Goal: Transaction & Acquisition: Purchase product/service

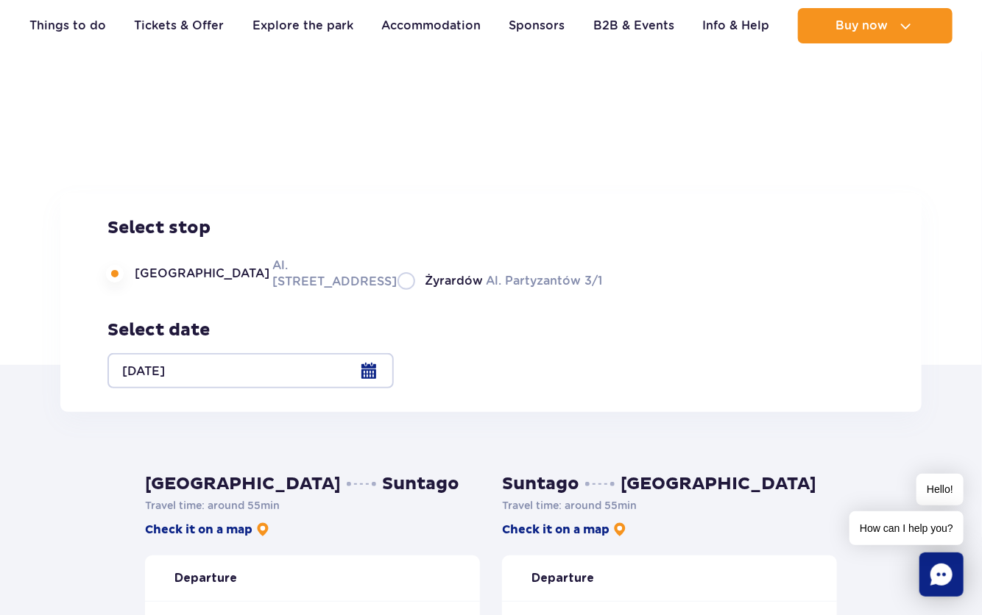
scroll to position [1, 0]
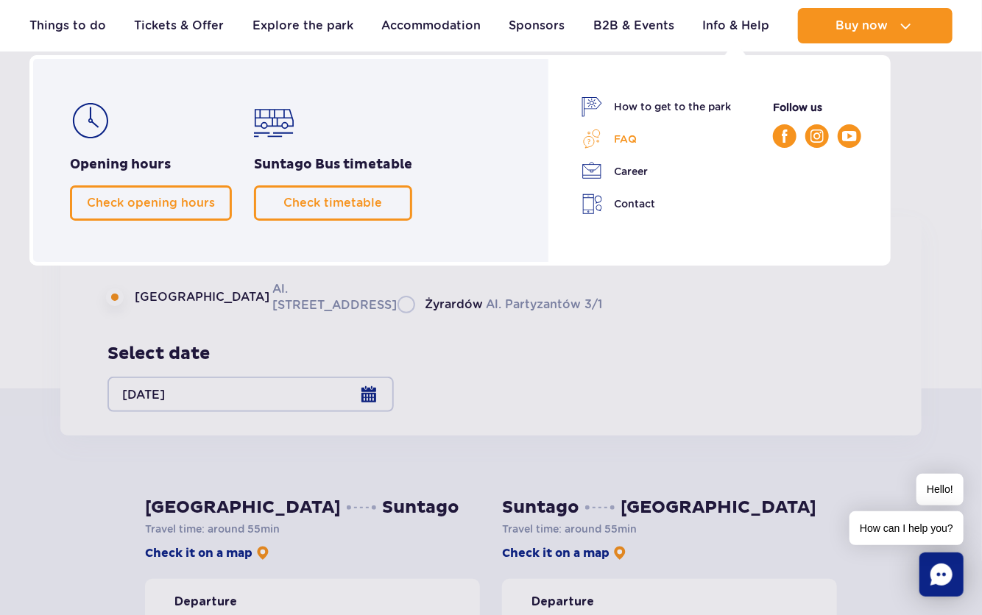
click at [619, 139] on link "FAQ" at bounding box center [655, 139] width 149 height 21
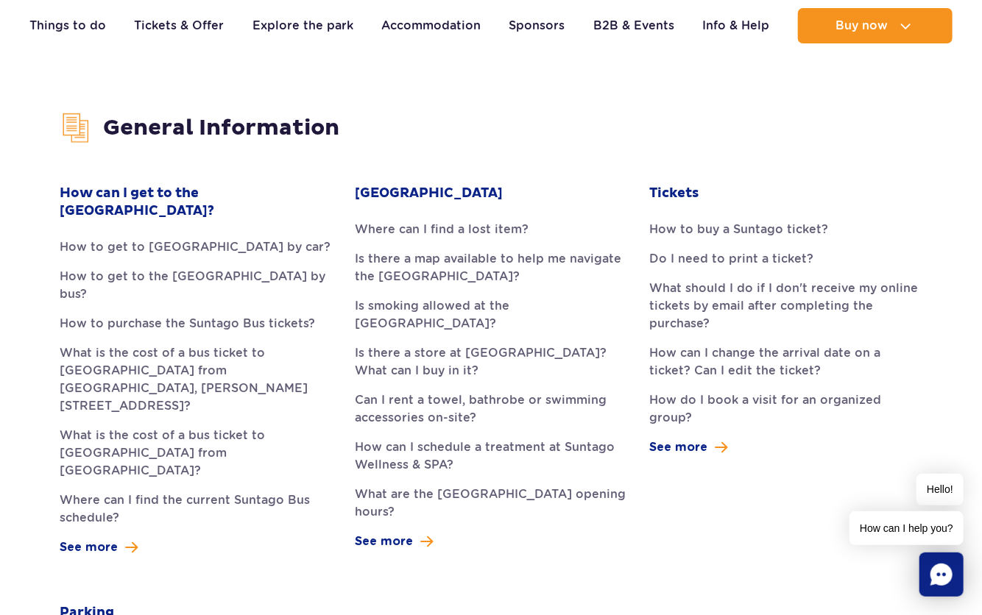
scroll to position [352, 0]
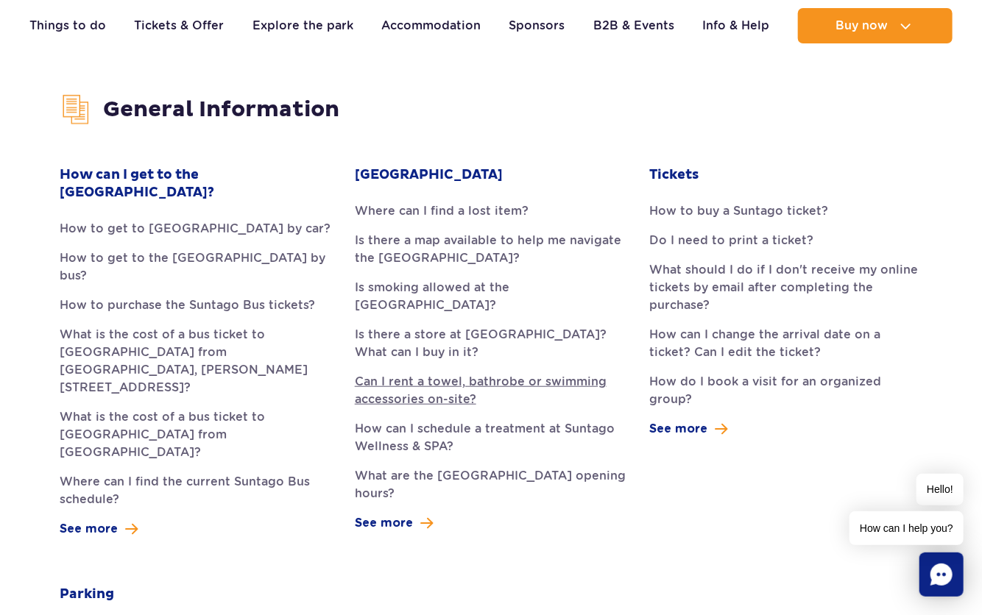
click at [449, 394] on link "Can I rent a towel, bathrobe or swimming accessories on-site?" at bounding box center [491, 390] width 272 height 35
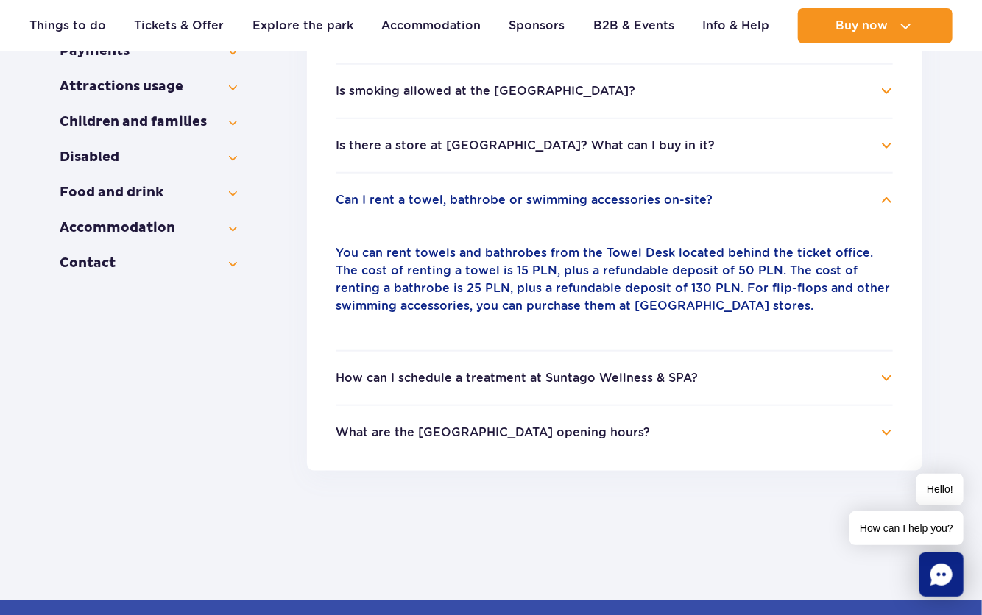
scroll to position [450, 0]
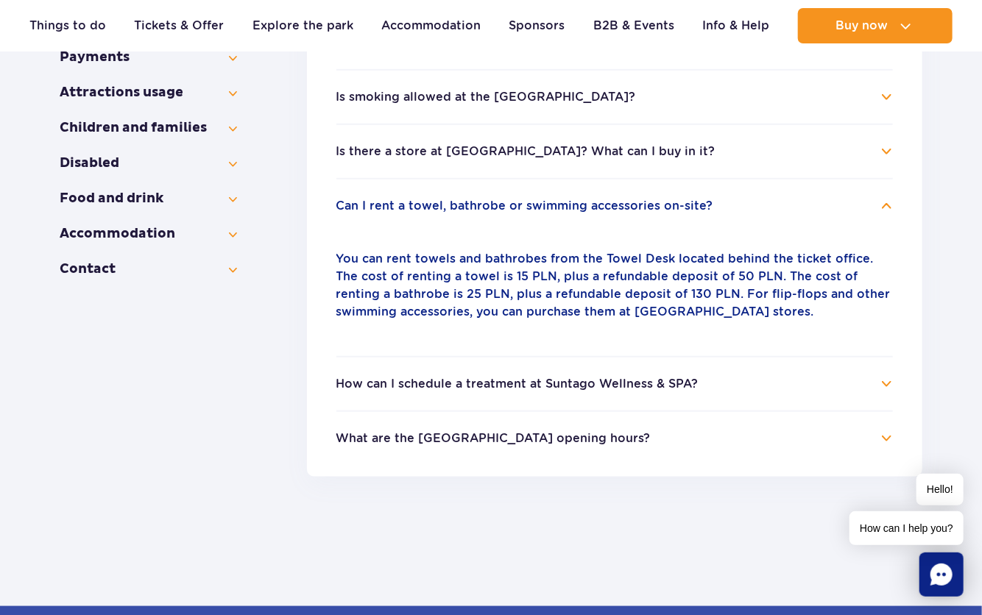
click at [882, 148] on h4 "Is there a store at Suntago Water Park? What can I buy in it?" at bounding box center [614, 152] width 556 height 18
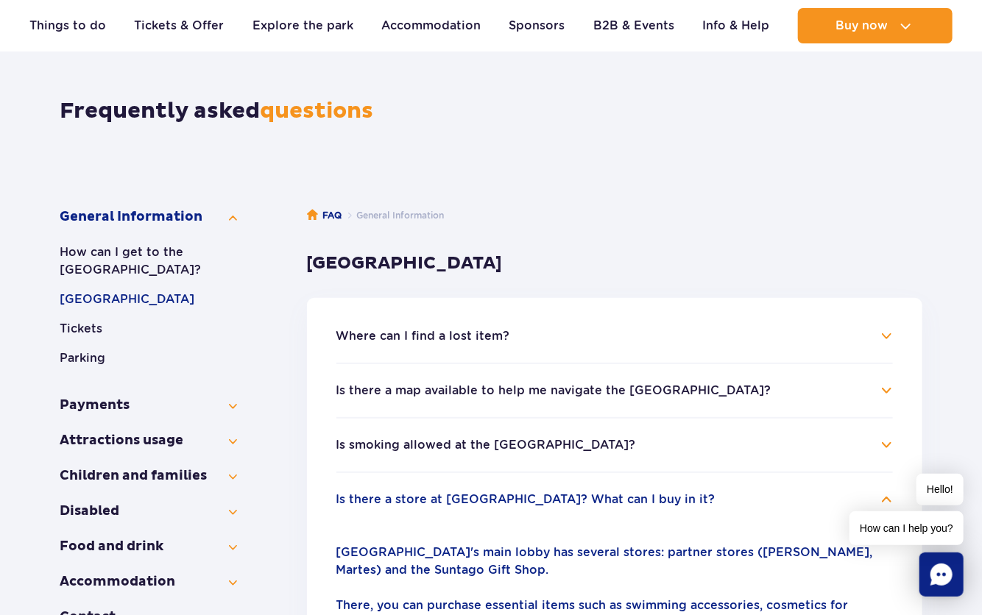
scroll to position [104, 0]
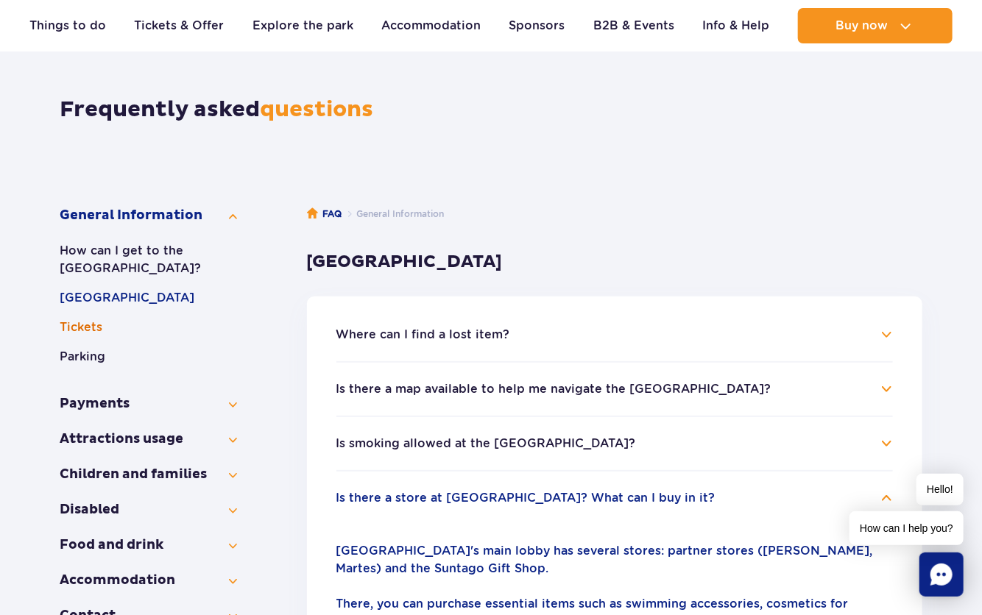
click at [88, 324] on button "Tickets" at bounding box center [148, 328] width 177 height 18
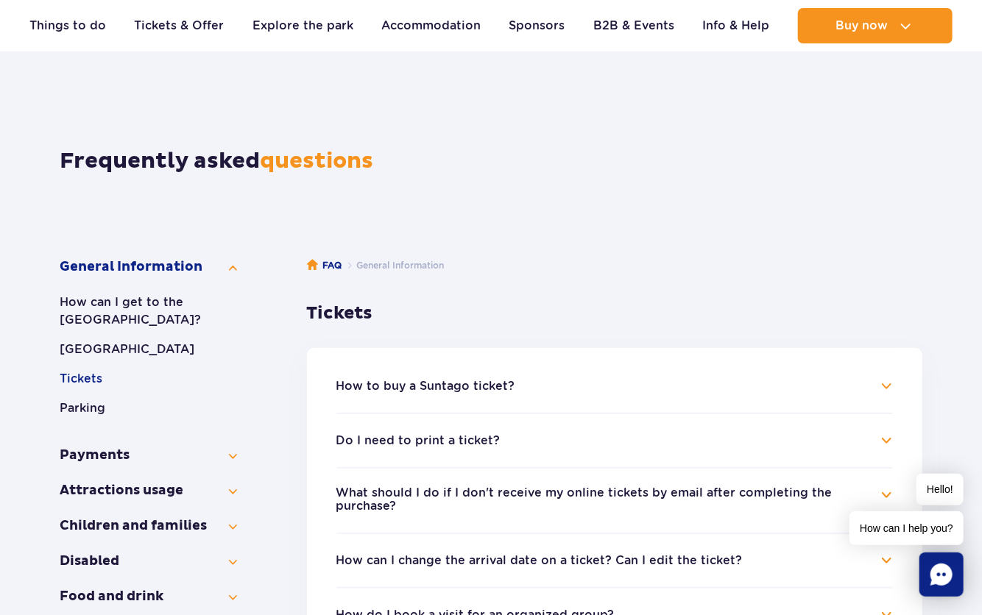
scroll to position [14, 0]
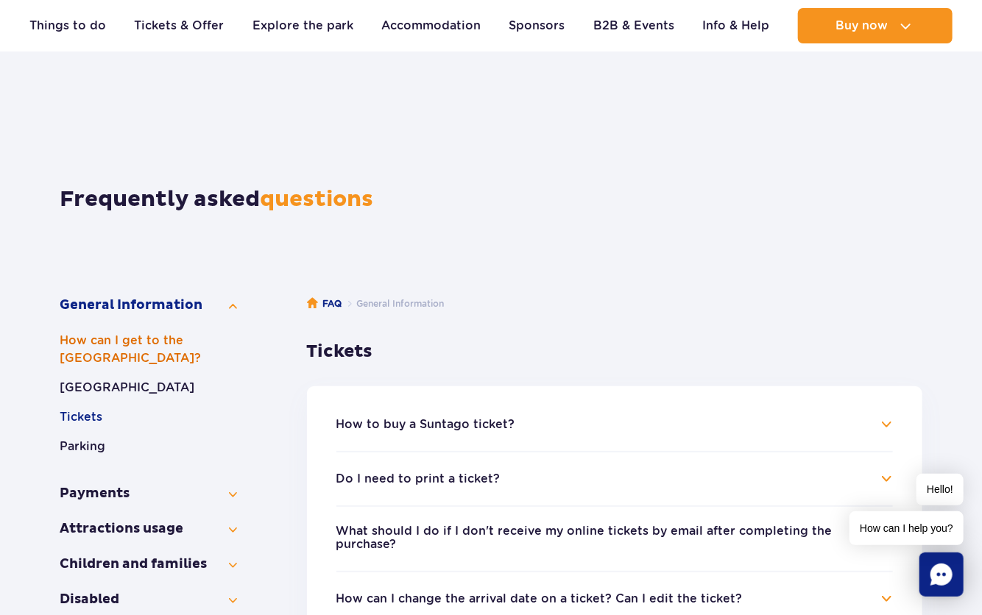
click at [135, 339] on button "How can I get to the Water Park?" at bounding box center [148, 349] width 177 height 35
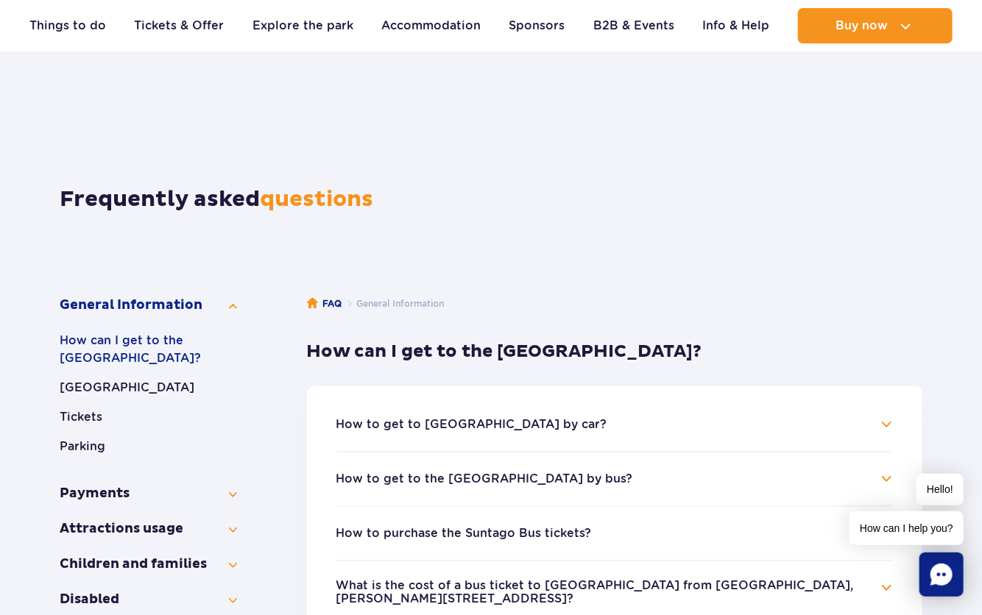
click at [834, 474] on h4 "How to get to the Suntago Water Park by bus?" at bounding box center [614, 479] width 556 height 18
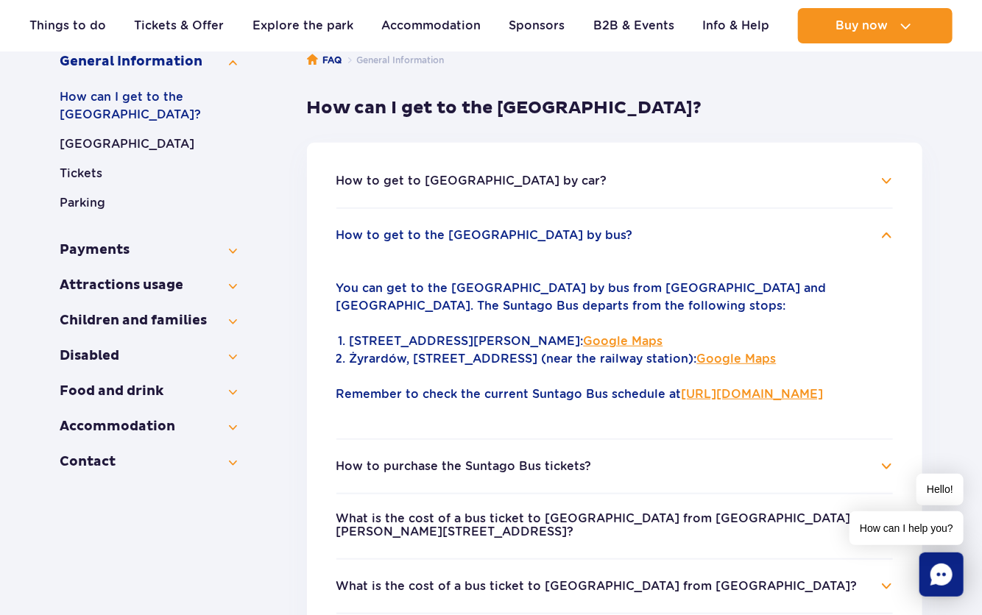
scroll to position [259, 0]
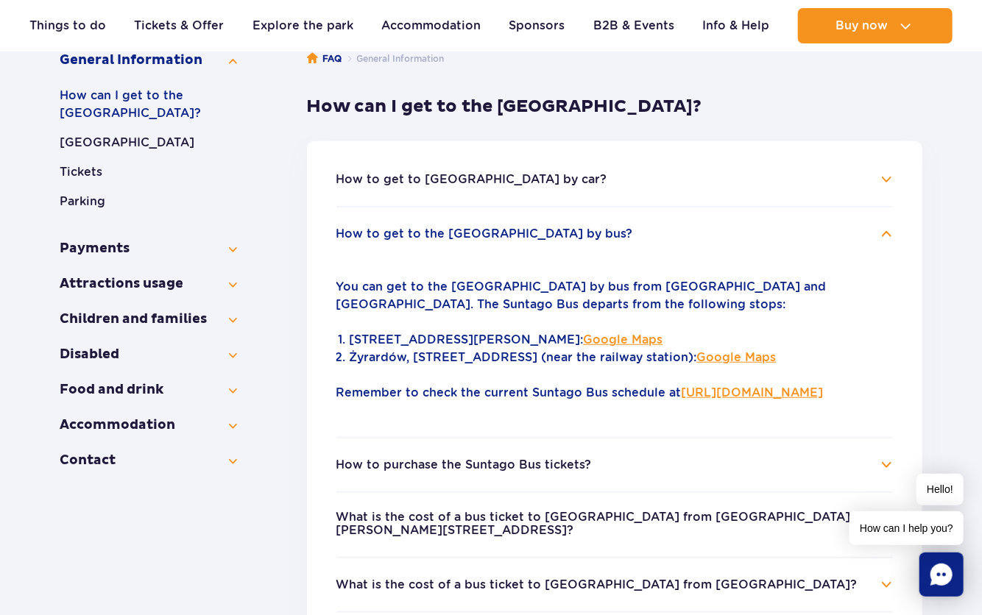
click at [681, 400] on link "https://parkofpoland.com/en/timetable" at bounding box center [752, 393] width 142 height 14
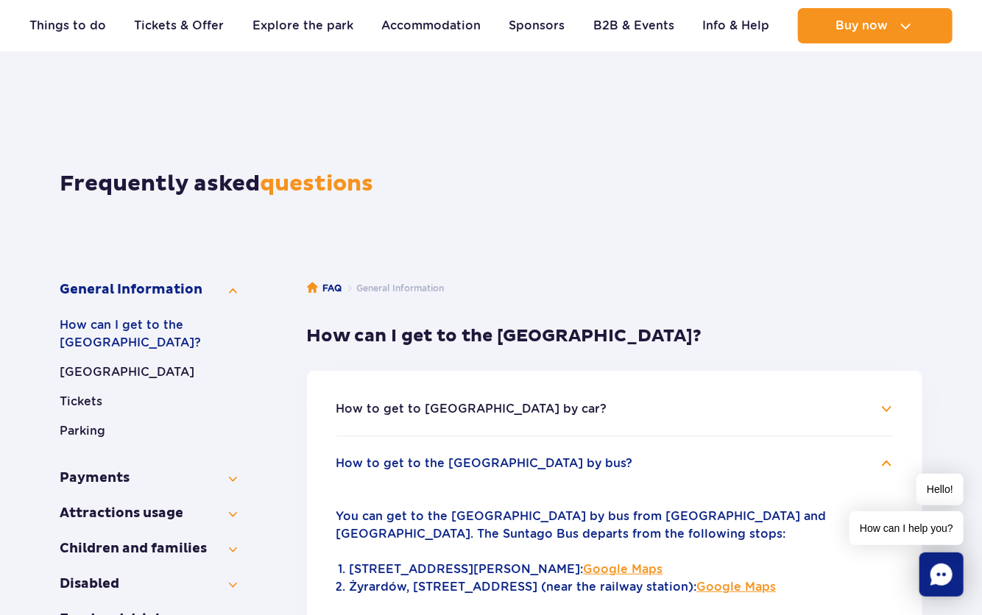
scroll to position [0, 0]
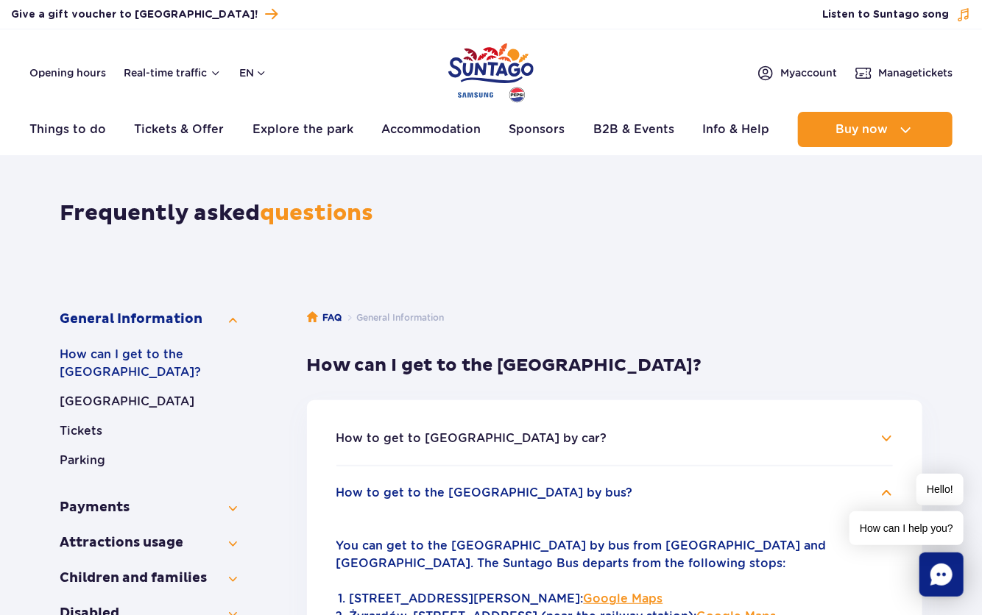
click at [496, 79] on img "Park of Poland" at bounding box center [490, 73] width 85 height 68
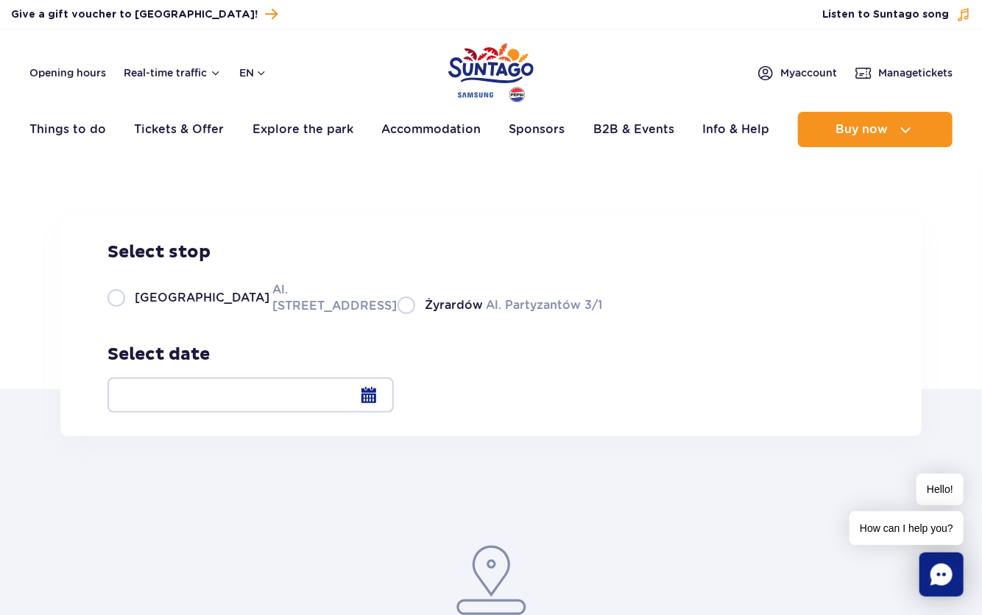
click at [120, 314] on label "Warsaw Al. Jerozolimskie 56" at bounding box center [243, 297] width 272 height 33
click at [120, 314] on input "Warsaw Al. Jerozolimskie 56" at bounding box center [115, 312] width 16 height 3
radio input "true"
click at [394, 394] on div at bounding box center [250, 394] width 286 height 35
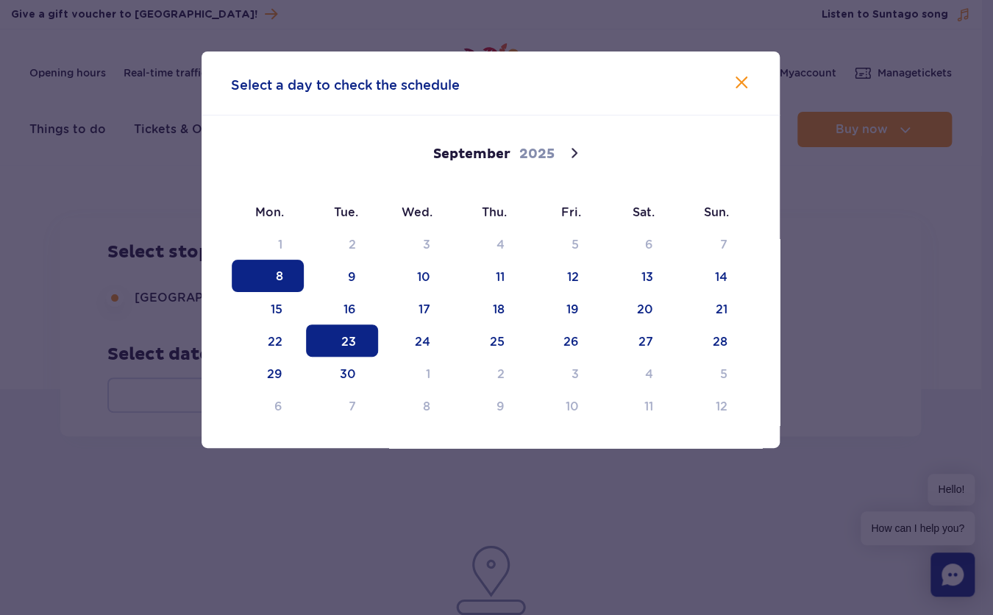
click at [348, 355] on span "23" at bounding box center [342, 340] width 72 height 32
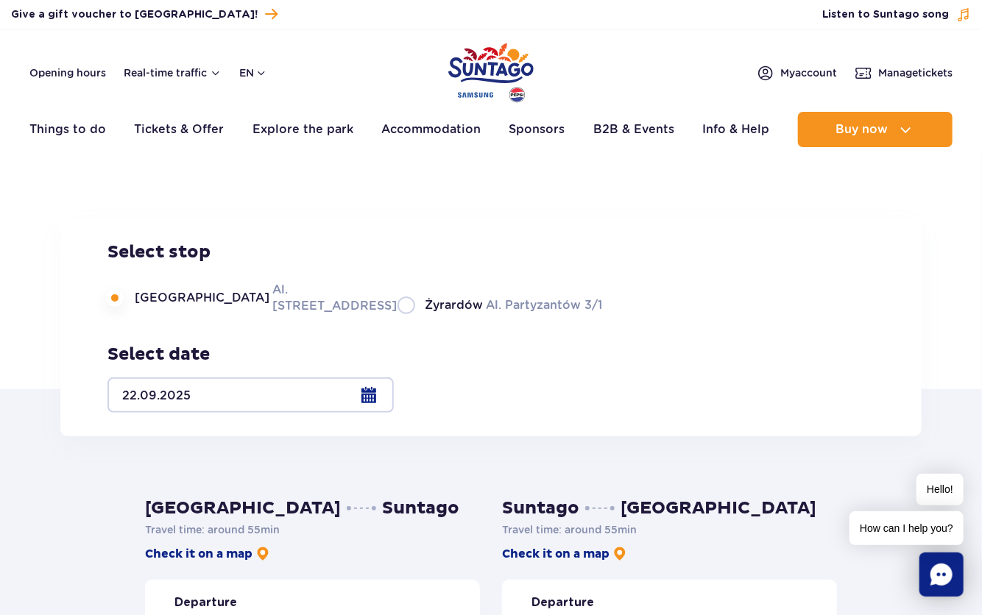
click at [394, 397] on div at bounding box center [250, 394] width 286 height 35
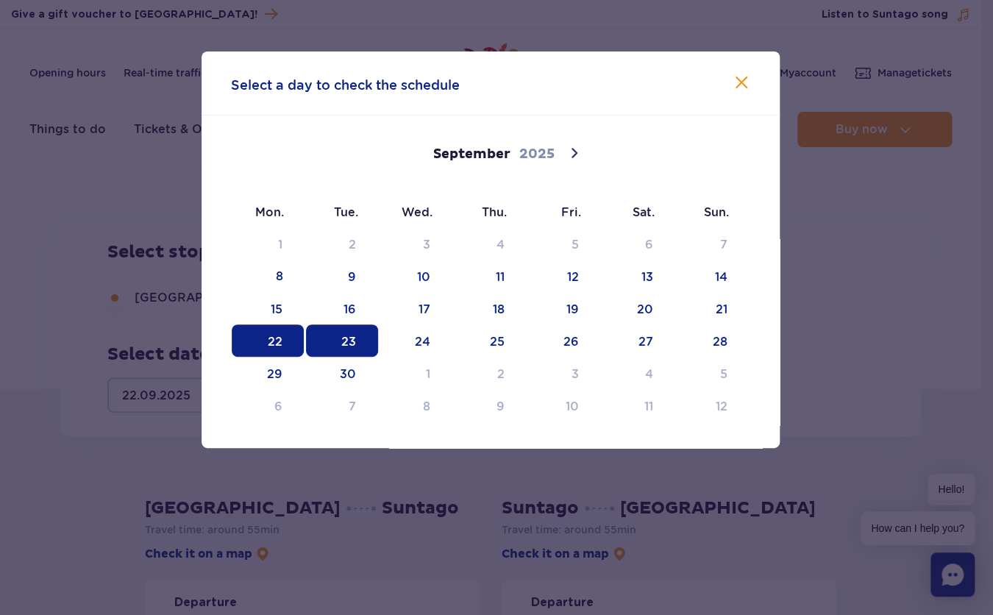
click at [354, 347] on span "23" at bounding box center [342, 340] width 72 height 32
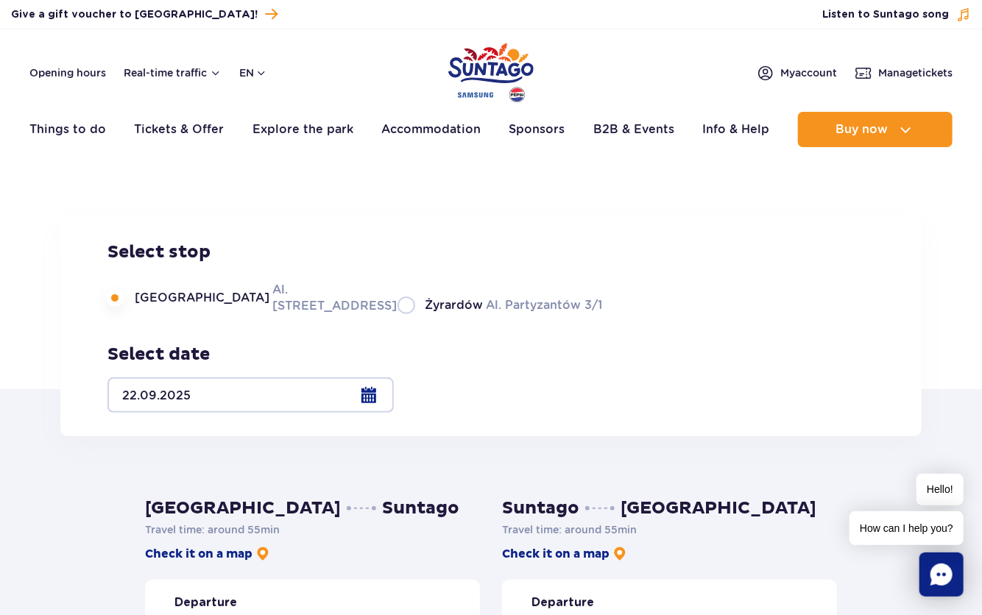
click at [394, 394] on div at bounding box center [250, 394] width 286 height 35
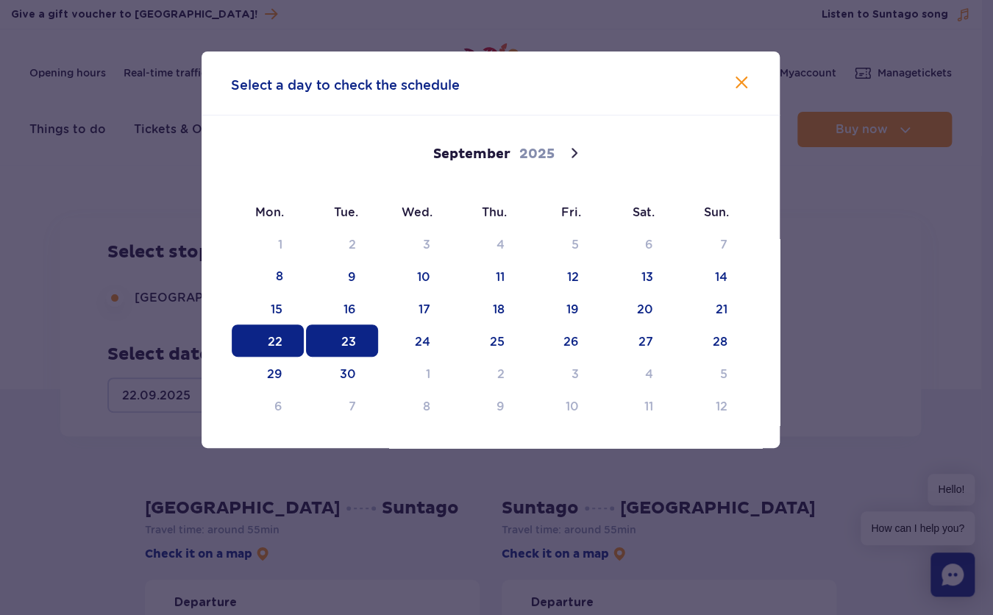
click at [355, 337] on span "23" at bounding box center [342, 340] width 72 height 32
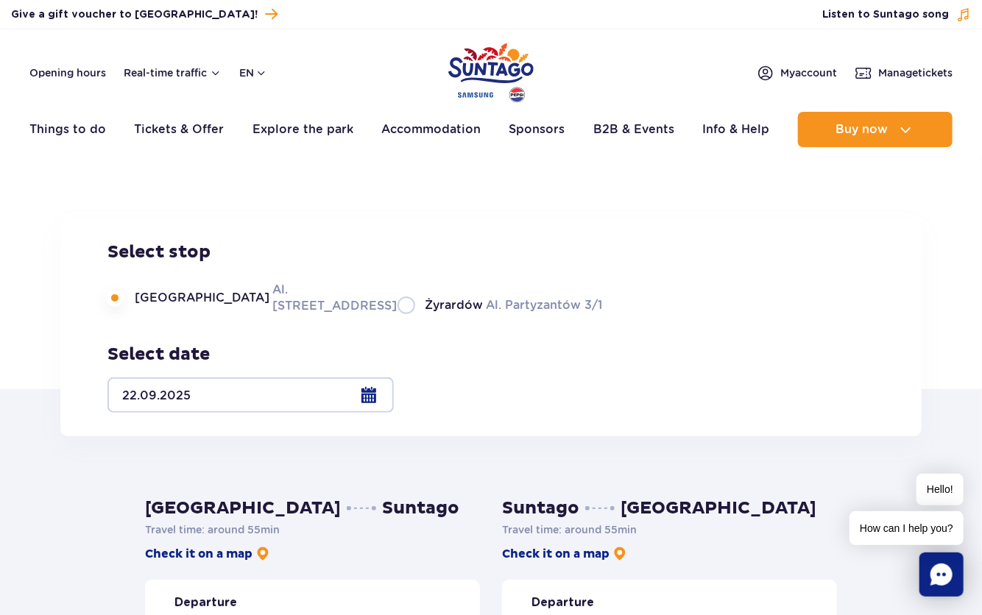
click at [394, 398] on div at bounding box center [250, 394] width 286 height 35
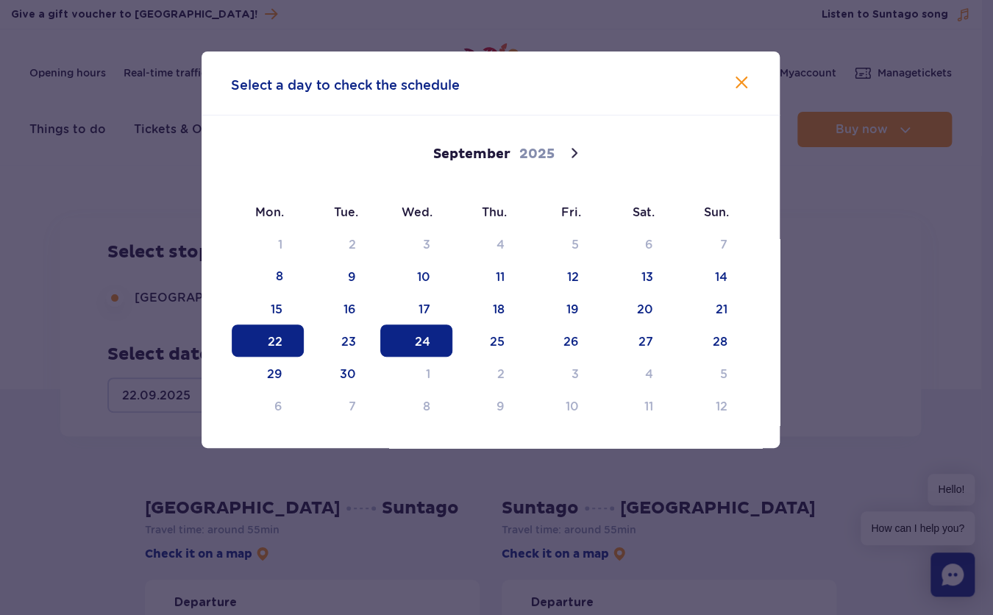
click at [424, 347] on span "24" at bounding box center [416, 340] width 72 height 32
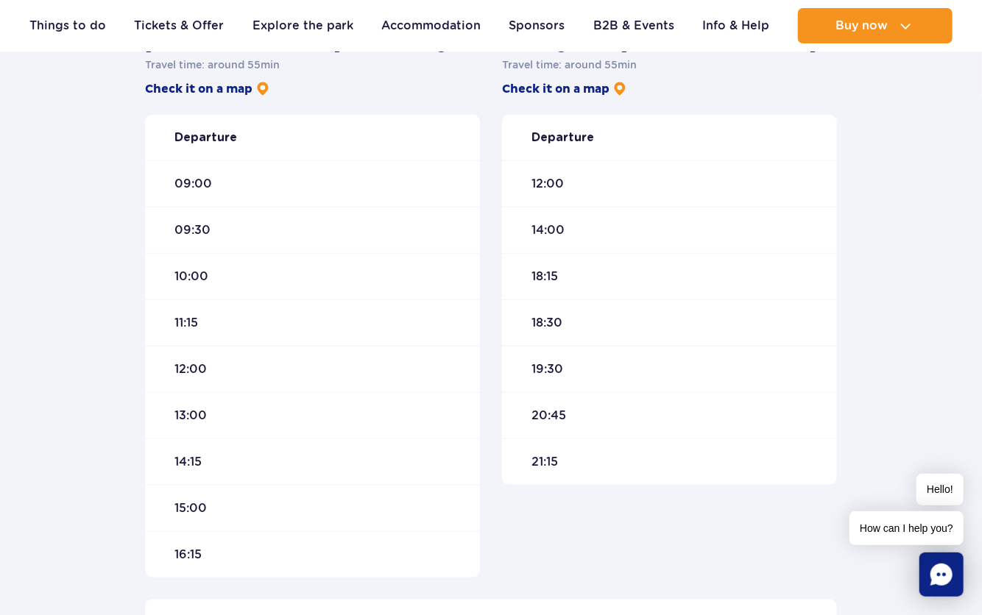
scroll to position [439, 0]
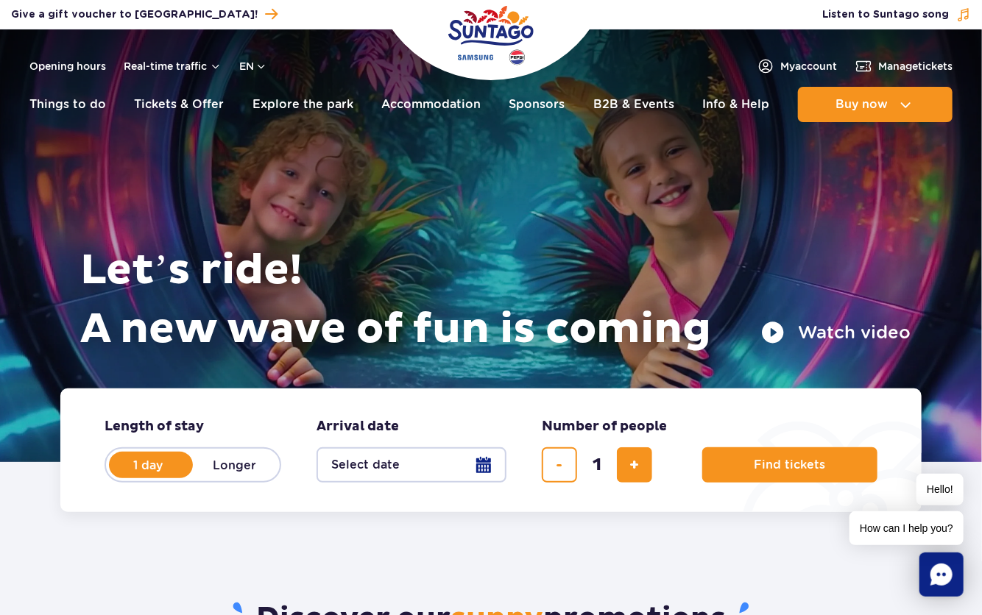
click at [483, 467] on button "Select date" at bounding box center [411, 464] width 190 height 35
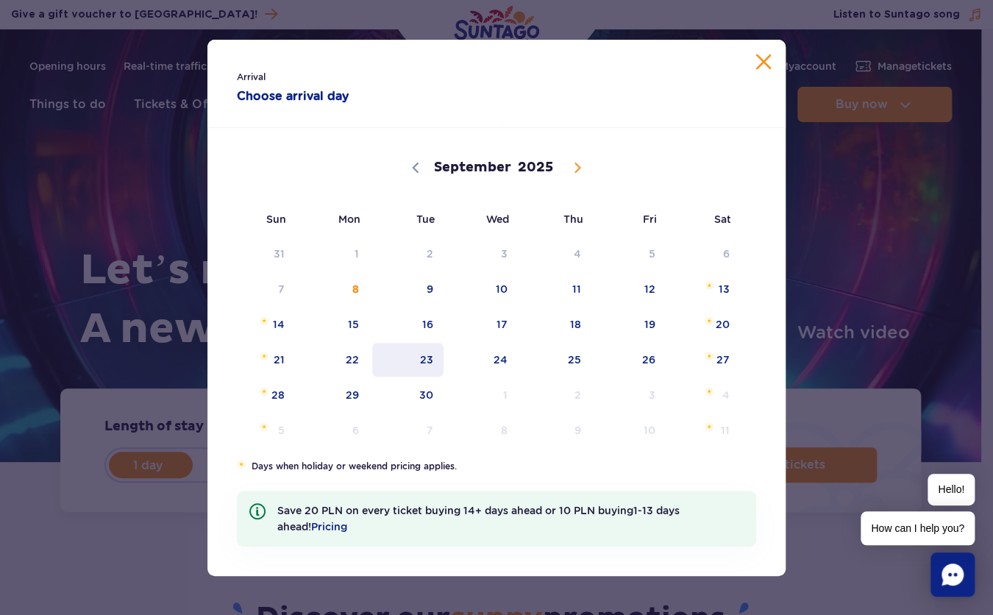
click at [414, 361] on span "23" at bounding box center [408, 360] width 74 height 34
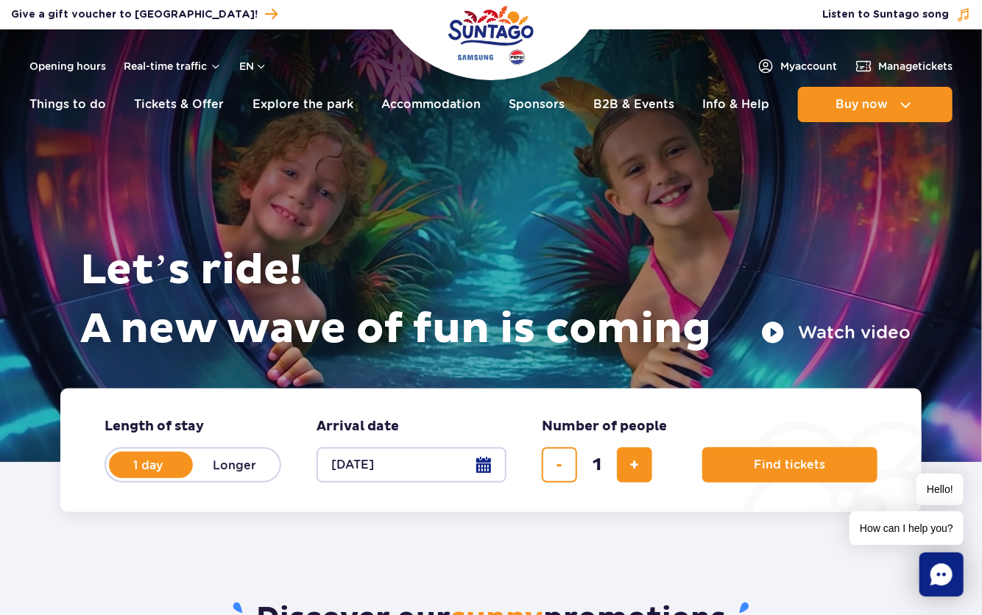
click at [480, 456] on button "22.09.25" at bounding box center [411, 464] width 190 height 35
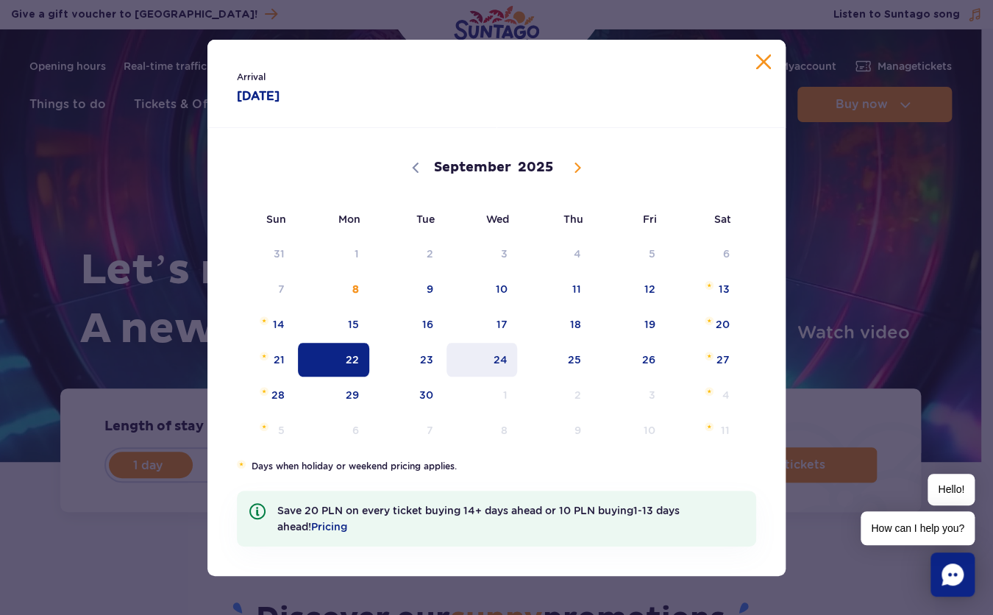
click at [472, 366] on span "24" at bounding box center [482, 360] width 74 height 34
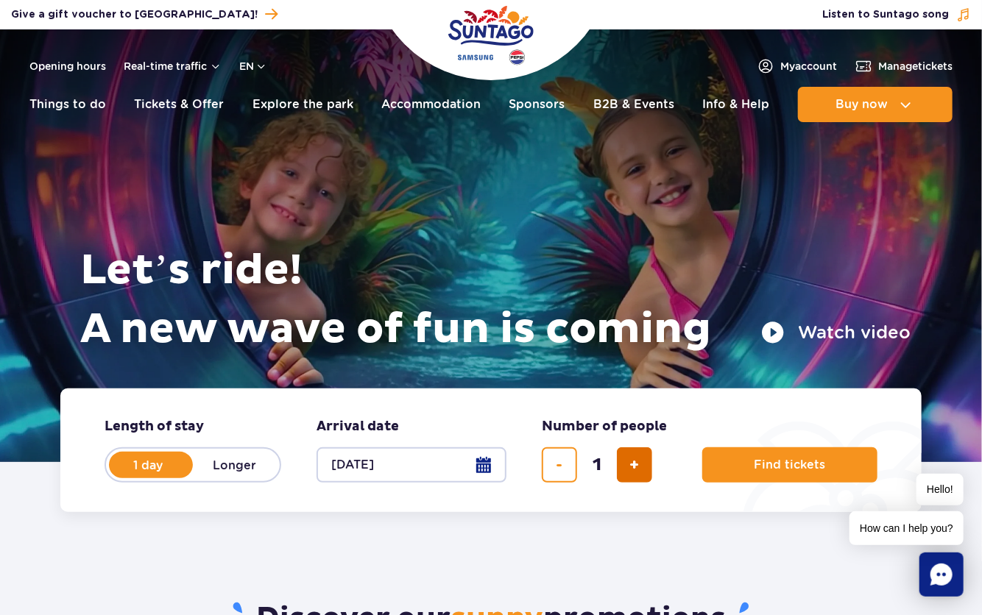
click at [639, 465] on button "add ticket" at bounding box center [634, 464] width 35 height 35
type input "2"
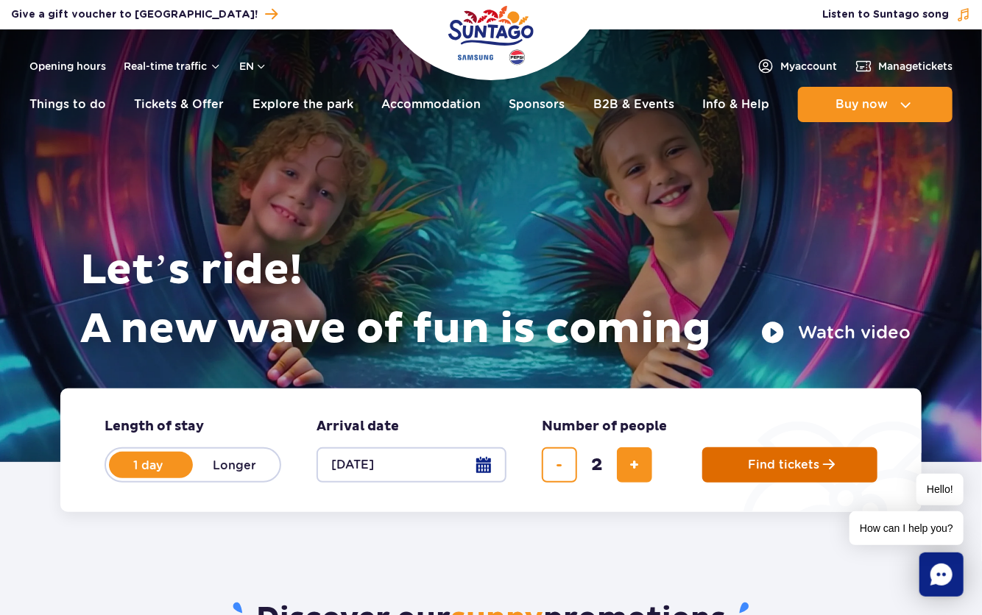
click at [728, 464] on button "Find tickets" at bounding box center [789, 464] width 175 height 35
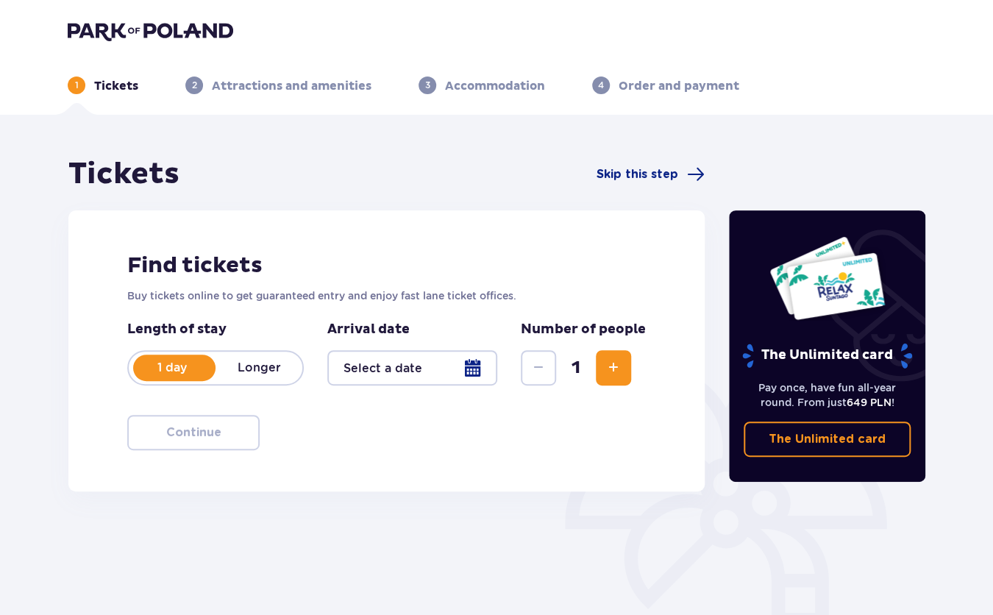
type input "[DATE]"
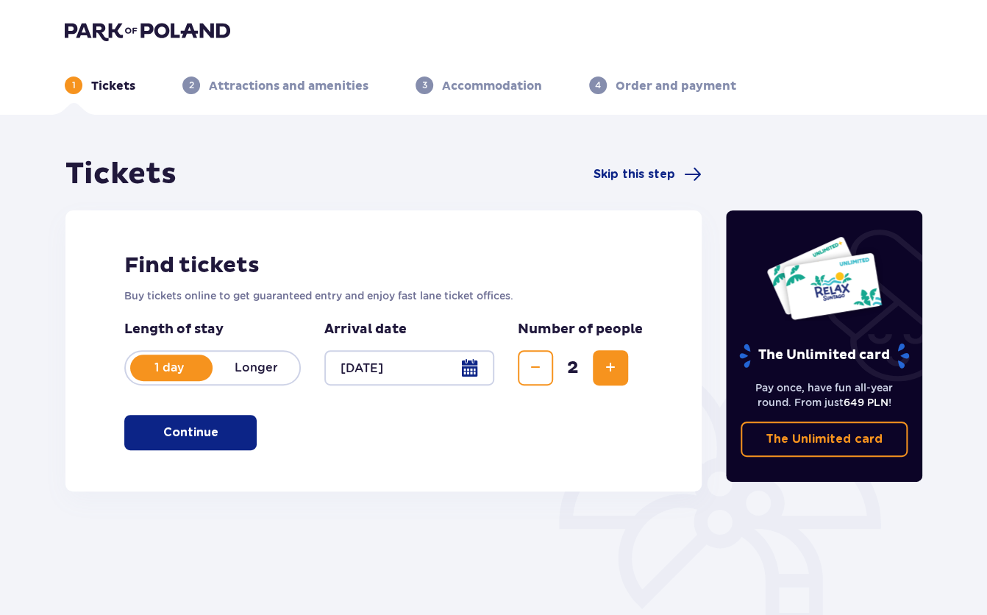
click at [216, 439] on span "button" at bounding box center [222, 433] width 18 height 18
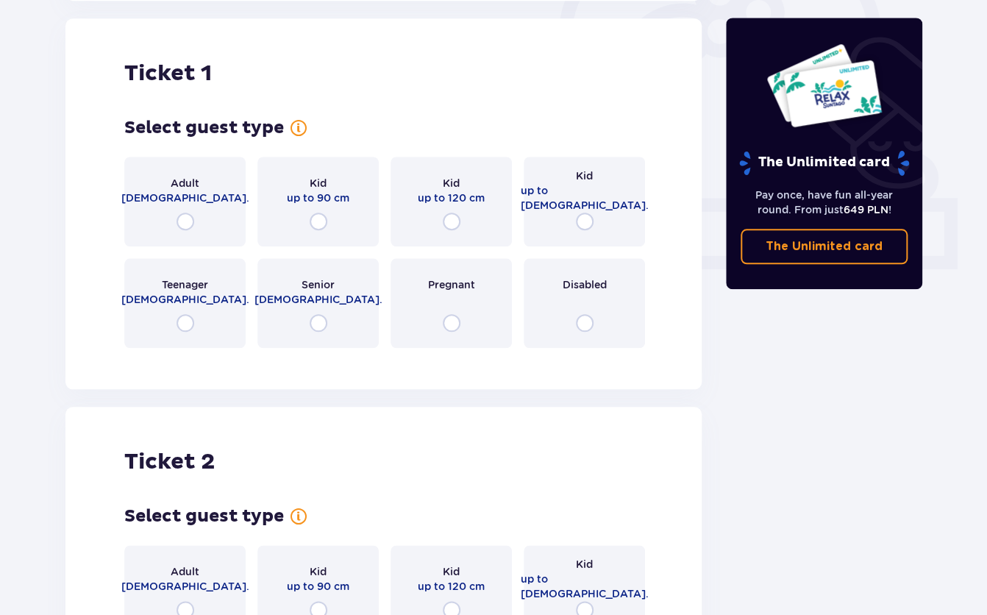
scroll to position [492, 0]
click at [187, 221] on input "radio" at bounding box center [186, 221] width 18 height 18
radio input "true"
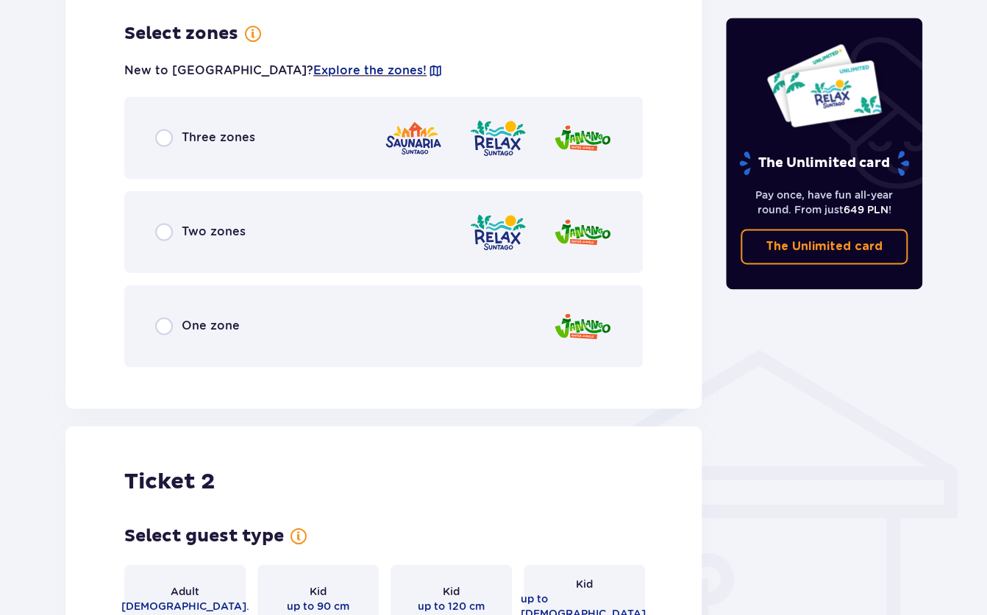
scroll to position [851, 0]
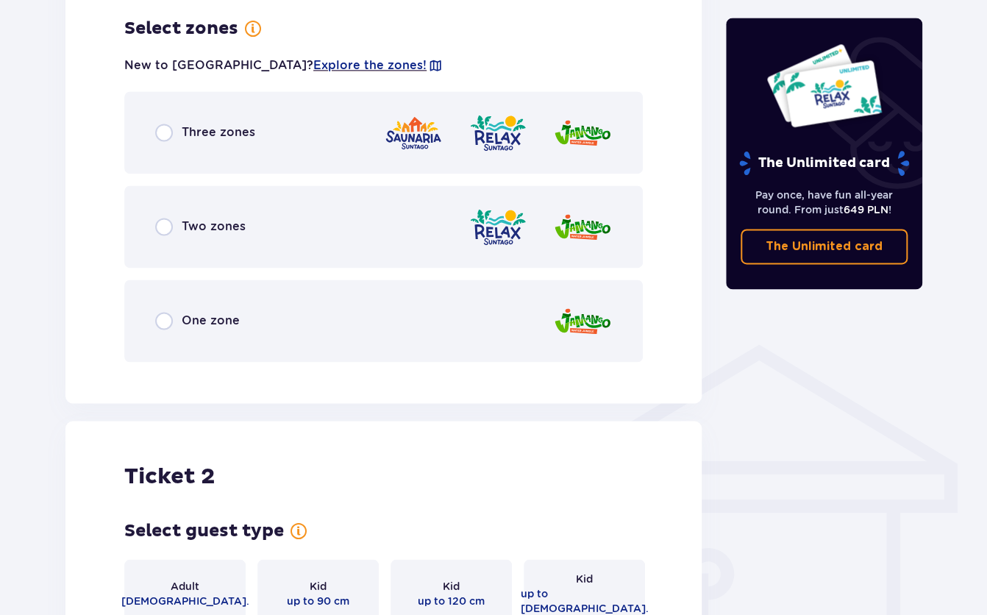
click at [182, 135] on p "Three zones" at bounding box center [219, 132] width 74 height 16
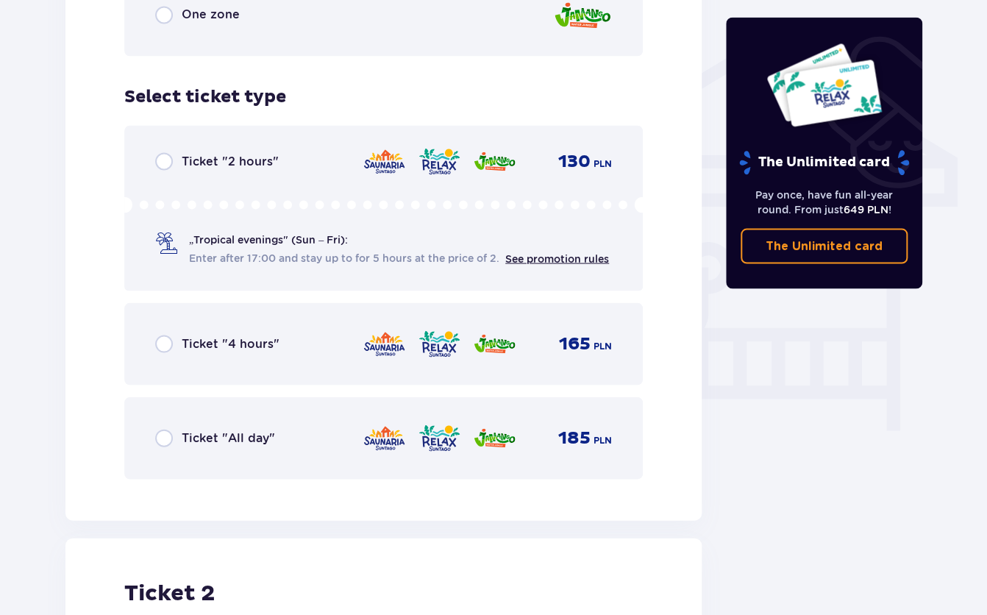
scroll to position [1224, 0]
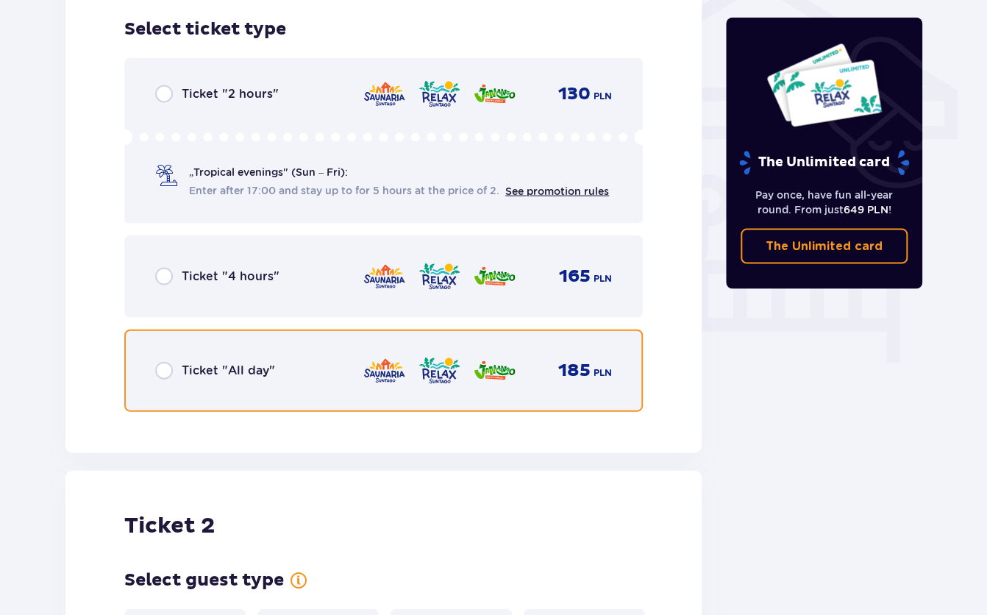
click at [167, 369] on input "radio" at bounding box center [164, 370] width 18 height 18
radio input "true"
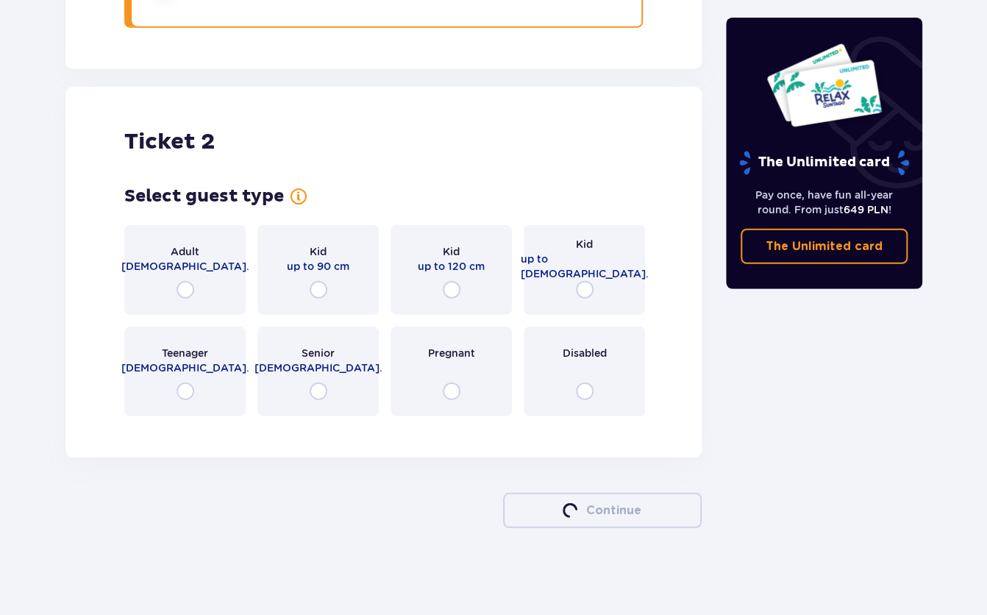
scroll to position [1609, 0]
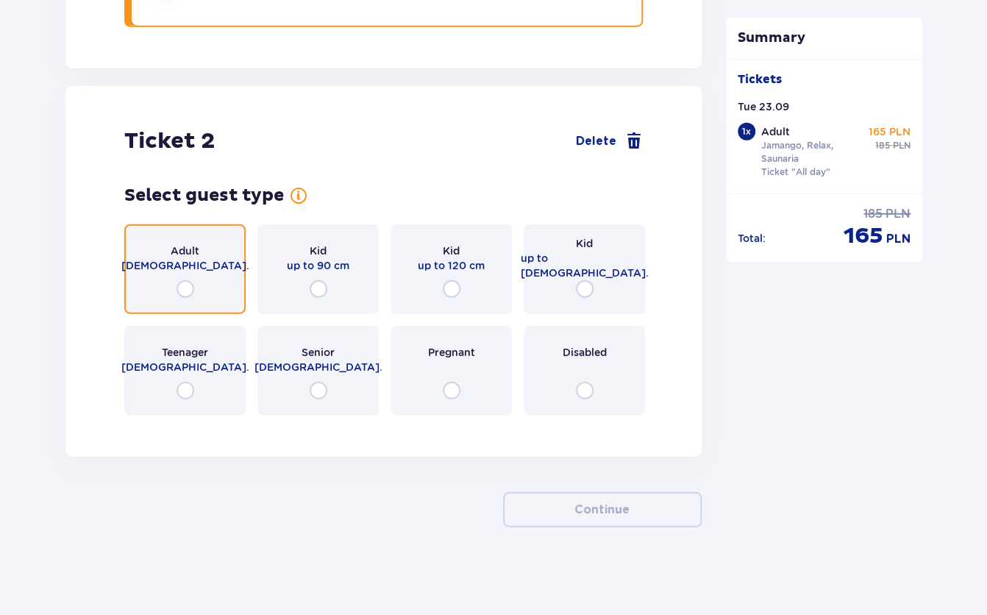
click at [189, 291] on input "radio" at bounding box center [186, 289] width 18 height 18
radio input "true"
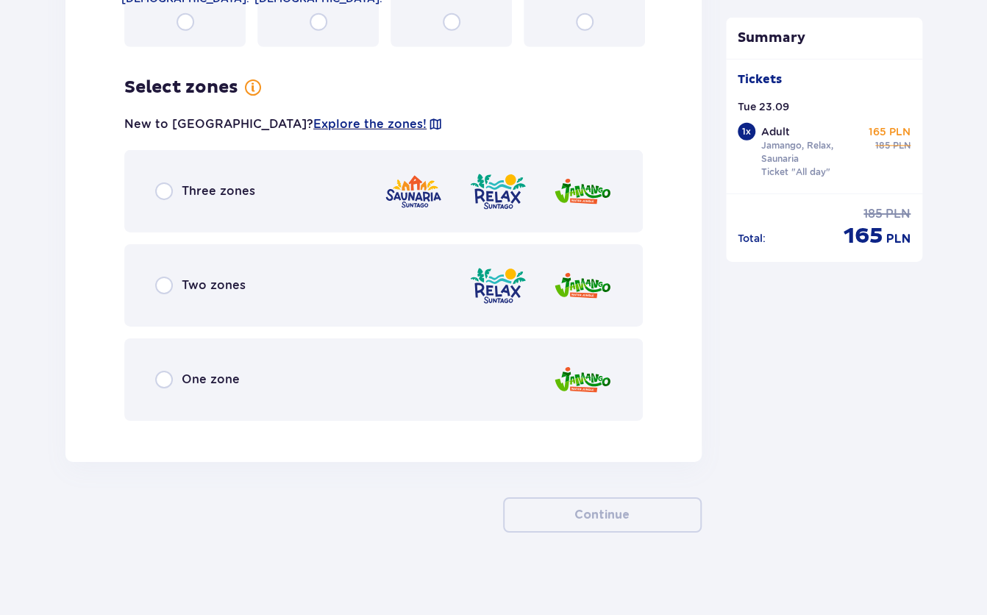
scroll to position [1982, 0]
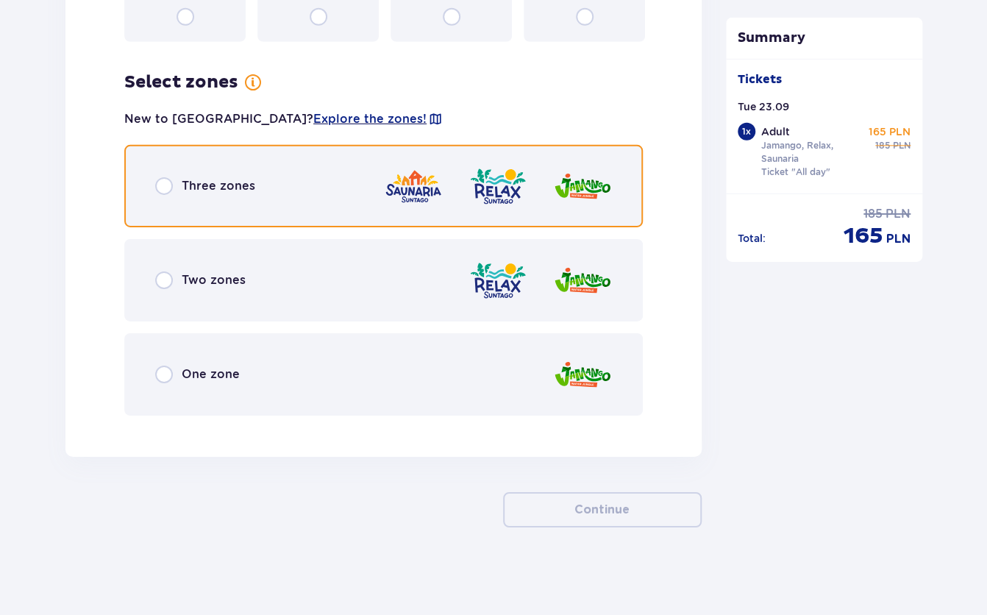
click at [168, 190] on input "radio" at bounding box center [164, 186] width 18 height 18
radio input "true"
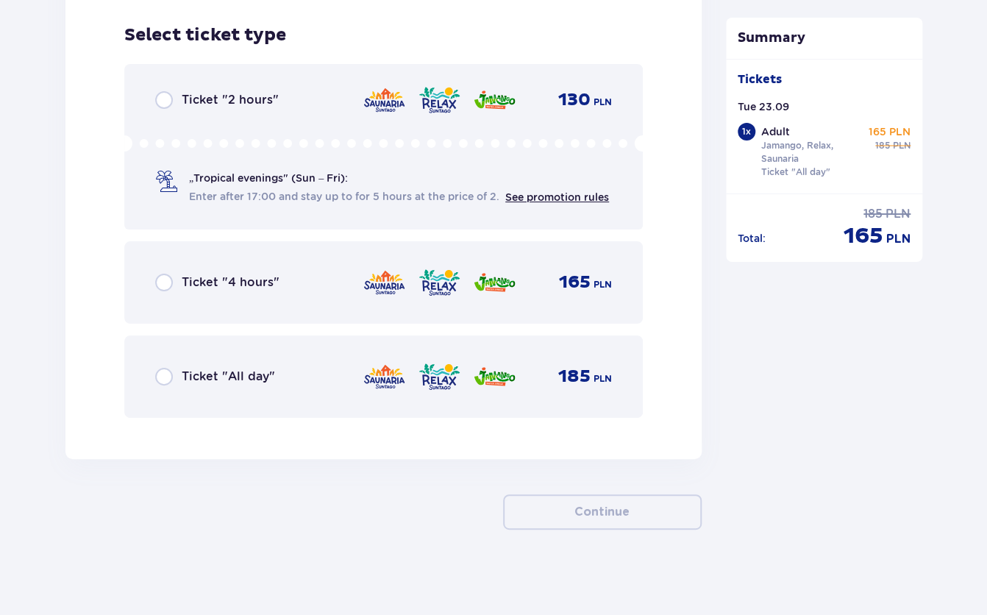
scroll to position [2405, 0]
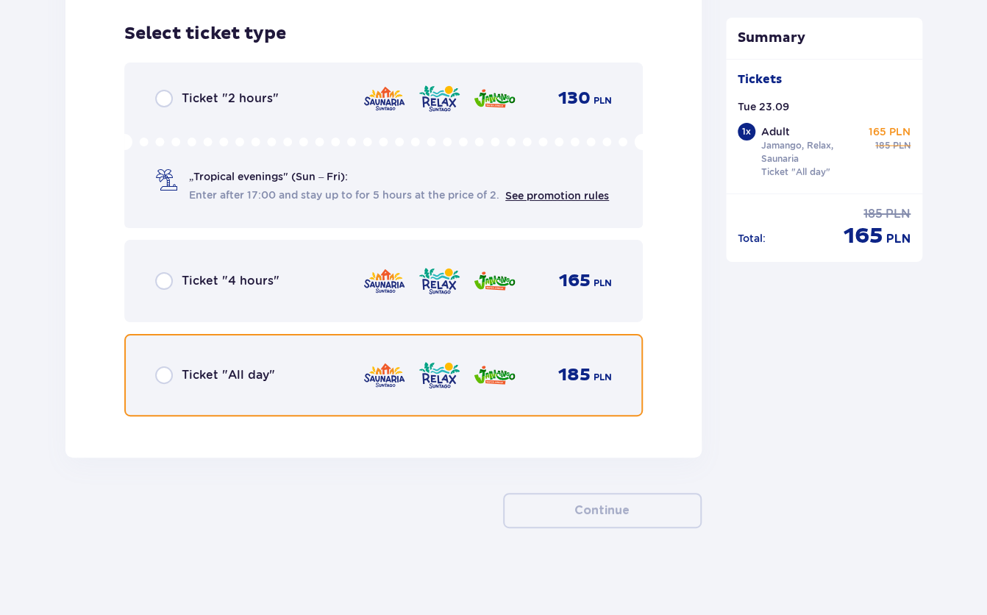
click at [160, 374] on input "radio" at bounding box center [164, 375] width 18 height 18
radio input "true"
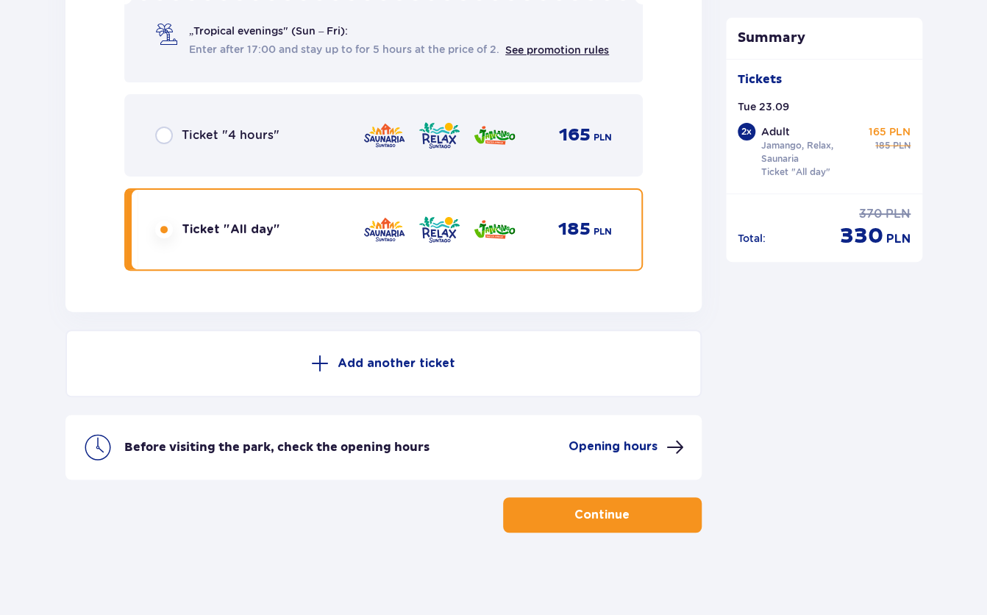
scroll to position [2555, 0]
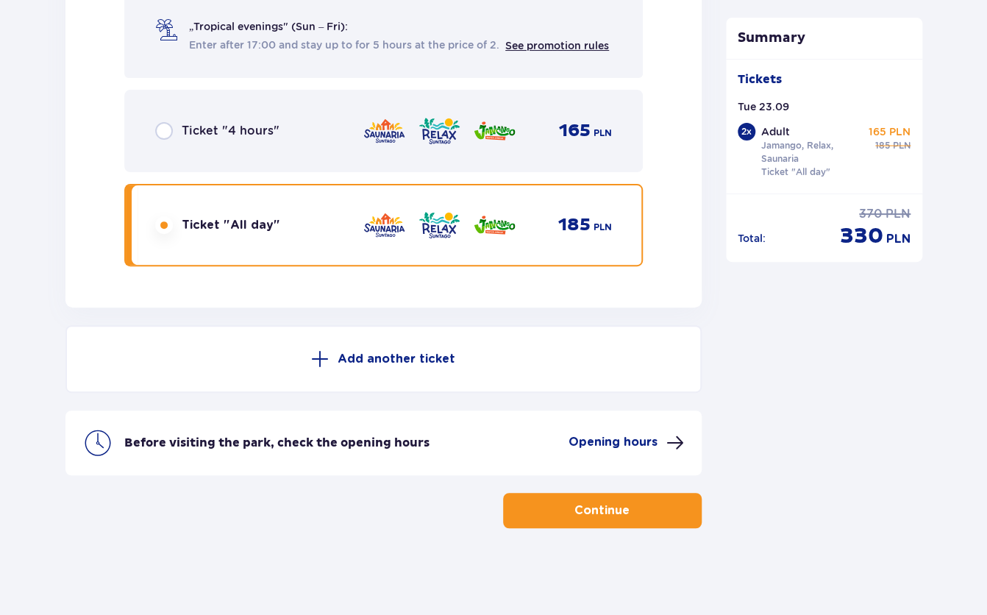
click at [673, 511] on button "Continue" at bounding box center [602, 510] width 199 height 35
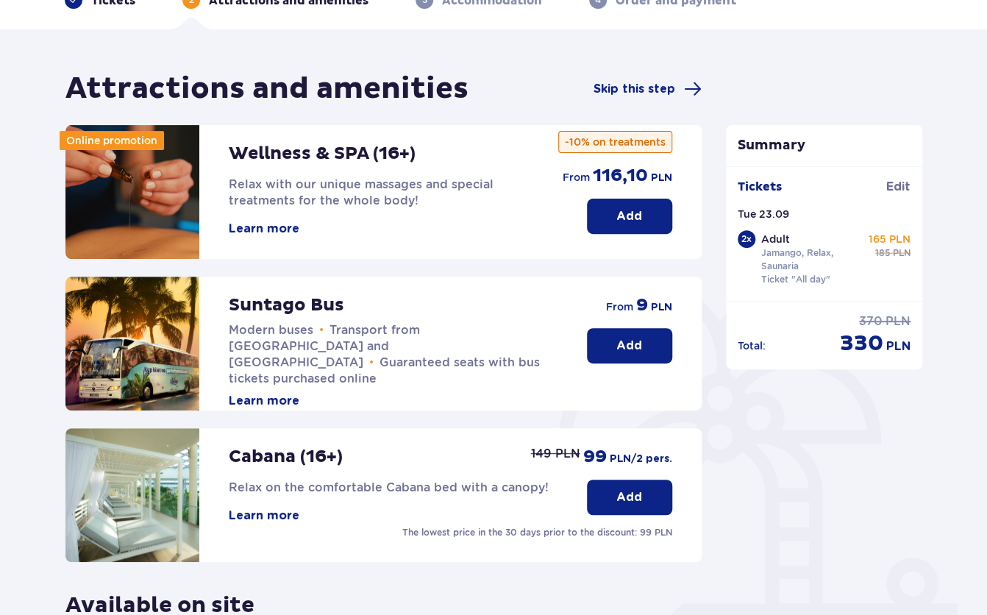
scroll to position [88, 0]
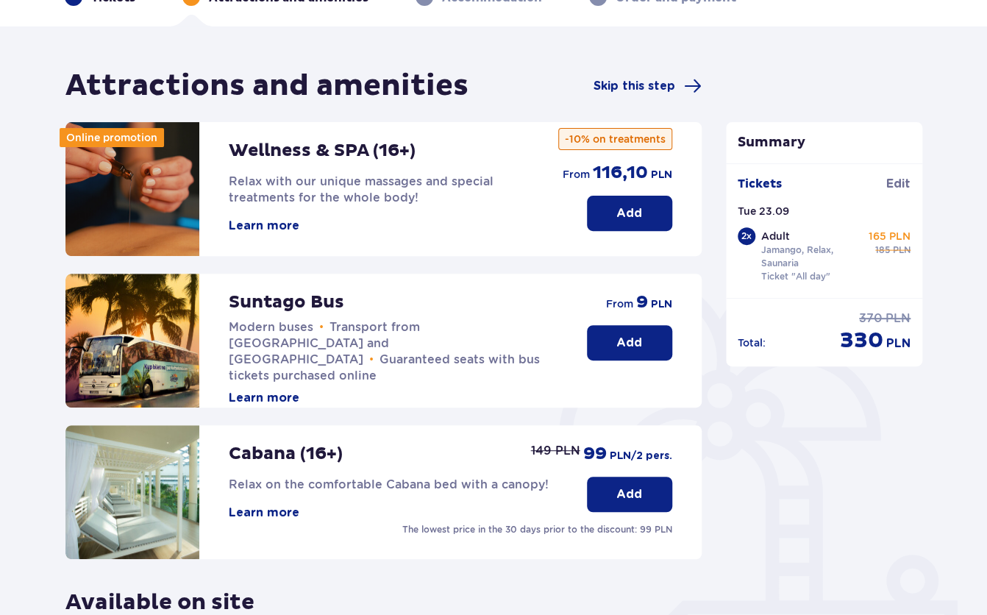
click at [644, 347] on button "Add" at bounding box center [629, 342] width 85 height 35
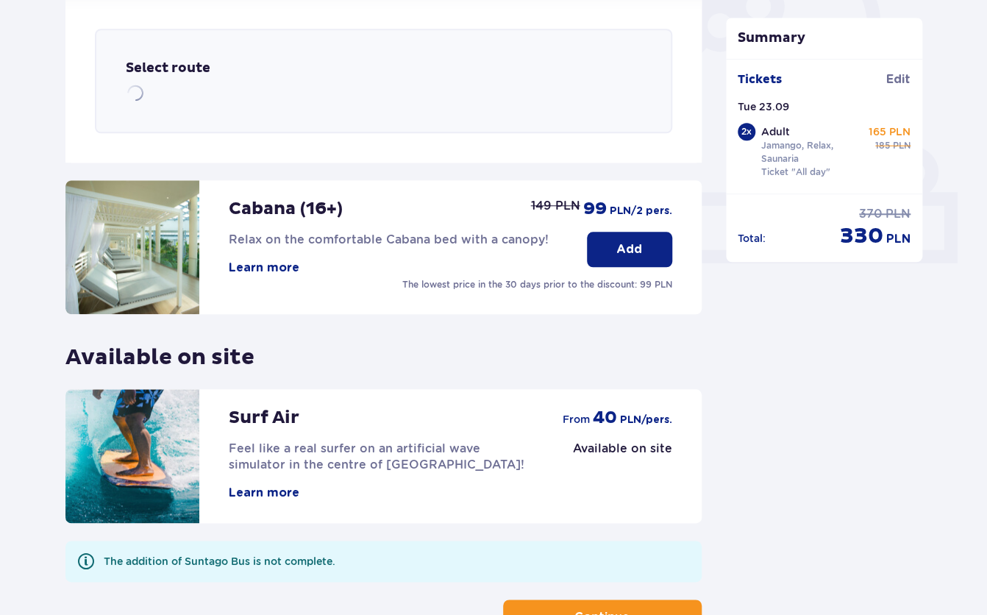
scroll to position [508, 0]
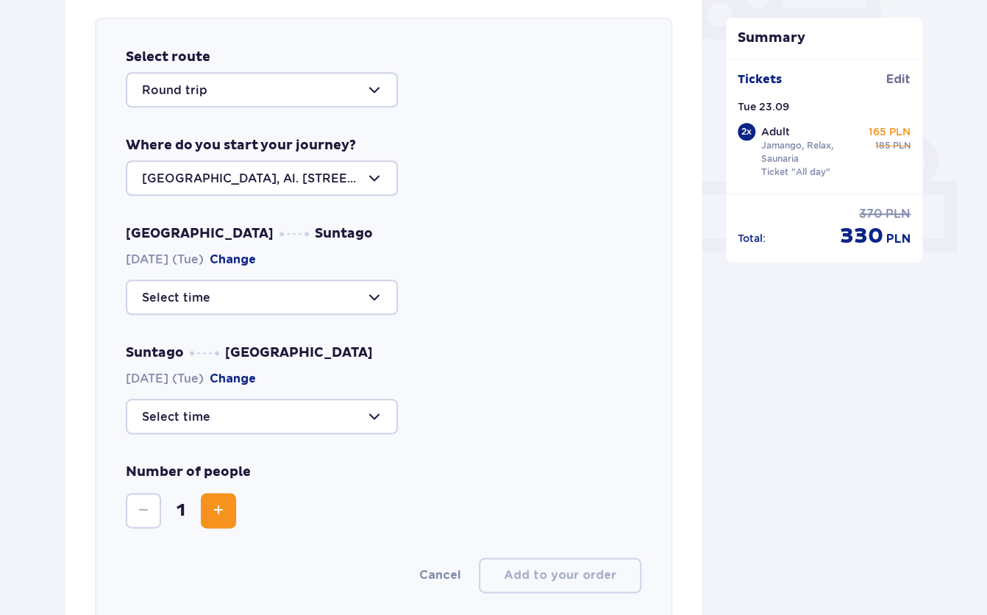
click at [372, 182] on div at bounding box center [262, 177] width 272 height 35
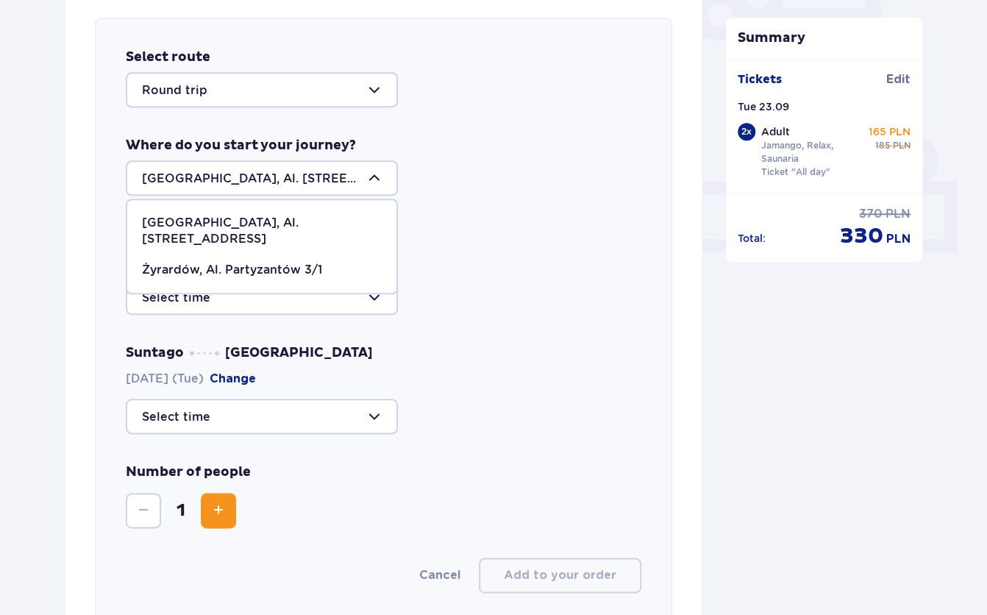
click at [340, 218] on div "[GEOGRAPHIC_DATA], Al. [STREET_ADDRESS]" at bounding box center [262, 231] width 240 height 32
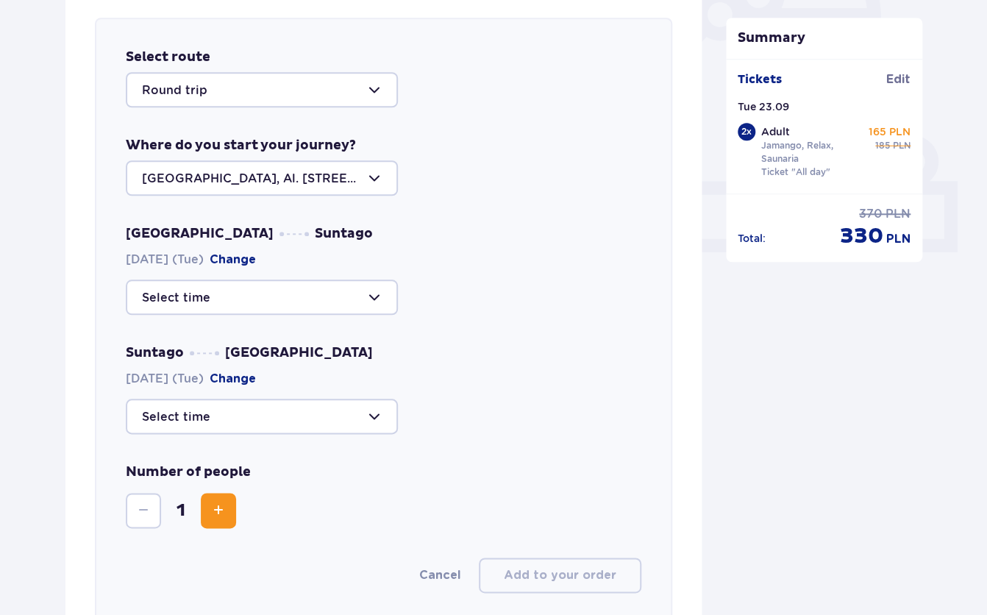
click at [358, 300] on div at bounding box center [262, 297] width 272 height 35
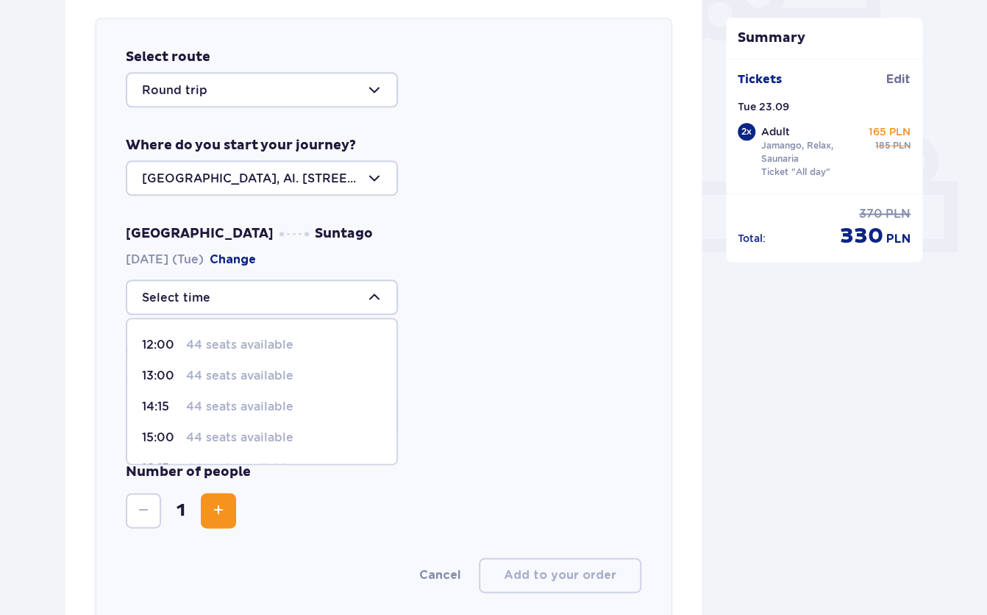
scroll to position [118, 0]
click at [158, 409] on p "14:15" at bounding box center [161, 410] width 38 height 16
type input "14:15"
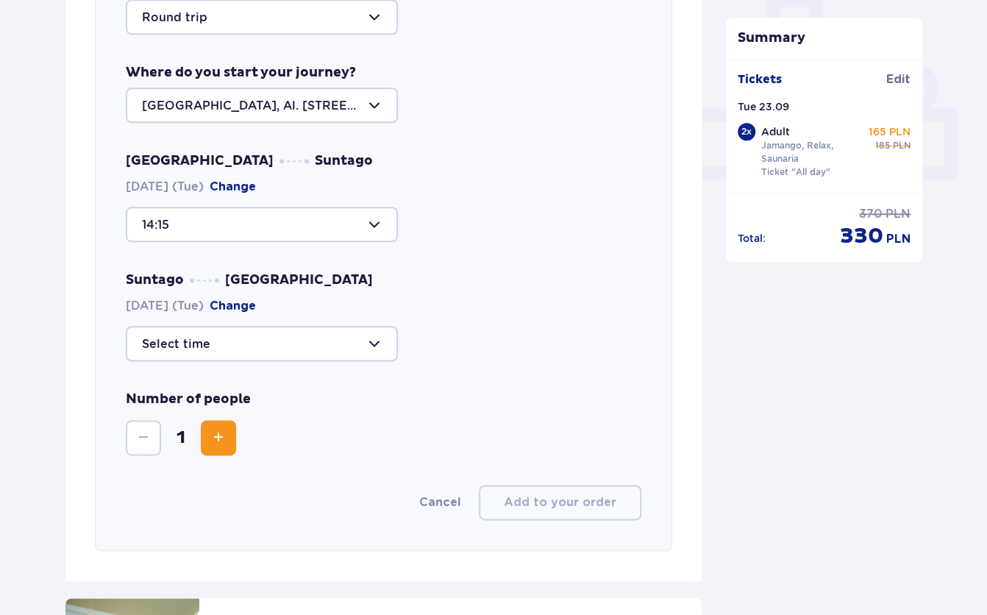
scroll to position [583, 0]
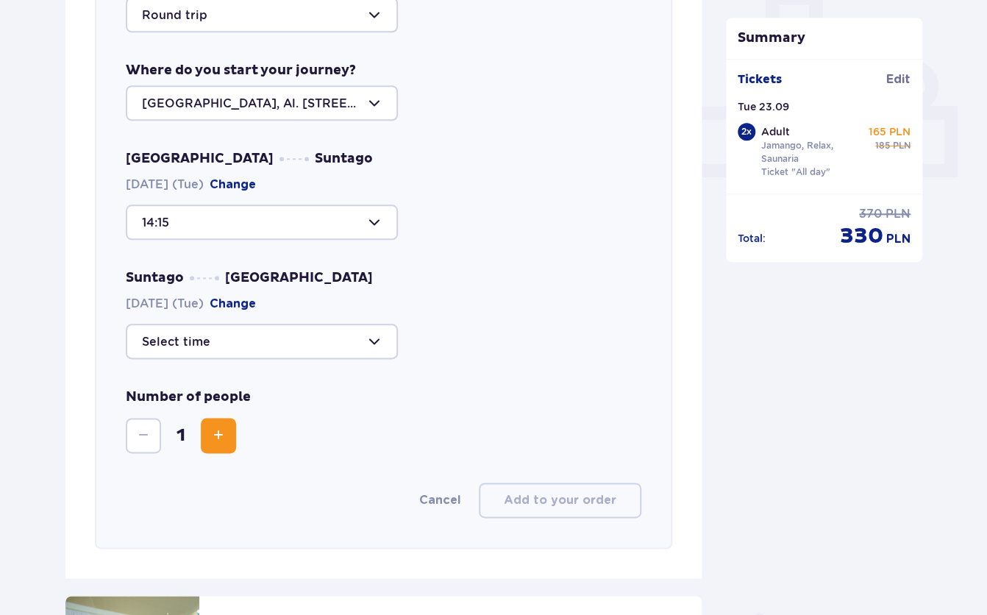
click at [383, 333] on div at bounding box center [262, 341] width 272 height 35
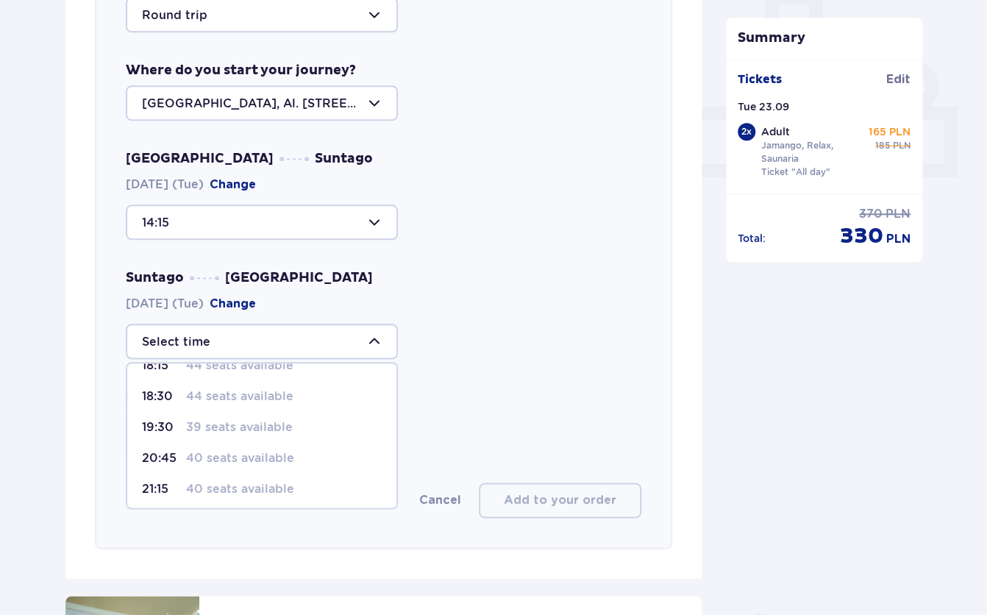
scroll to position [24, 0]
click at [245, 480] on p "40 seats available" at bounding box center [240, 486] width 108 height 16
type input "21:15"
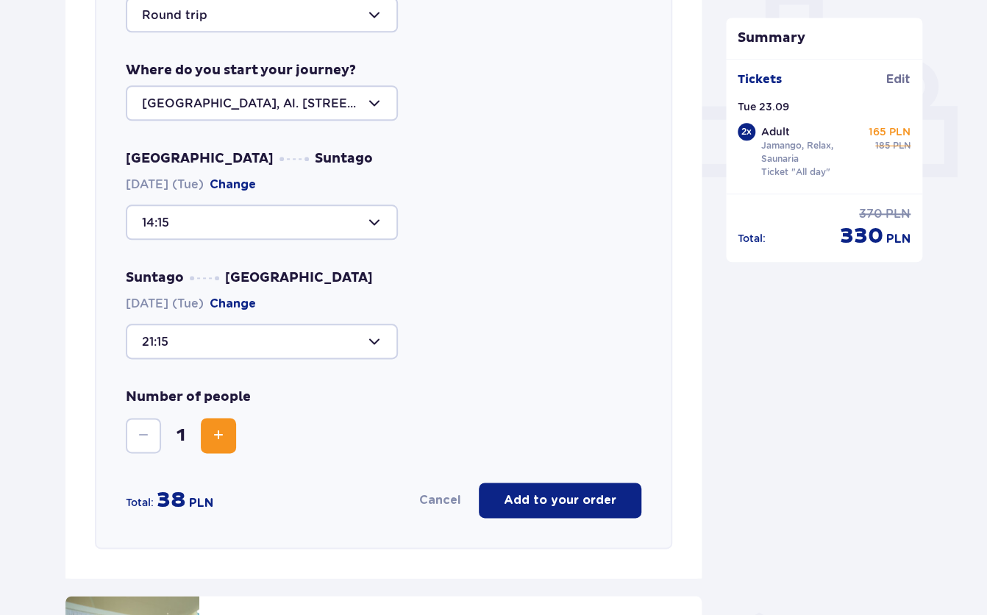
click at [223, 436] on span "Increase" at bounding box center [219, 436] width 18 height 18
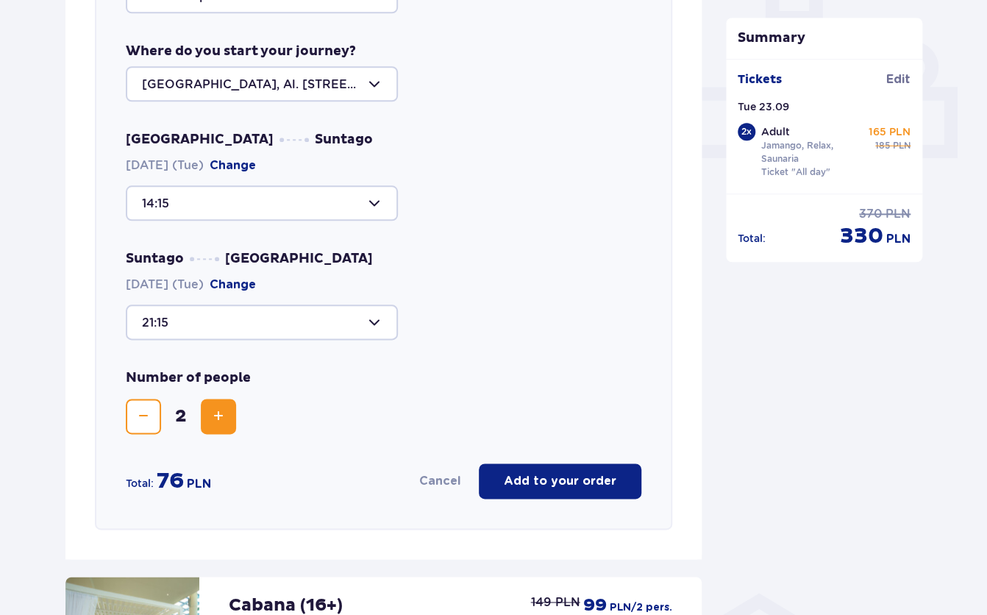
scroll to position [610, 0]
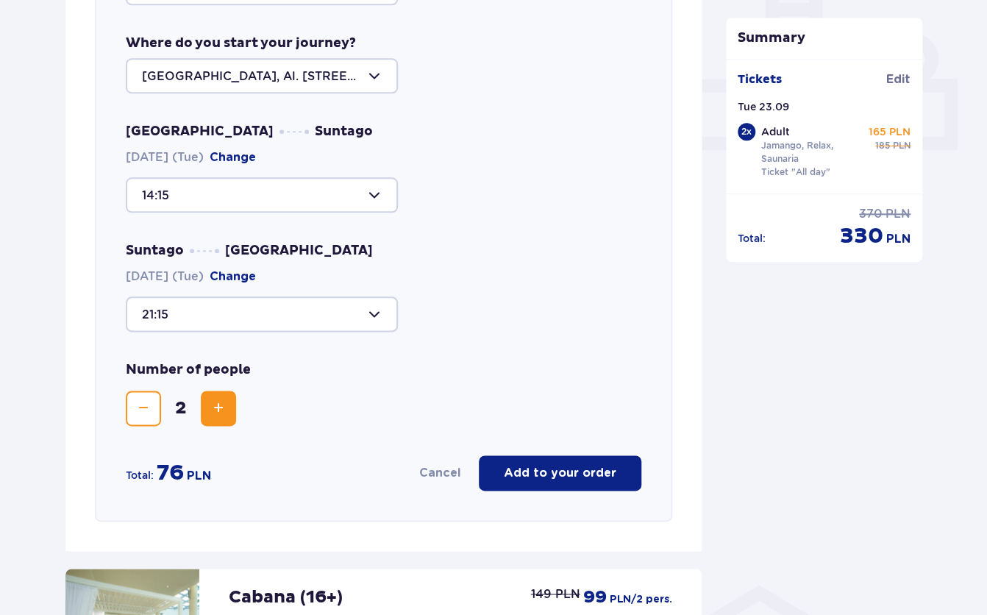
click at [595, 475] on p "Add to your order" at bounding box center [560, 473] width 113 height 16
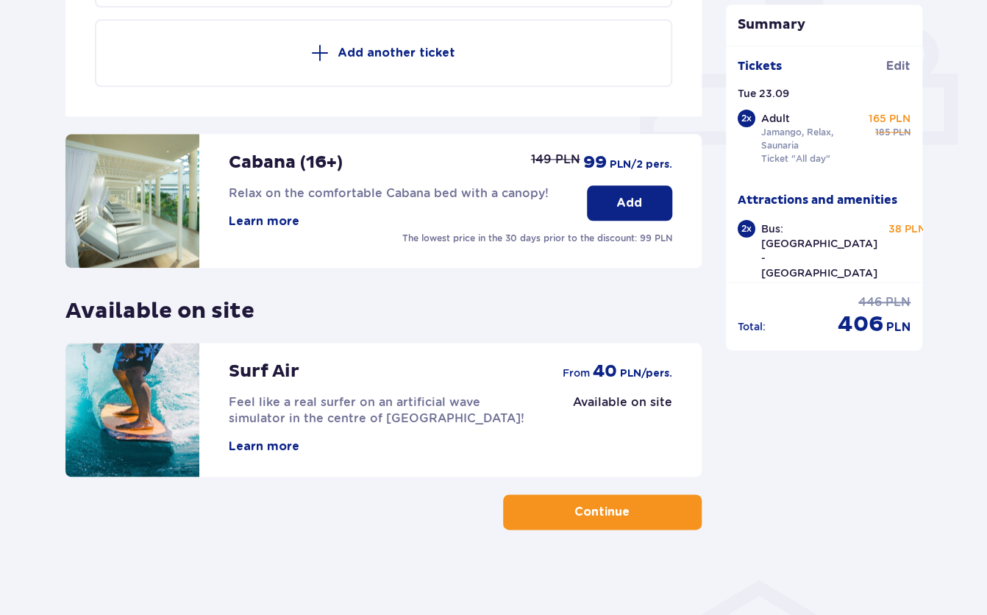
scroll to position [617, 0]
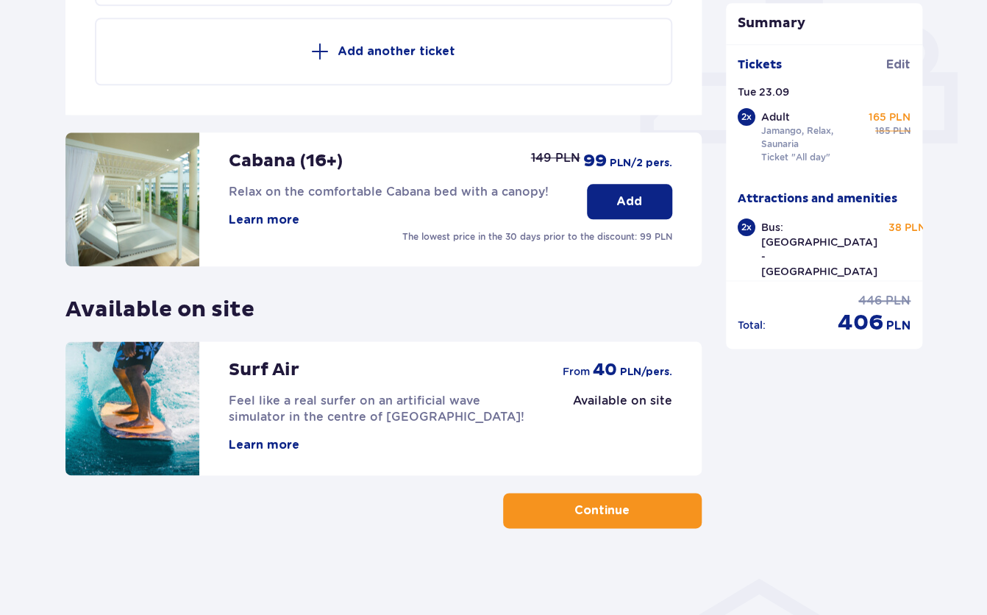
click at [668, 510] on button "Continue" at bounding box center [602, 510] width 199 height 35
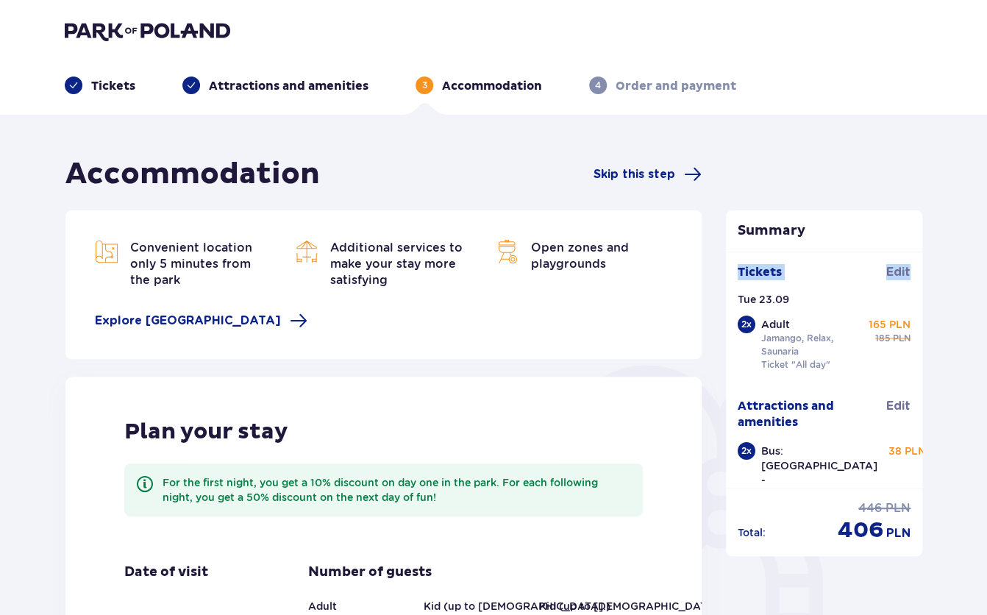
drag, startPoint x: 987, startPoint y: 217, endPoint x: 990, endPoint y: 277, distance: 59.7
click at [987, 277] on html "Tickets Attractions and amenities 3 Accommodation 4 Order and payment Accommoda…" at bounding box center [493, 307] width 987 height 615
drag, startPoint x: 990, startPoint y: 277, endPoint x: 956, endPoint y: 329, distance: 62.3
click at [956, 329] on div "Accommodation Skip this step Convenient location only 5 minutes from the park A…" at bounding box center [493, 508] width 987 height 786
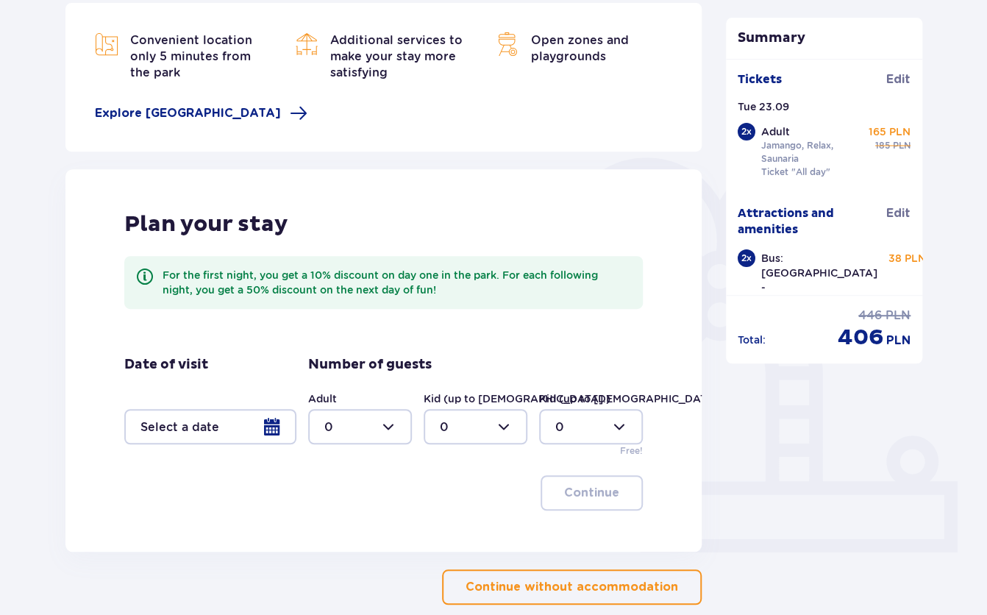
scroll to position [216, 0]
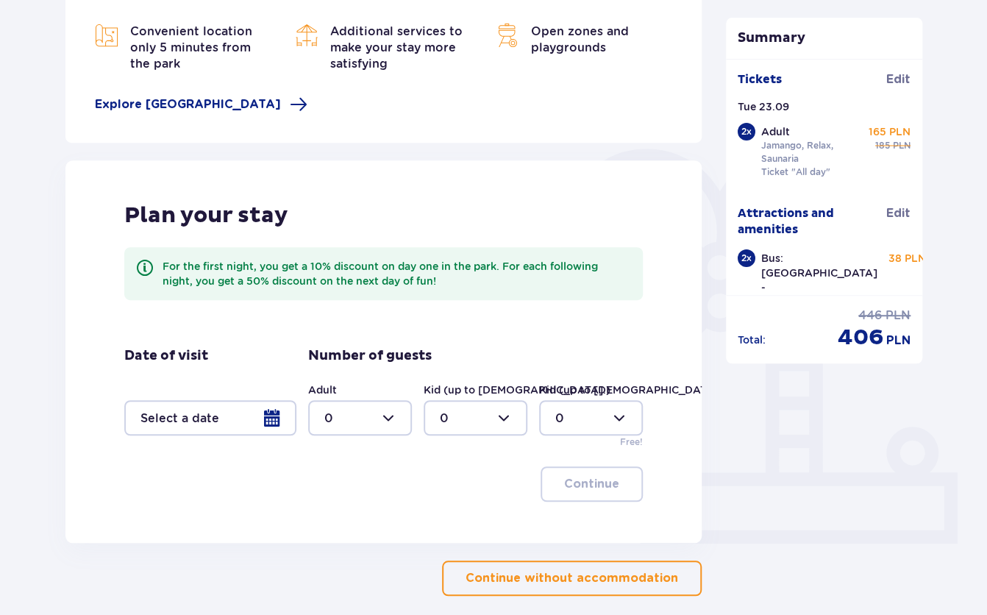
click at [645, 578] on p "Continue without accommodation" at bounding box center [572, 578] width 213 height 16
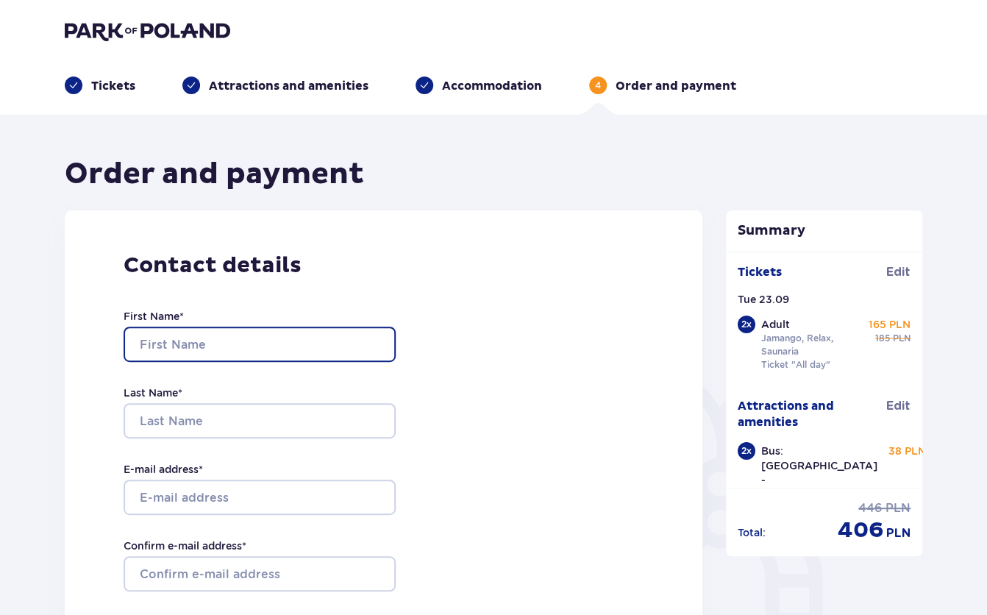
click at [269, 337] on input "First Name *" at bounding box center [260, 344] width 272 height 35
type input "Talya"
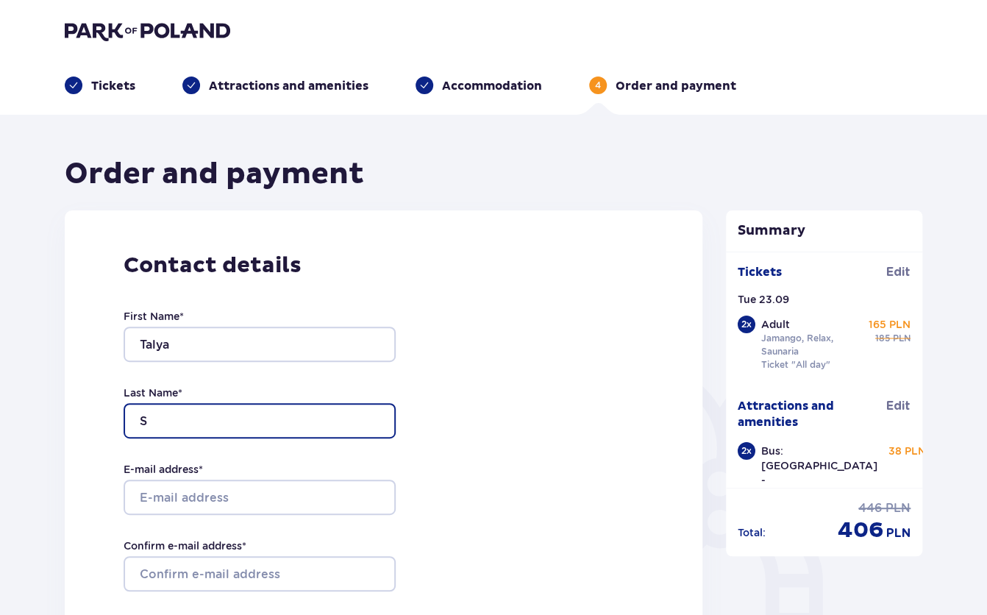
type input "Sanger"
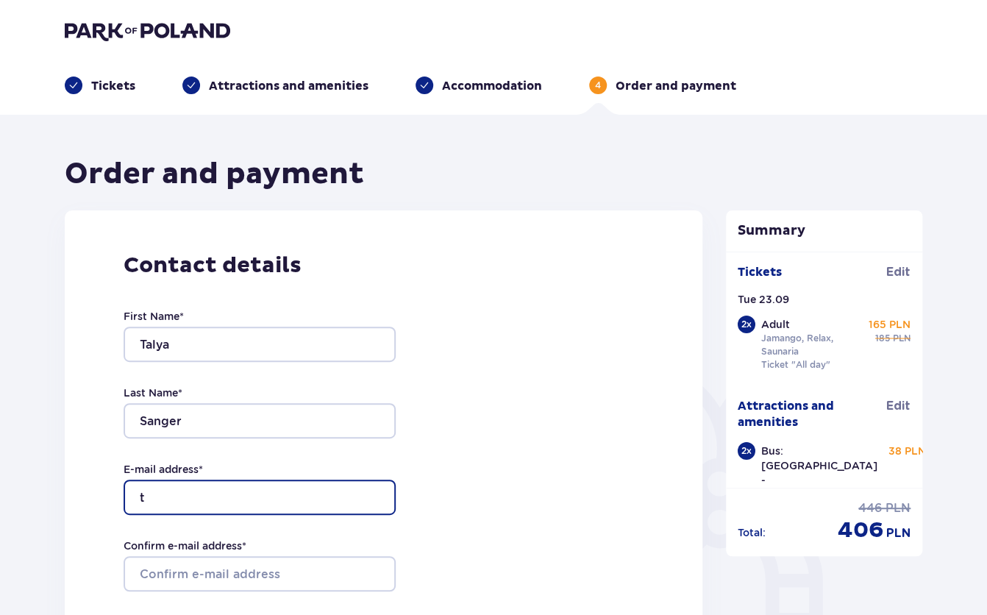
type input "[EMAIL_ADDRESS][DOMAIN_NAME]"
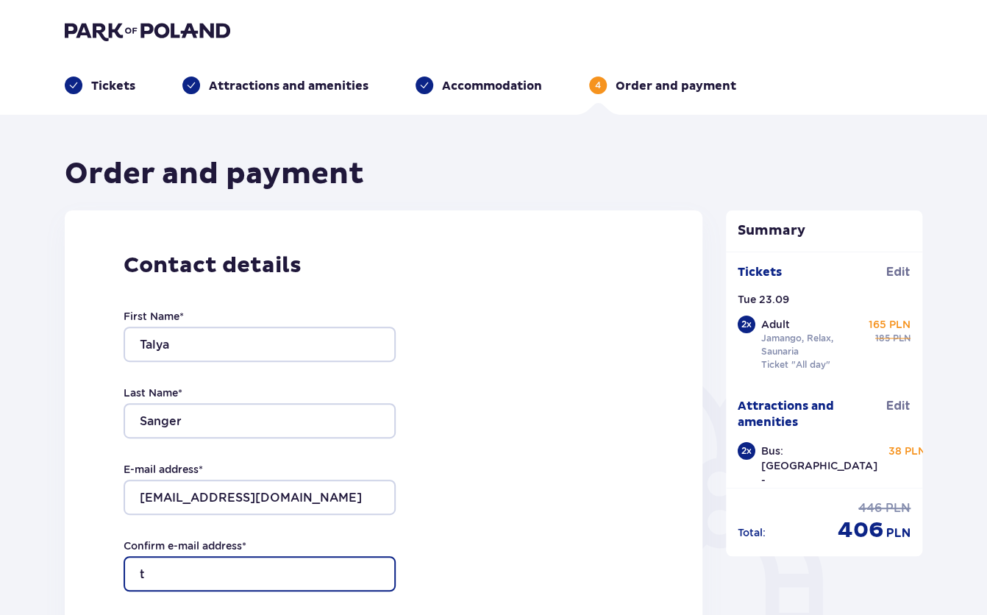
type input "[EMAIL_ADDRESS][DOMAIN_NAME]"
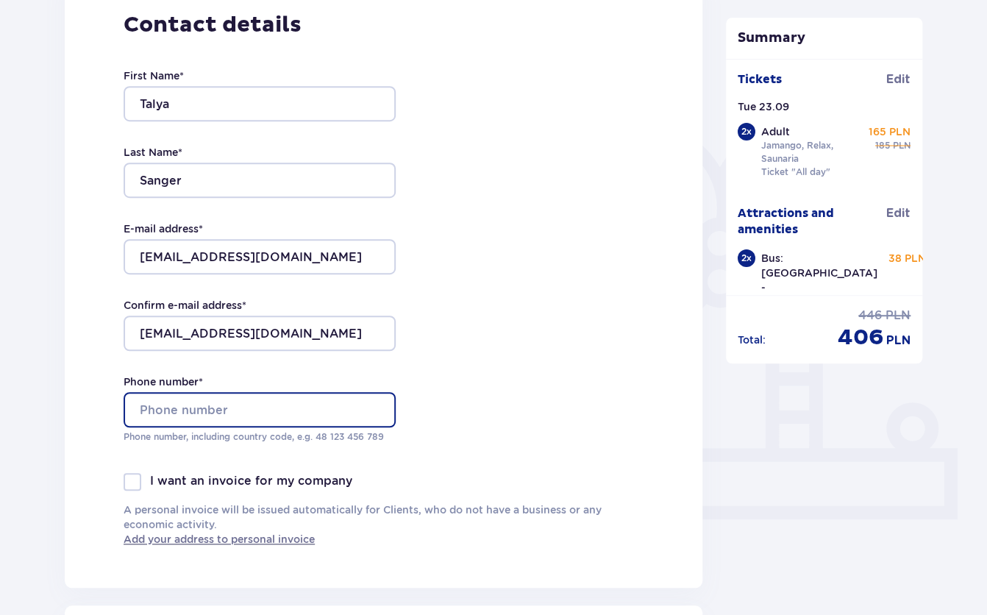
scroll to position [343, 0]
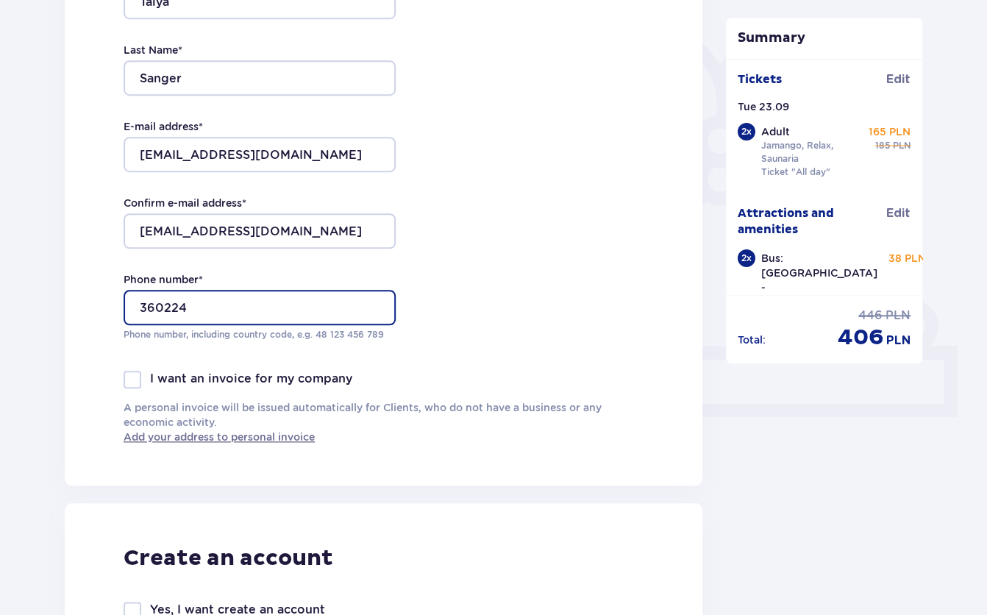
type input "3602248683"
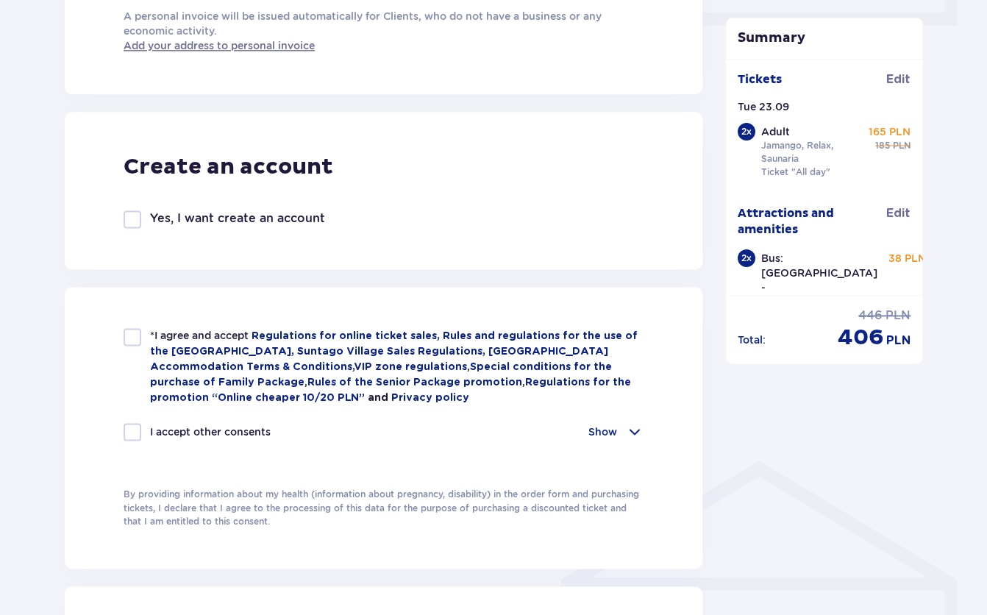
scroll to position [760, 0]
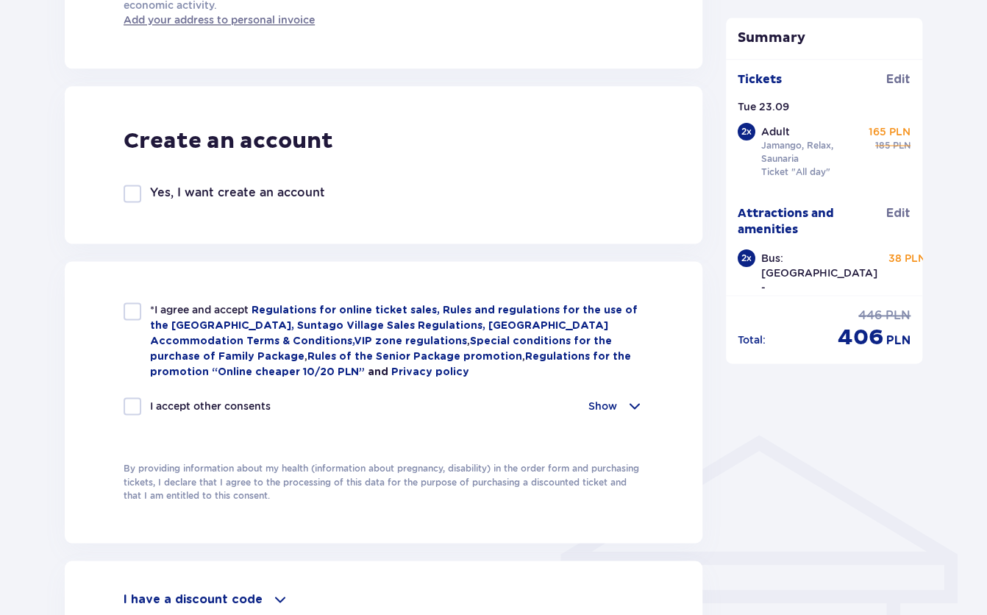
click at [136, 312] on div at bounding box center [133, 311] width 18 height 18
checkbox input "true"
click at [135, 397] on div at bounding box center [133, 406] width 18 height 18
checkbox input "true"
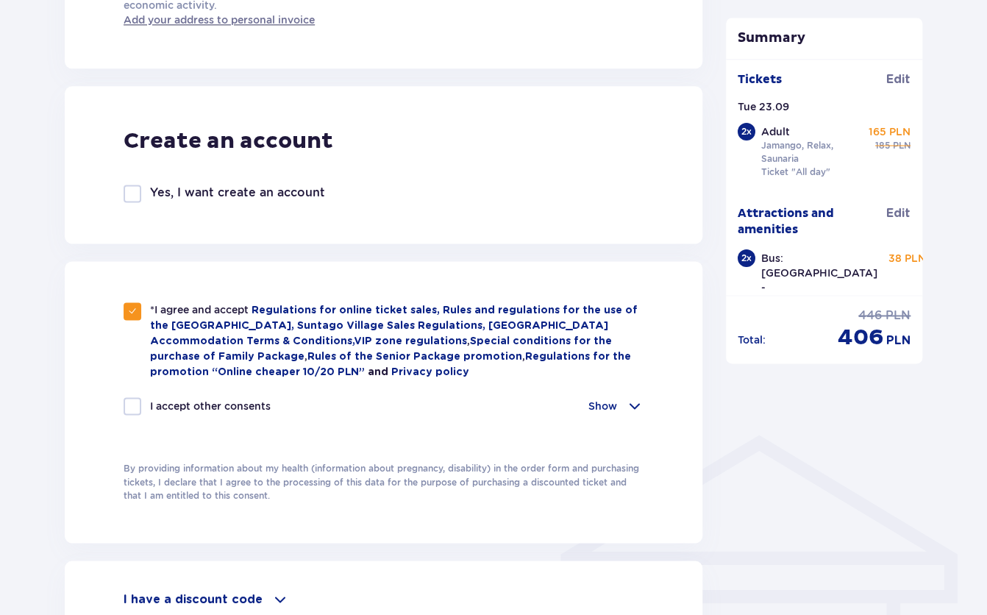
checkbox input "true"
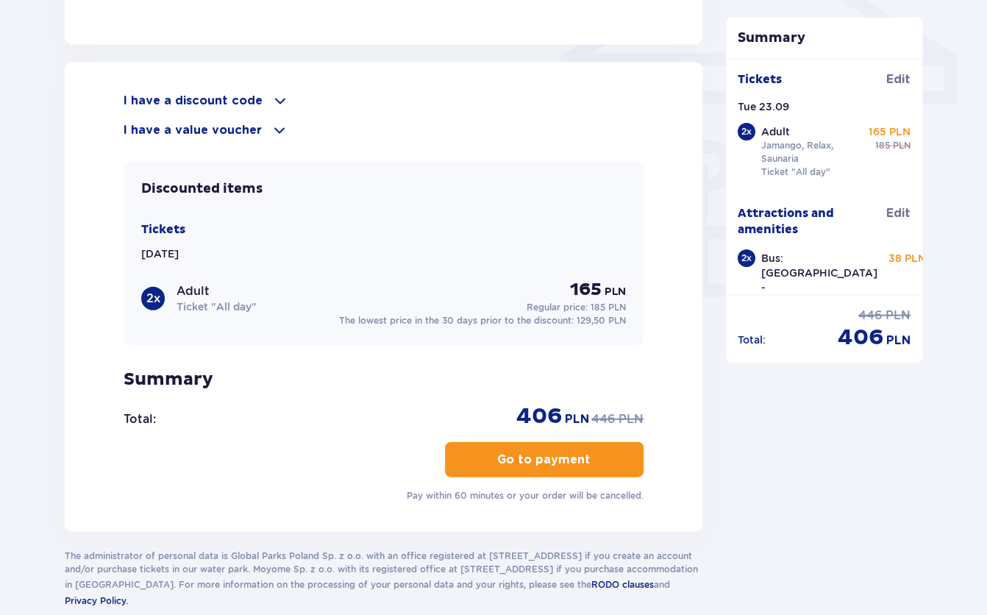
scroll to position [1260, 0]
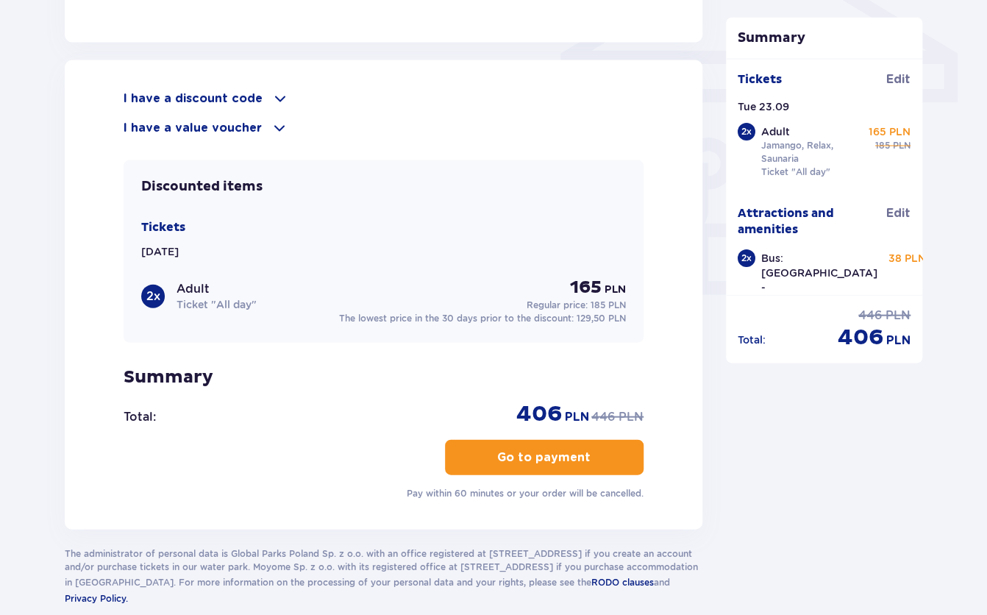
click at [578, 459] on button "Go to payment" at bounding box center [544, 457] width 199 height 35
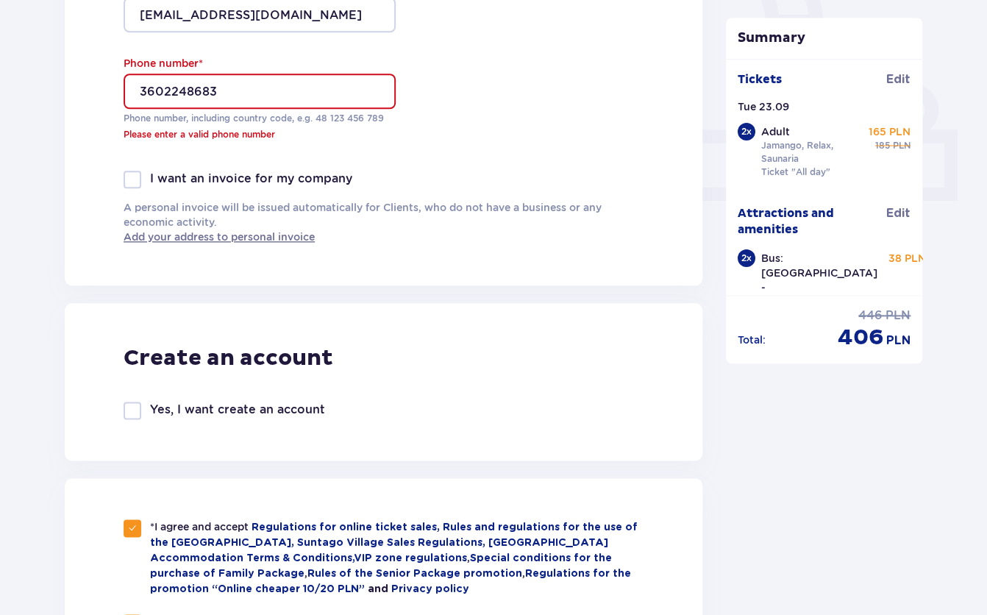
scroll to position [559, 0]
click at [138, 89] on input "3602248683" at bounding box center [260, 91] width 272 height 35
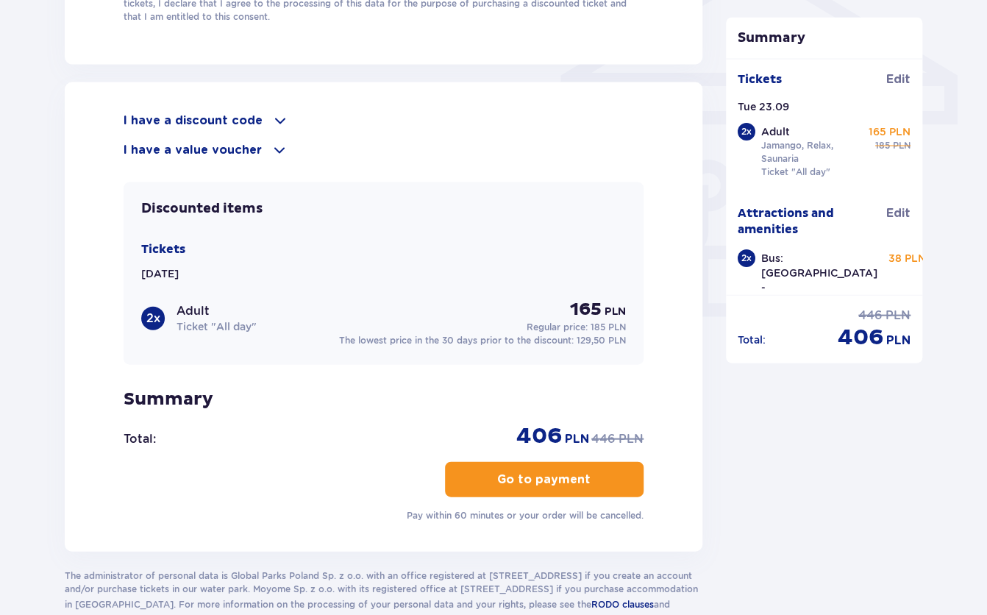
scroll to position [1234, 0]
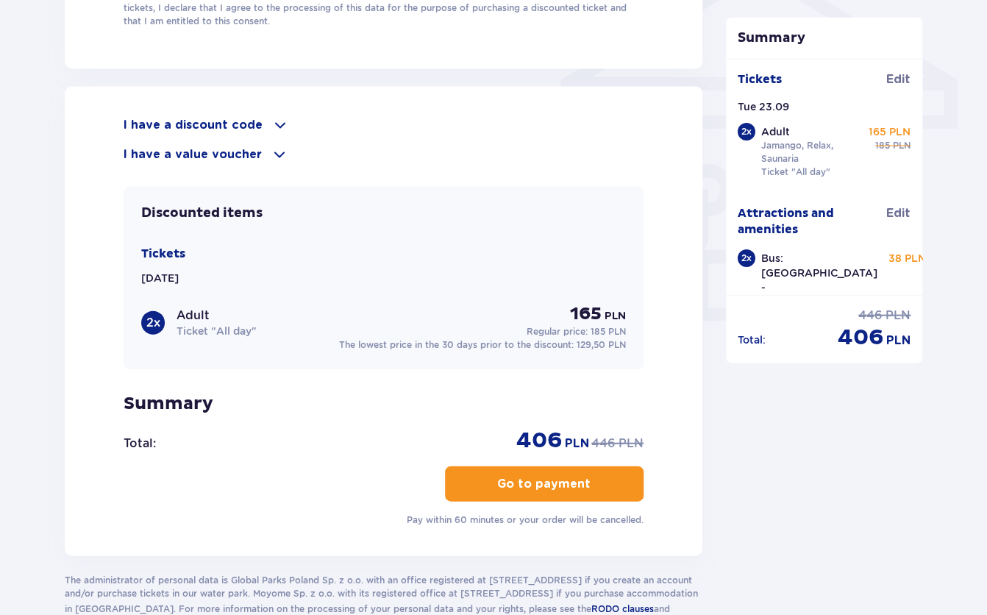
click at [610, 489] on button "Go to payment" at bounding box center [544, 484] width 199 height 35
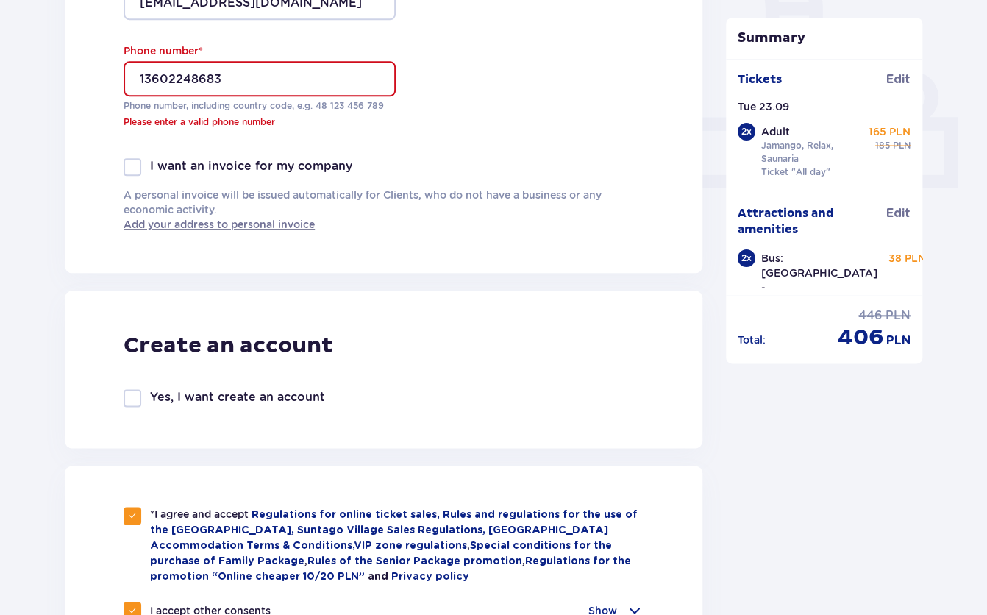
scroll to position [559, 0]
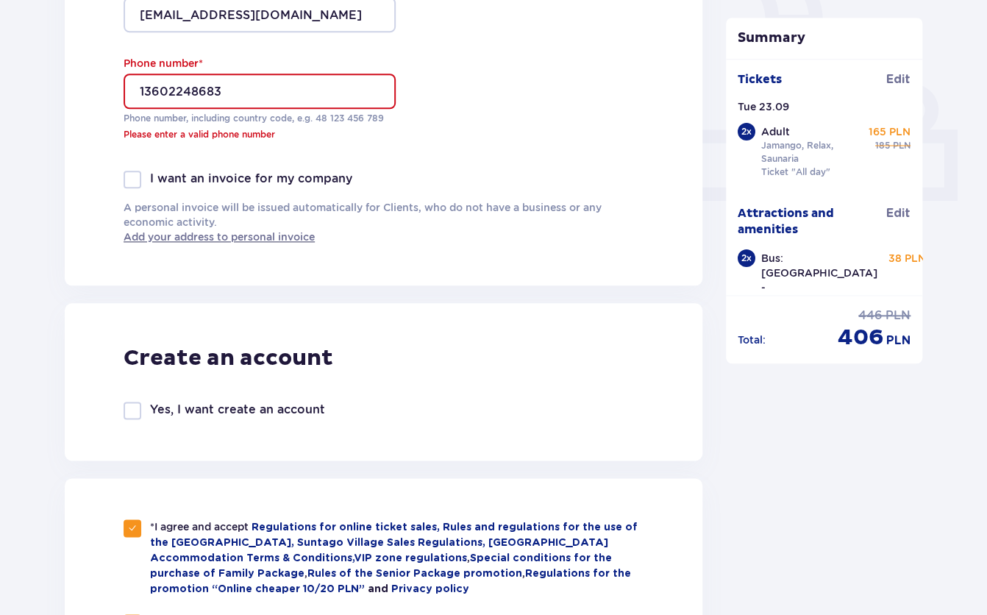
click at [260, 88] on input "13602248683" at bounding box center [260, 91] width 272 height 35
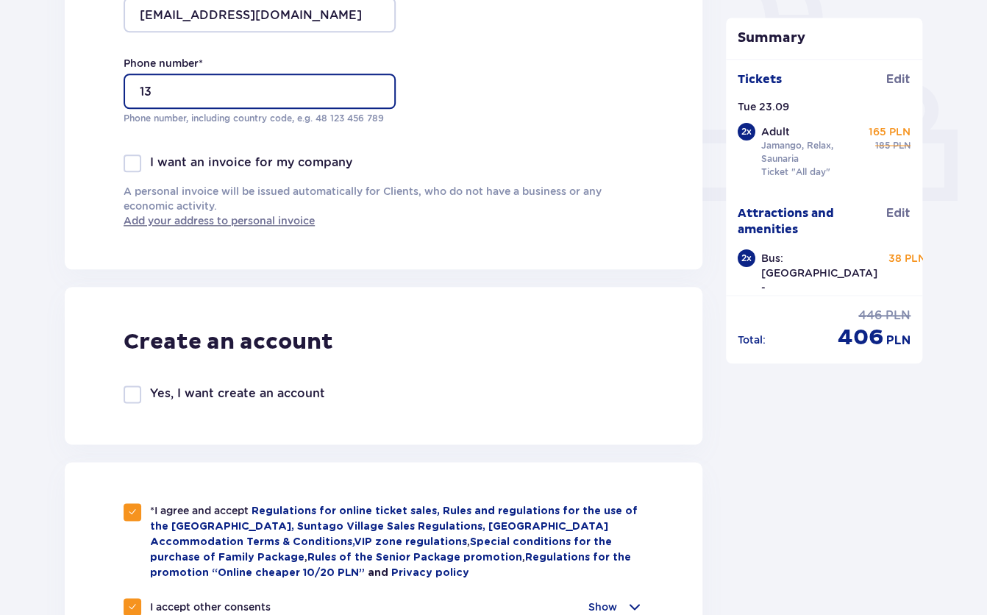
type input "1"
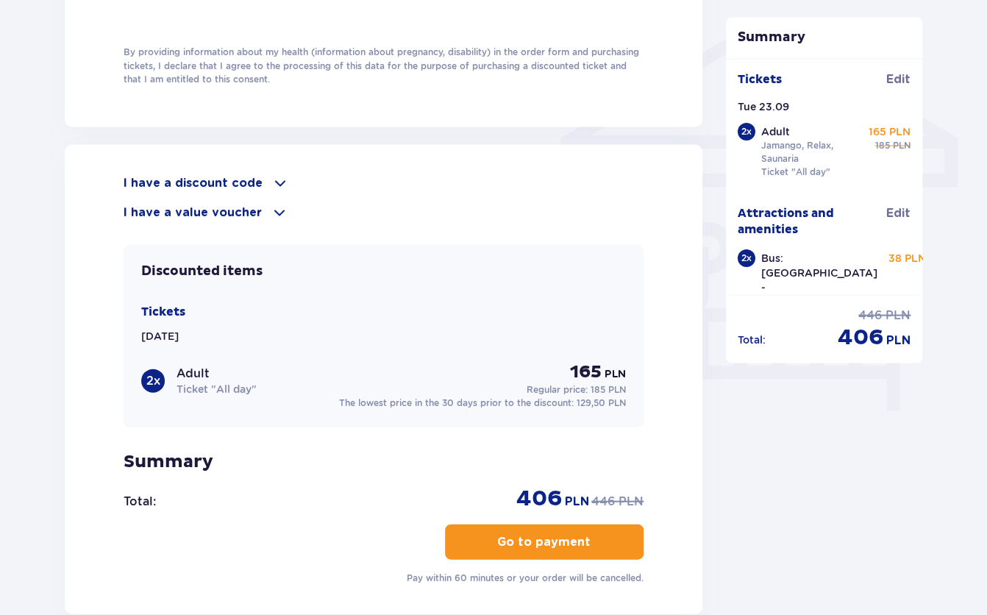
scroll to position [1173, 0]
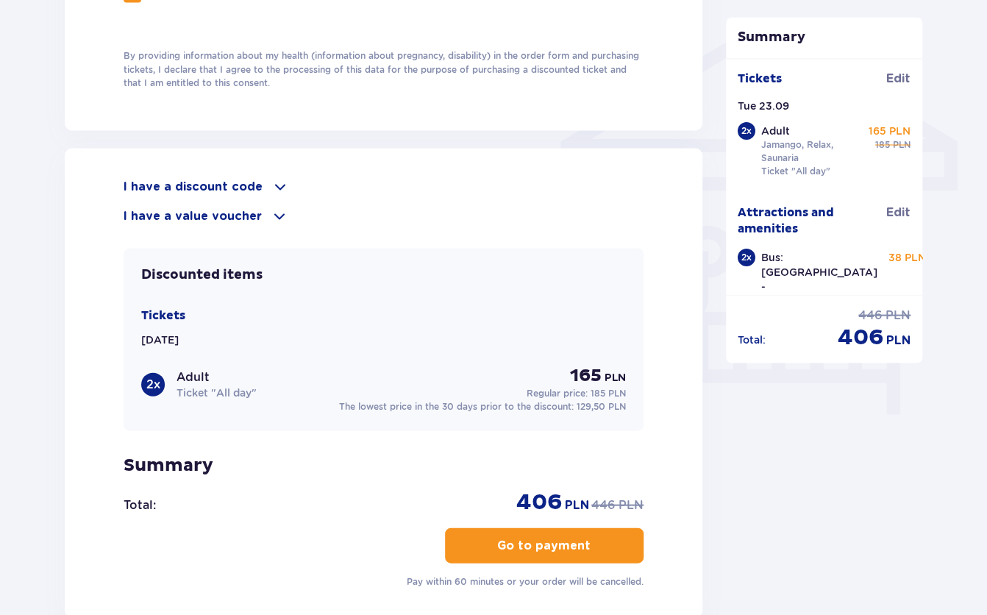
click at [602, 550] on button "Go to payment" at bounding box center [544, 545] width 199 height 35
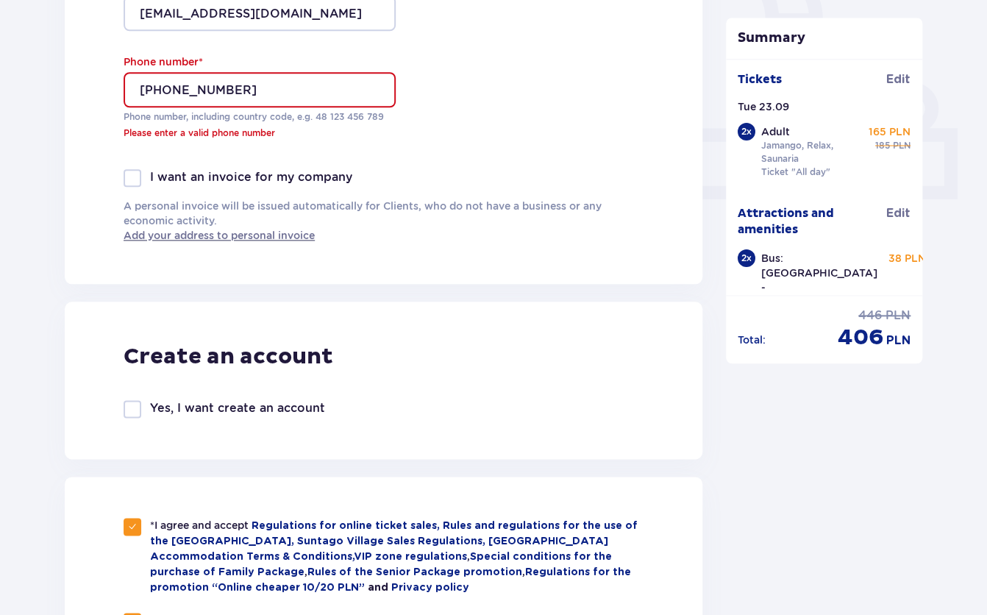
scroll to position [559, 0]
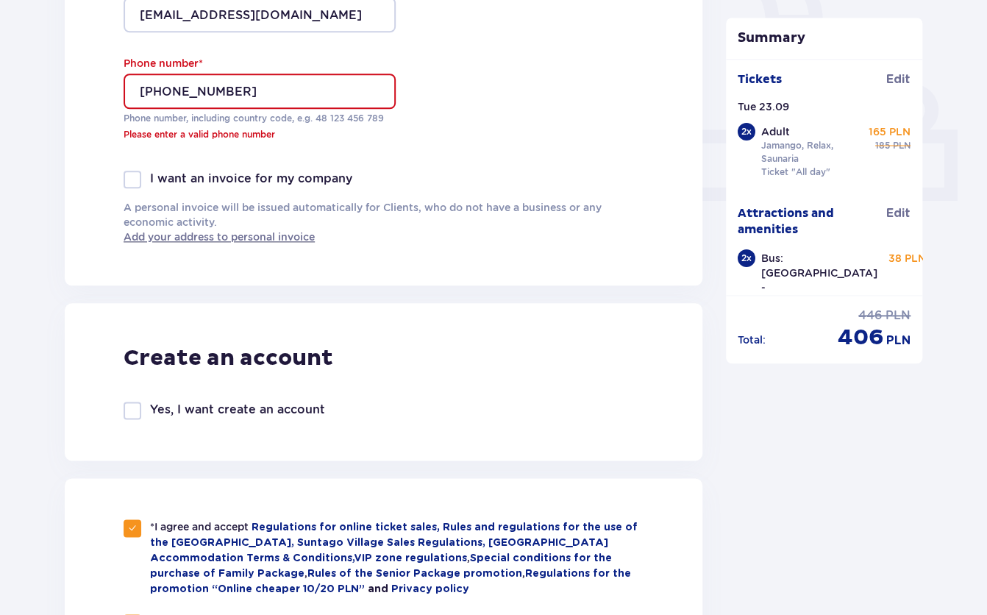
click at [135, 85] on input "360 224 8683" at bounding box center [260, 91] width 272 height 35
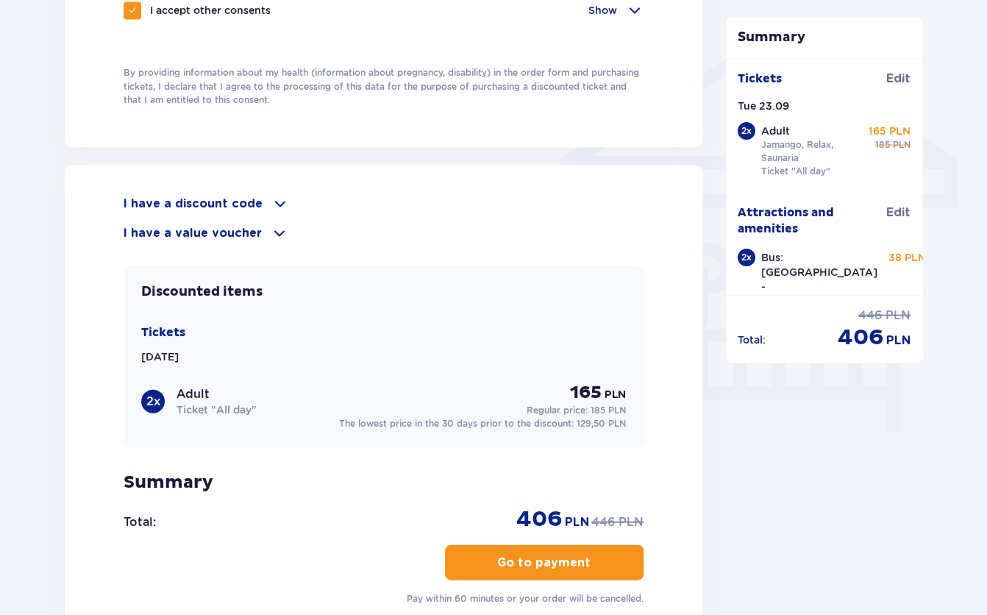
scroll to position [1149, 0]
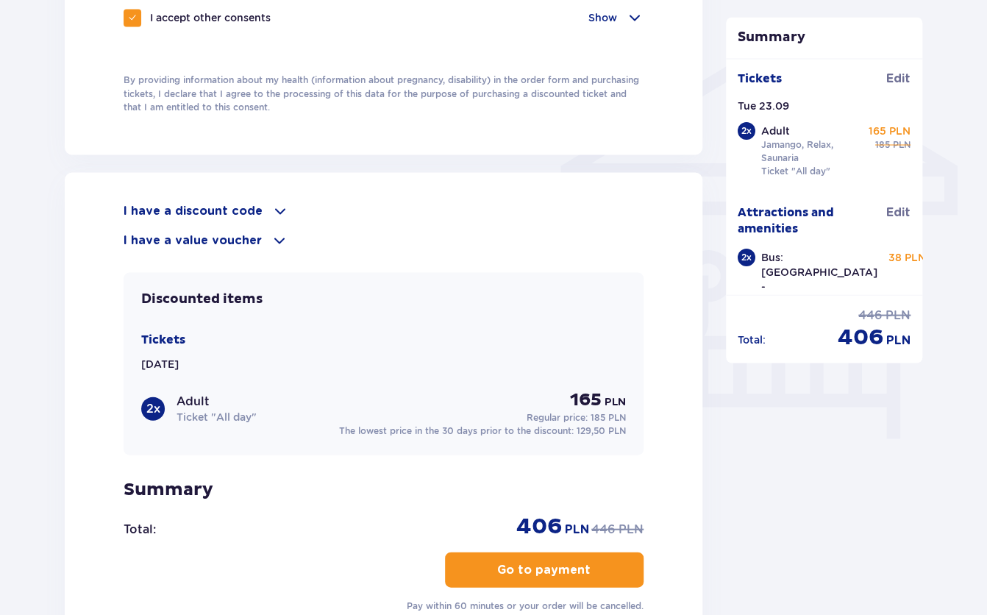
click at [611, 571] on button "Go to payment" at bounding box center [544, 569] width 199 height 35
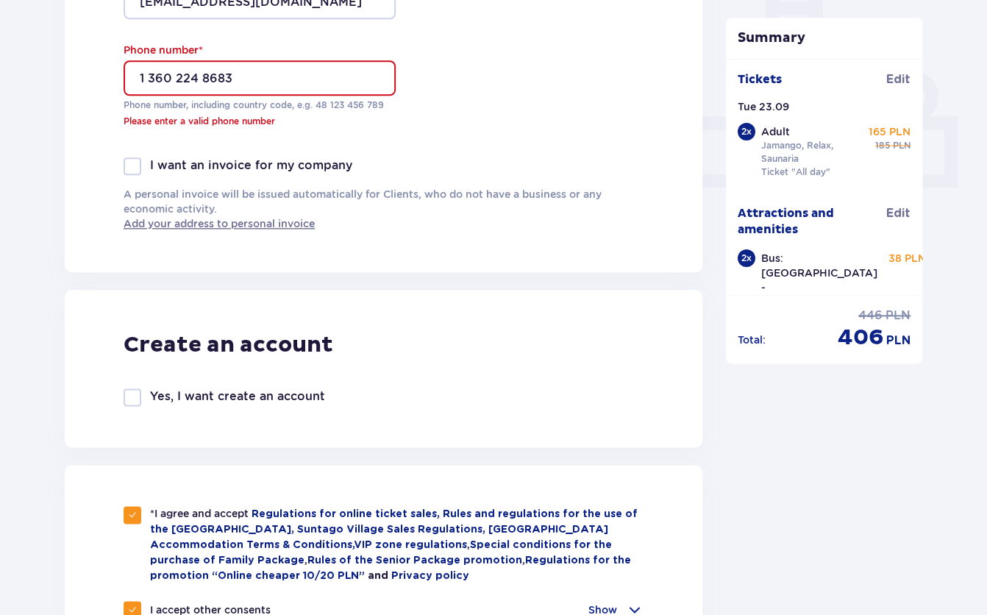
scroll to position [559, 0]
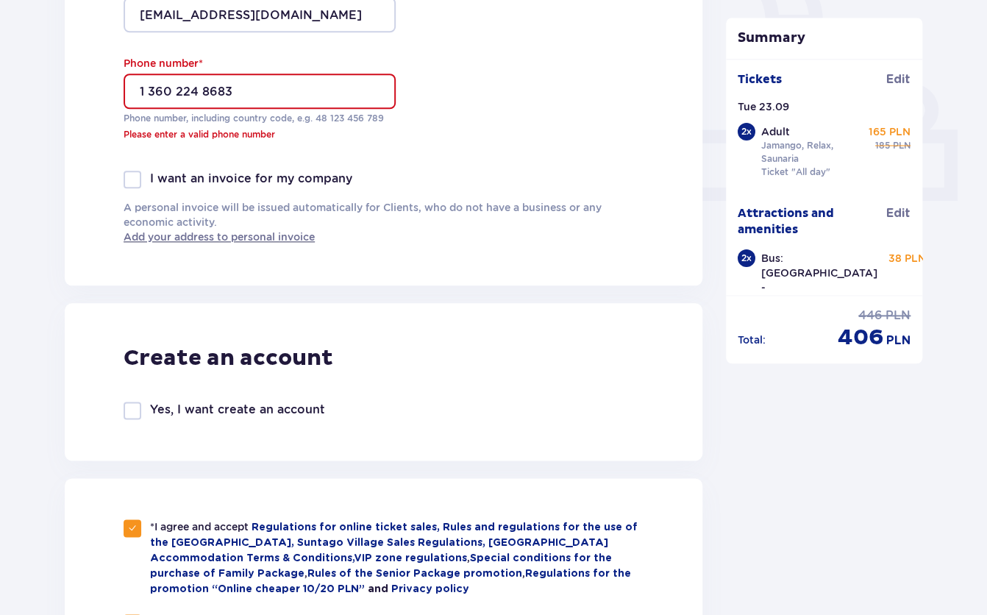
click at [143, 91] on input "1 360 224 8683" at bounding box center [260, 91] width 272 height 35
click at [151, 90] on input "1 360 224 8683" at bounding box center [260, 91] width 272 height 35
click at [139, 91] on input "1 360 224 8683" at bounding box center [260, 91] width 272 height 35
click at [152, 93] on input "1 360 224 8683" at bounding box center [260, 91] width 272 height 35
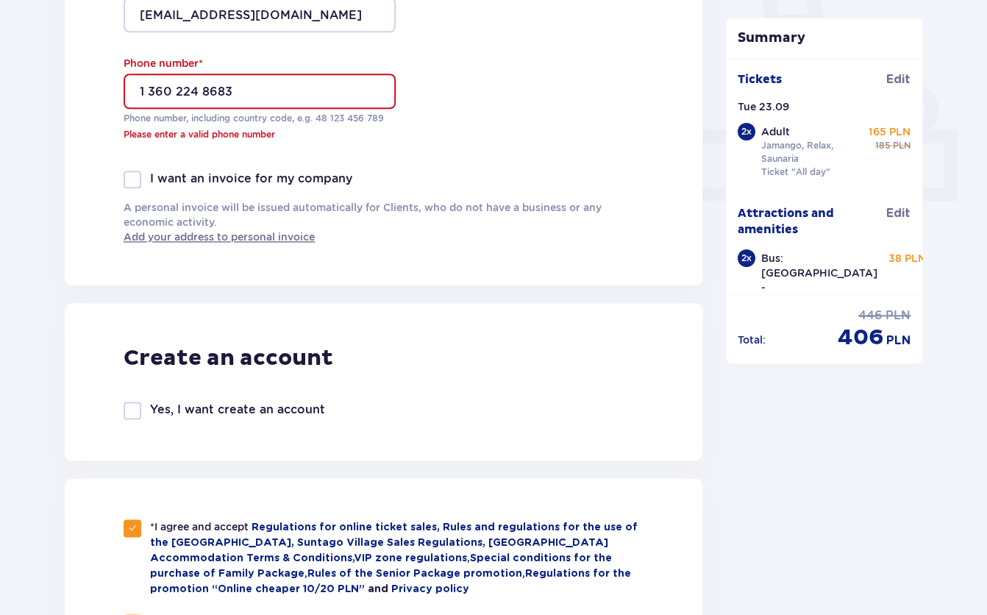
click at [148, 91] on input "1 360 224 8683" at bounding box center [260, 91] width 272 height 35
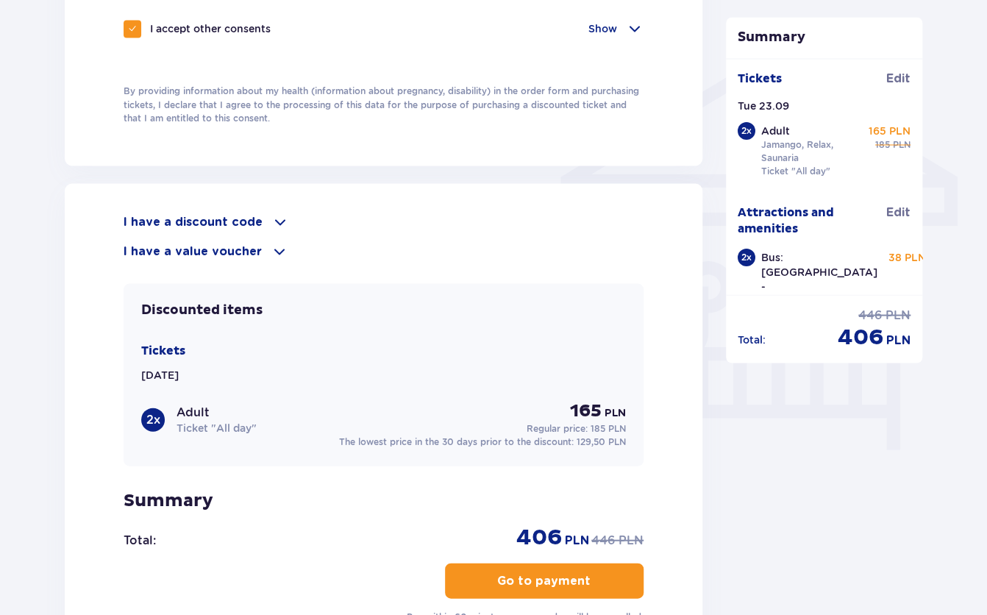
scroll to position [1169, 0]
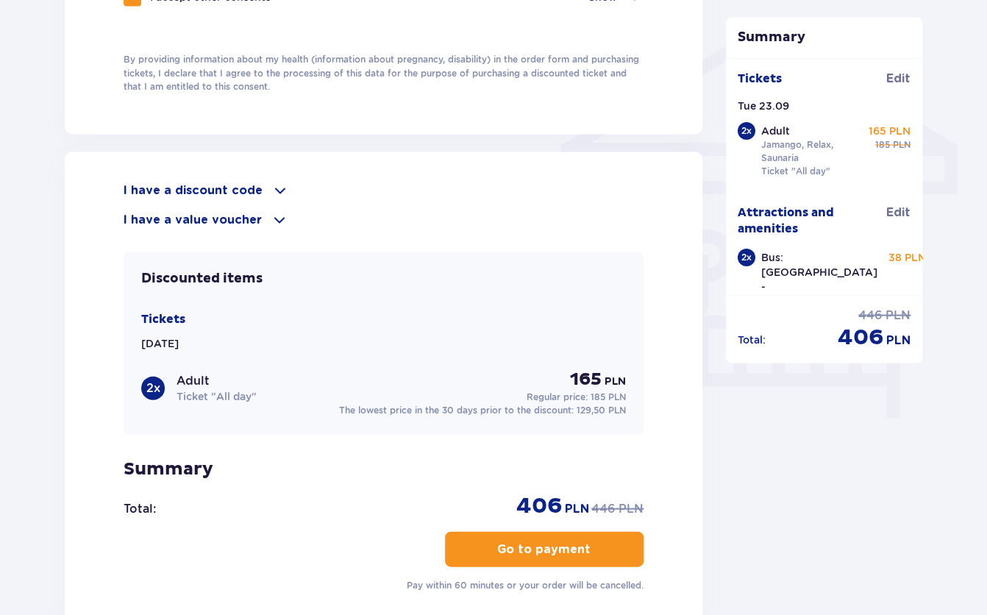
click at [576, 547] on p "Go to payment" at bounding box center [543, 549] width 93 height 16
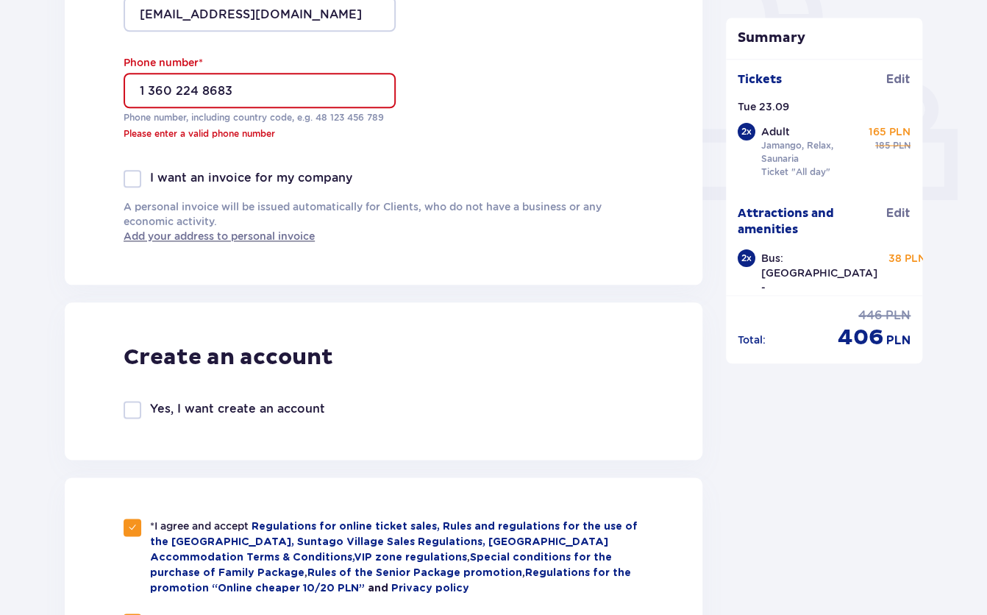
scroll to position [559, 0]
click at [152, 91] on input "1 360 224 8683" at bounding box center [260, 91] width 272 height 35
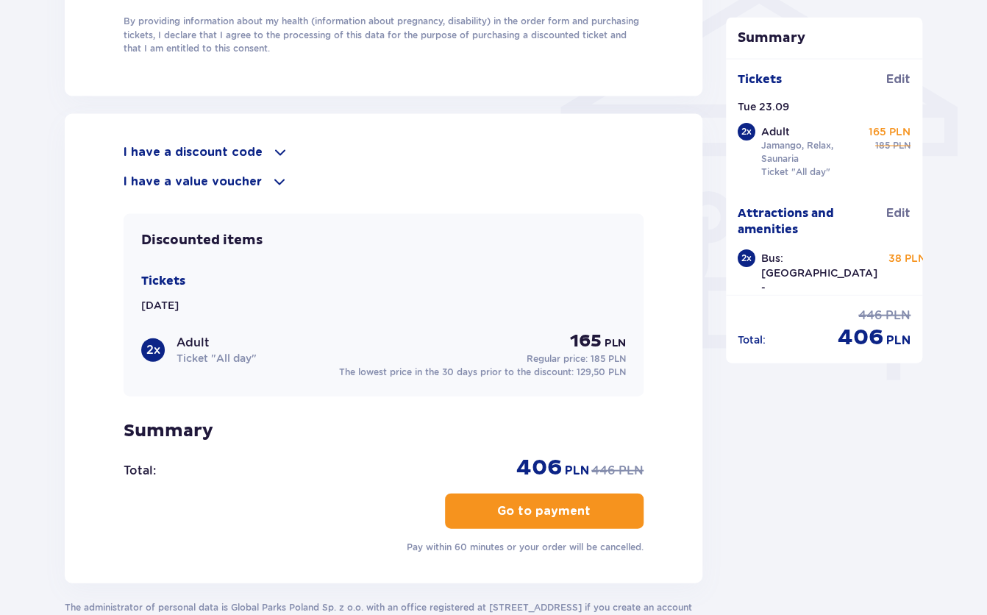
scroll to position [1216, 0]
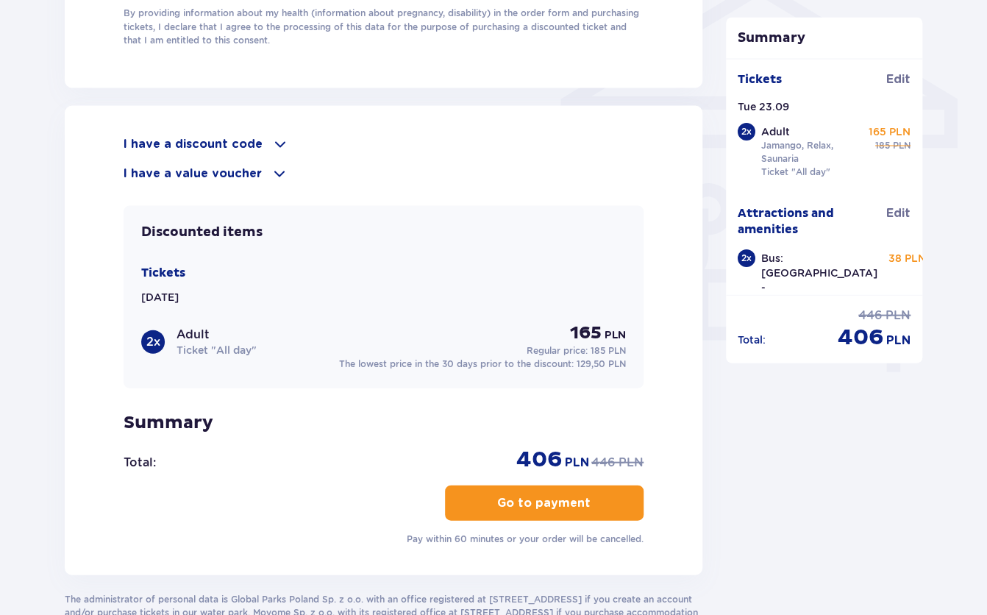
click at [573, 509] on button "Go to payment" at bounding box center [544, 502] width 199 height 35
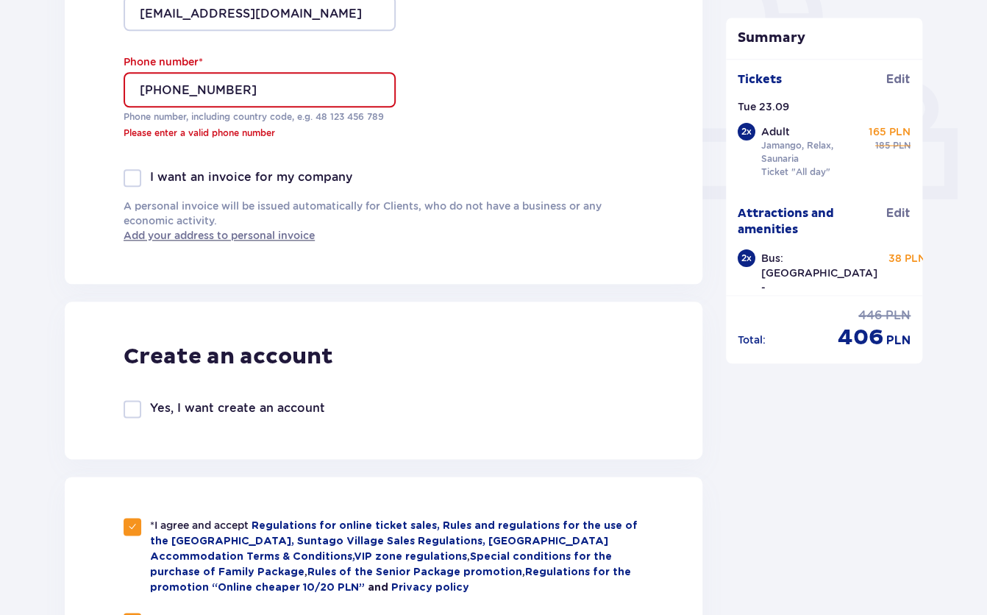
scroll to position [559, 0]
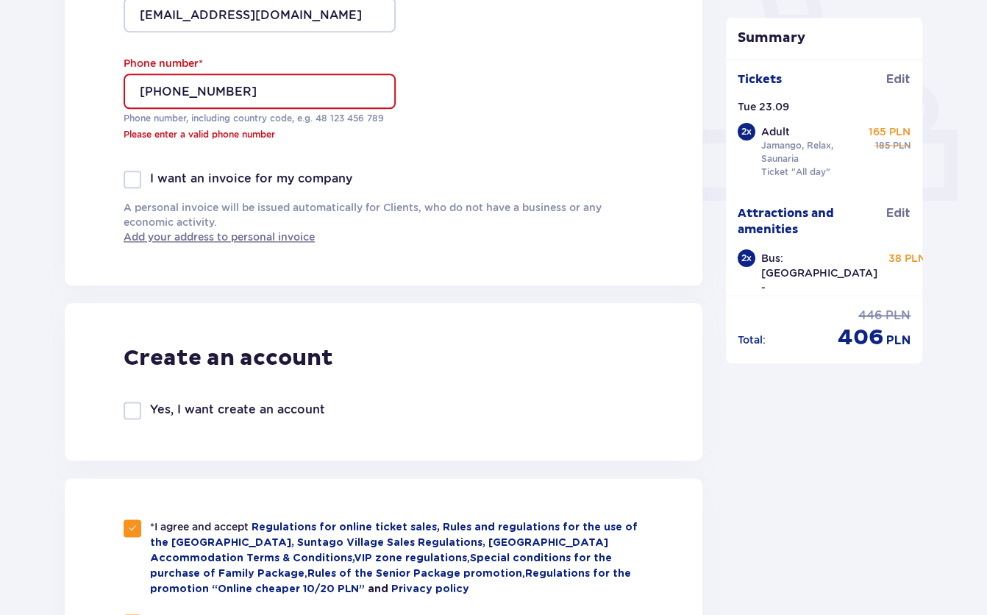
click at [199, 86] on input "1360 224 8683" at bounding box center [260, 91] width 272 height 35
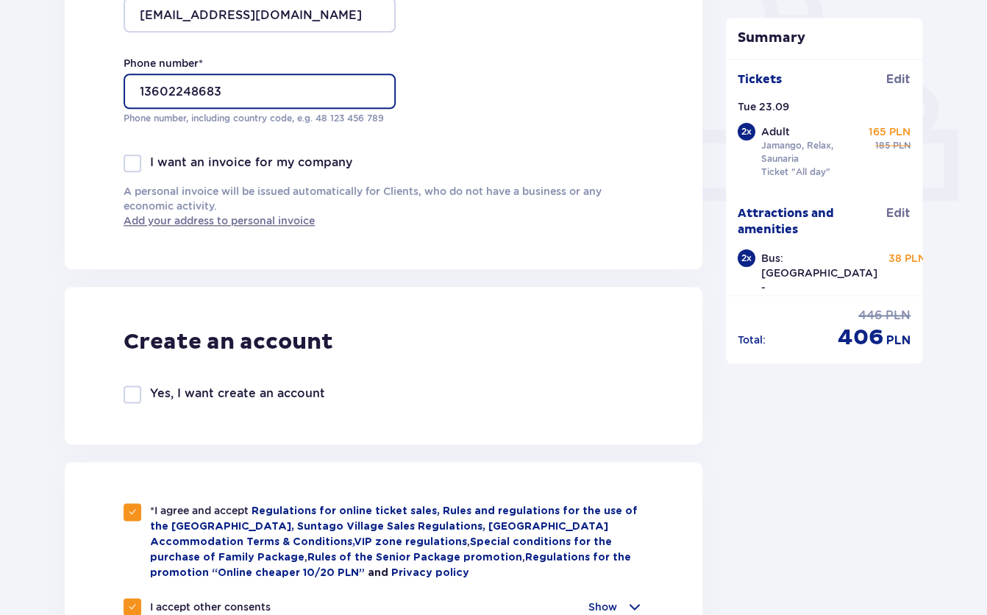
click at [137, 86] on input "13602248683" at bounding box center [260, 91] width 272 height 35
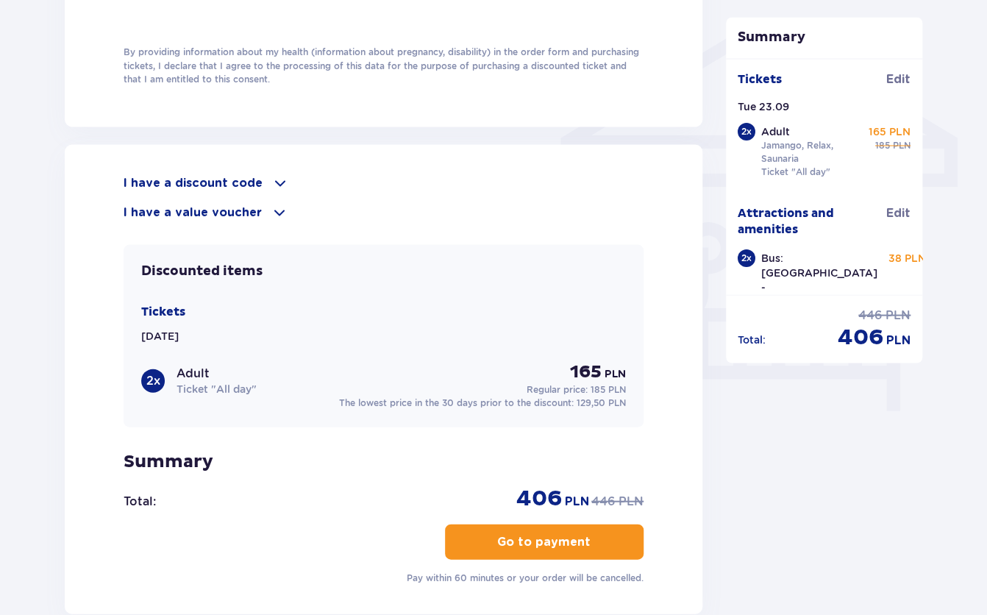
scroll to position [1183, 0]
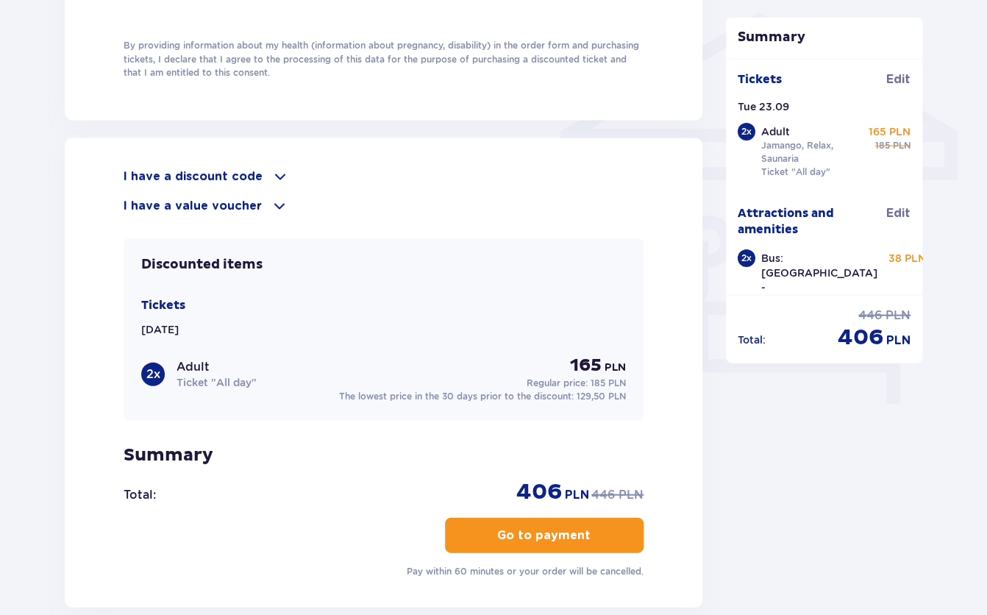
click at [606, 542] on button "Go to payment" at bounding box center [544, 534] width 199 height 35
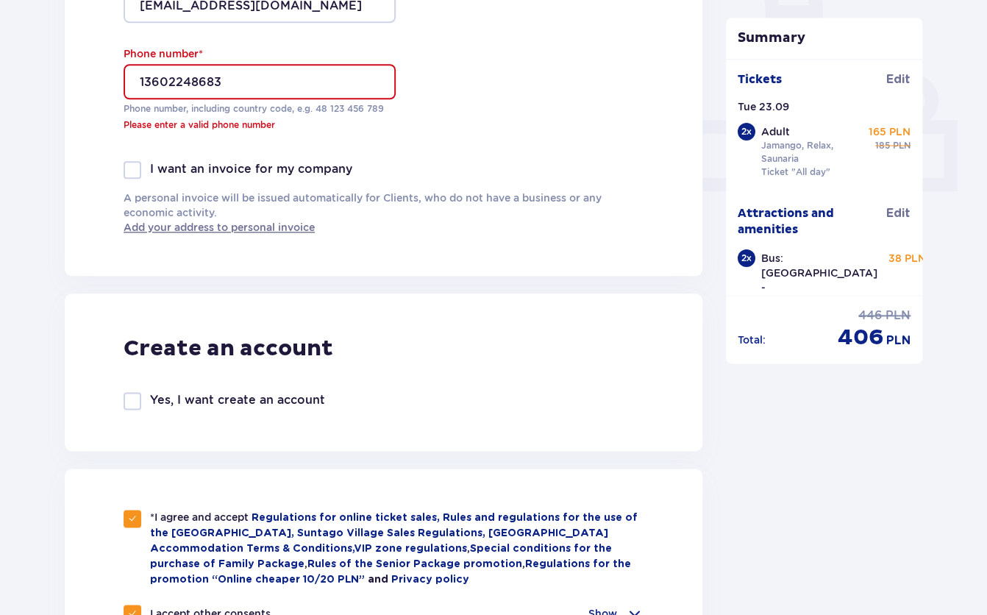
scroll to position [559, 0]
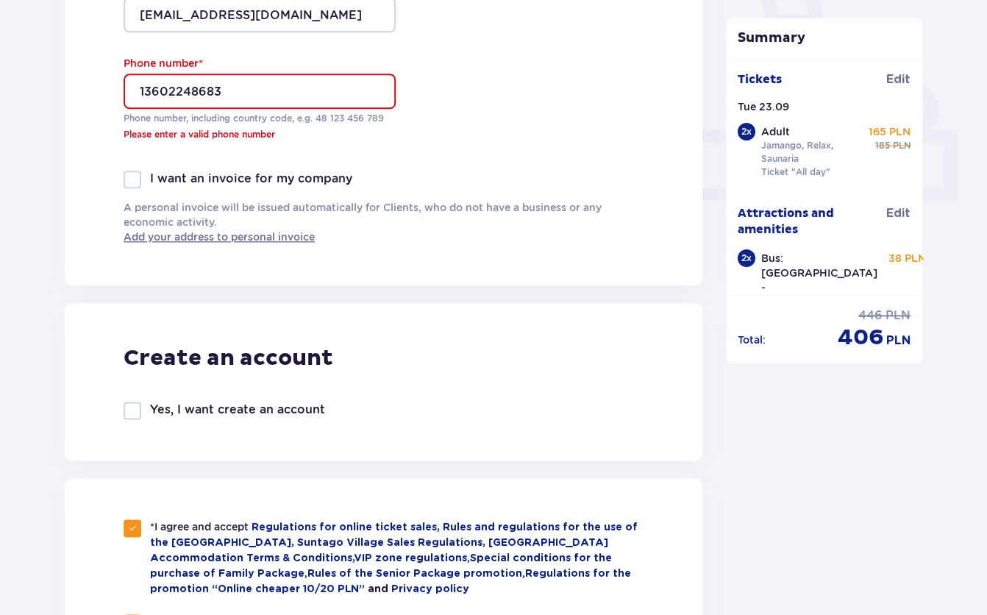
click at [251, 88] on input "13602248683" at bounding box center [260, 91] width 272 height 35
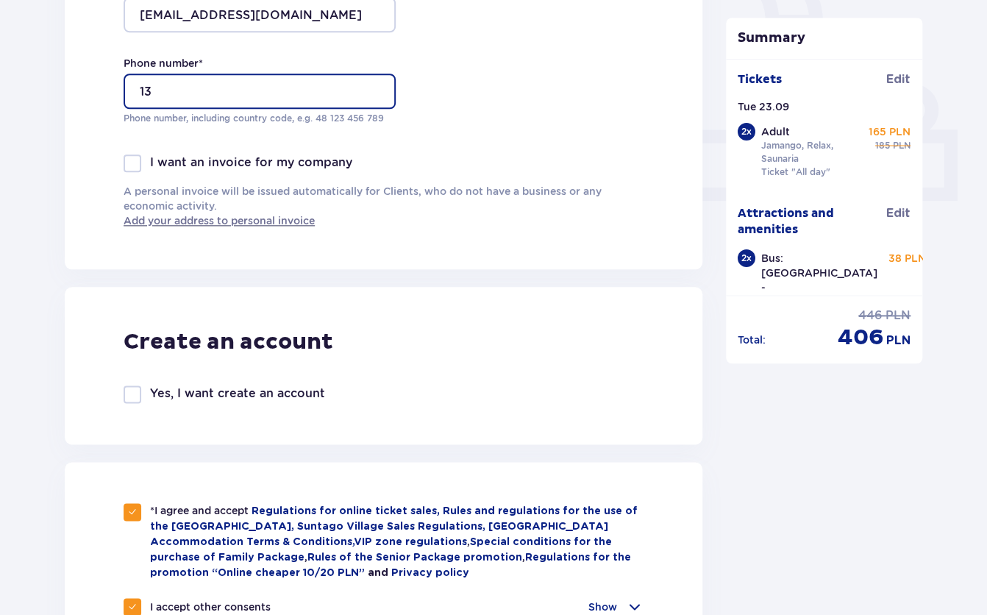
type input "1"
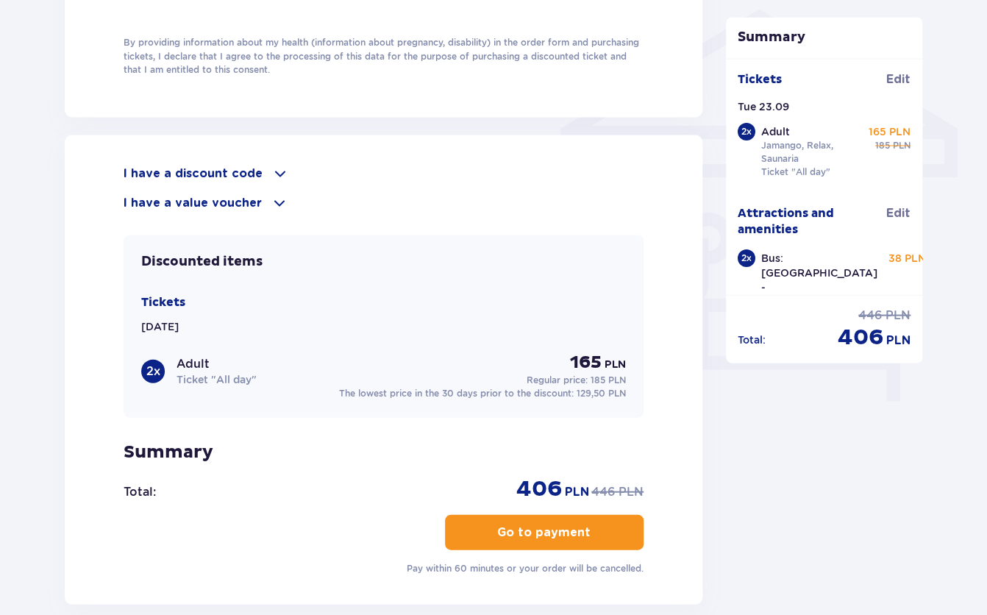
scroll to position [1207, 0]
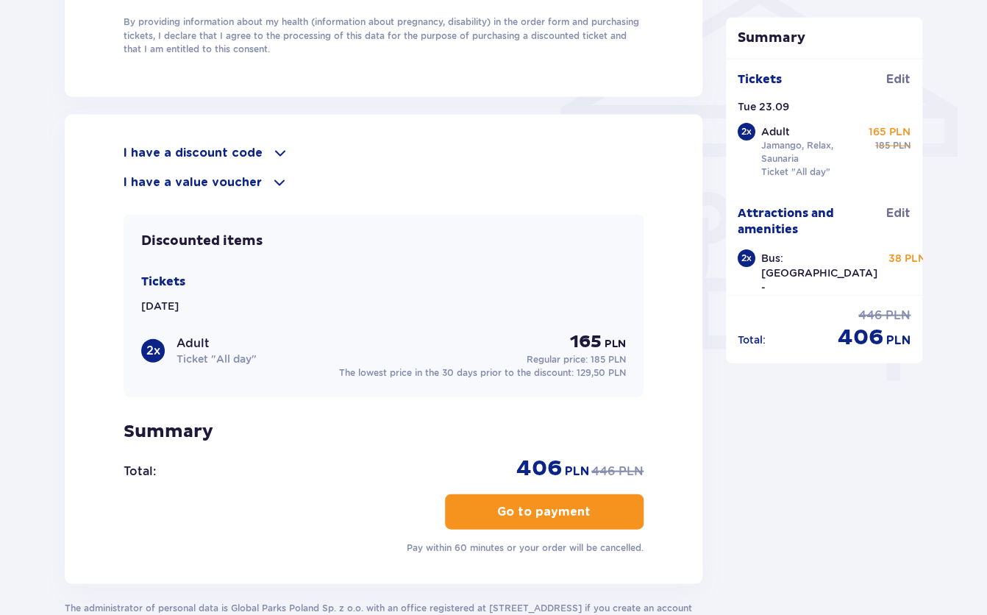
click at [611, 503] on button "Go to payment" at bounding box center [544, 511] width 199 height 35
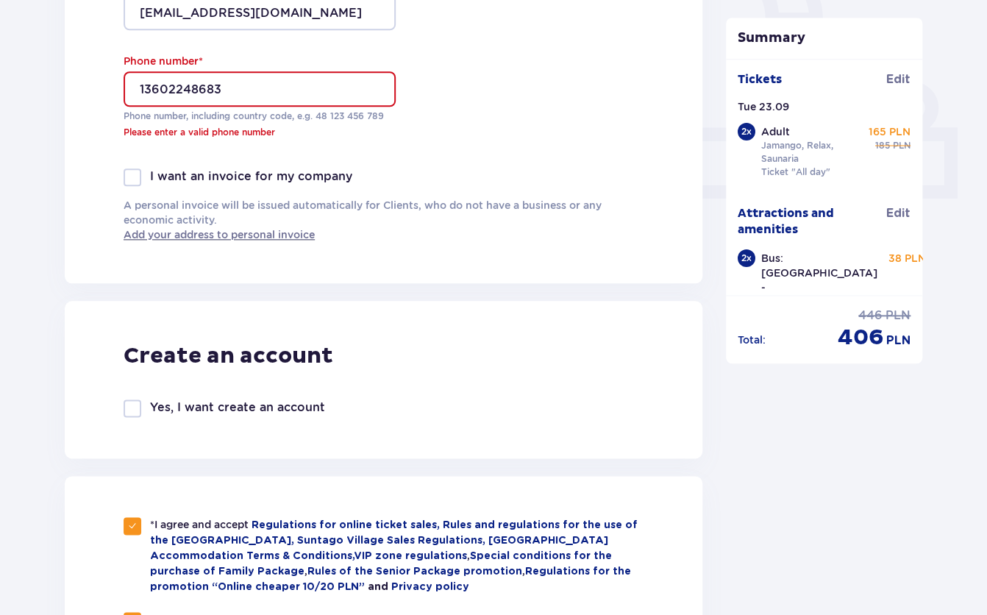
scroll to position [559, 0]
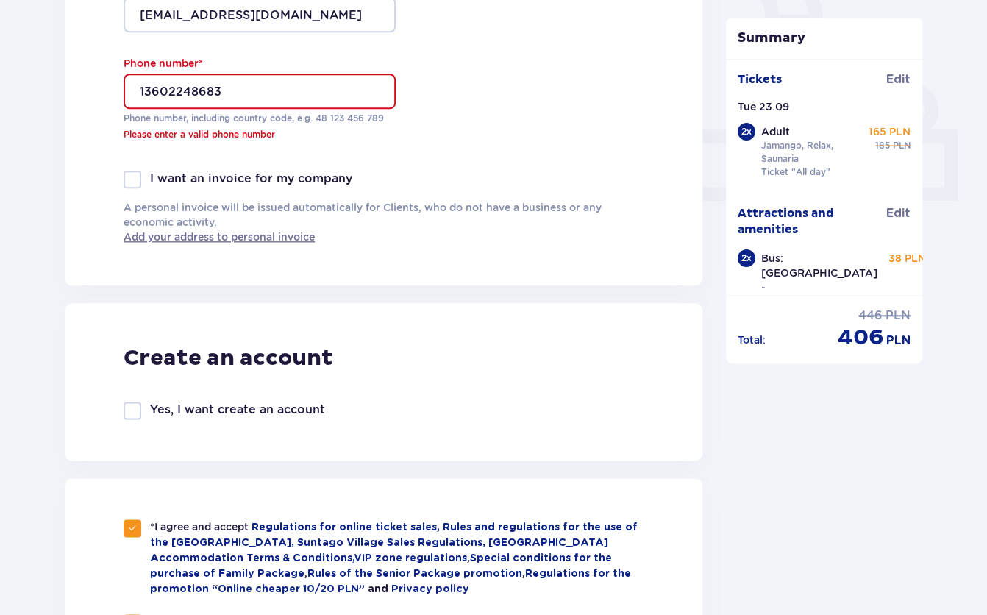
click at [242, 95] on input "13602248683" at bounding box center [260, 91] width 272 height 35
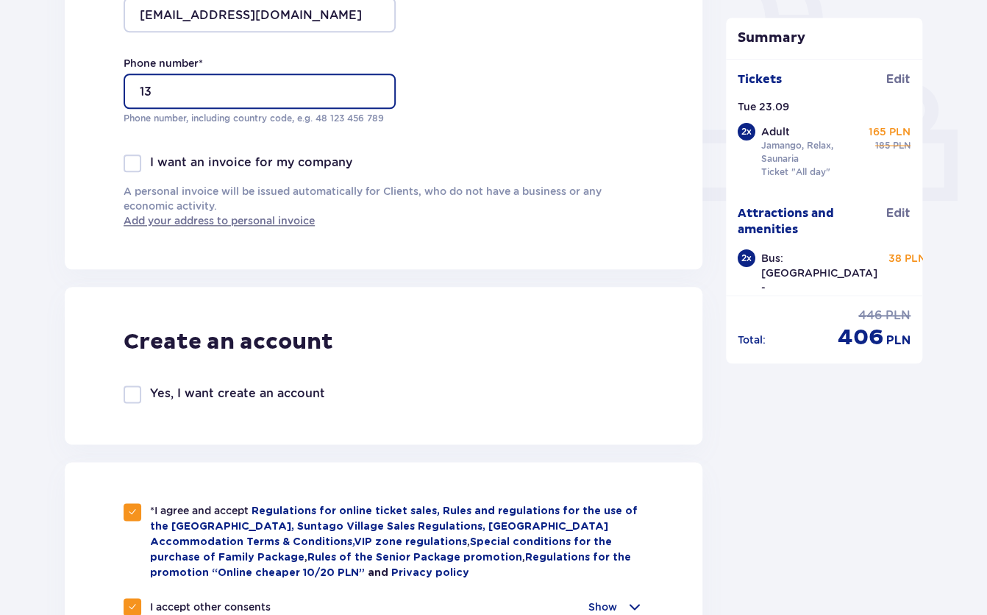
type input "1"
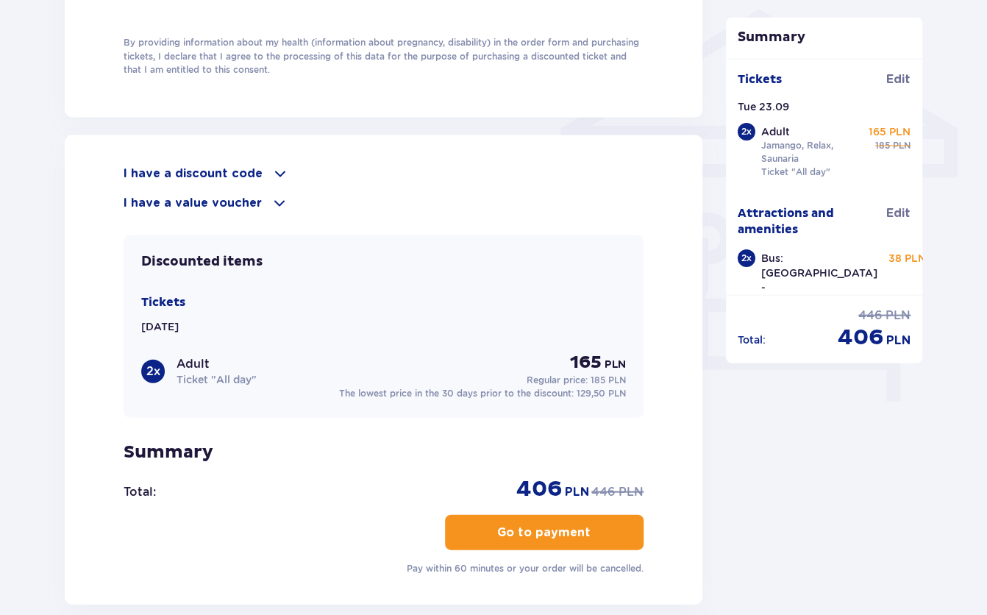
scroll to position [1184, 0]
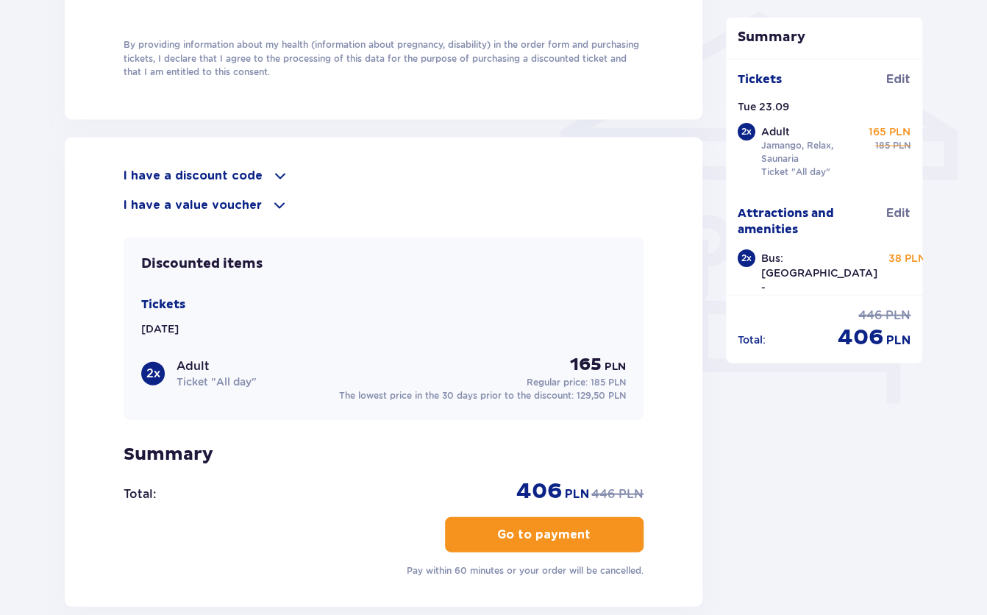
click at [619, 533] on button "Go to payment" at bounding box center [544, 534] width 199 height 35
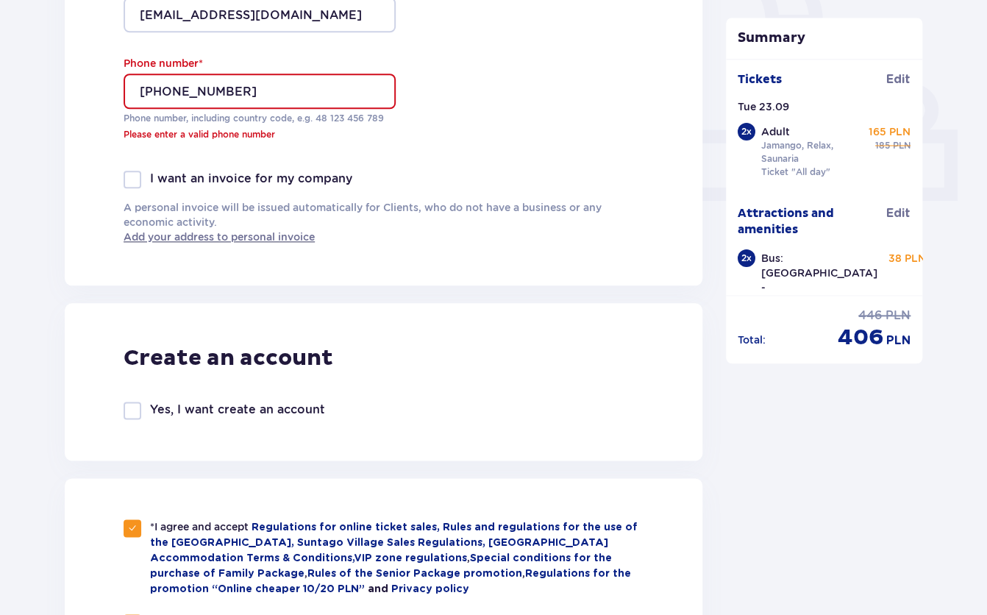
scroll to position [559, 0]
click at [141, 85] on input "360 224 8683" at bounding box center [260, 91] width 272 height 35
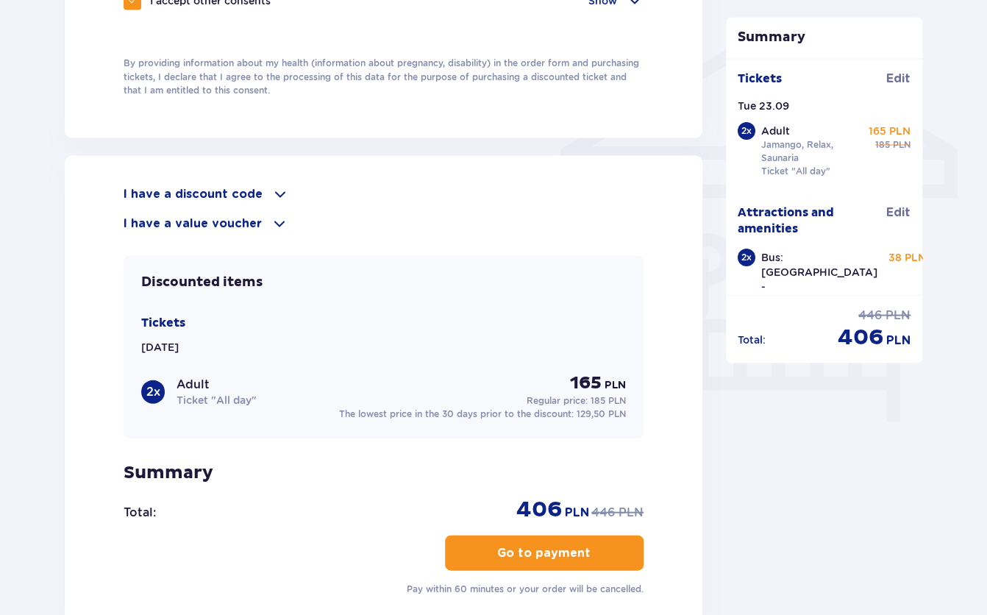
scroll to position [1157, 0]
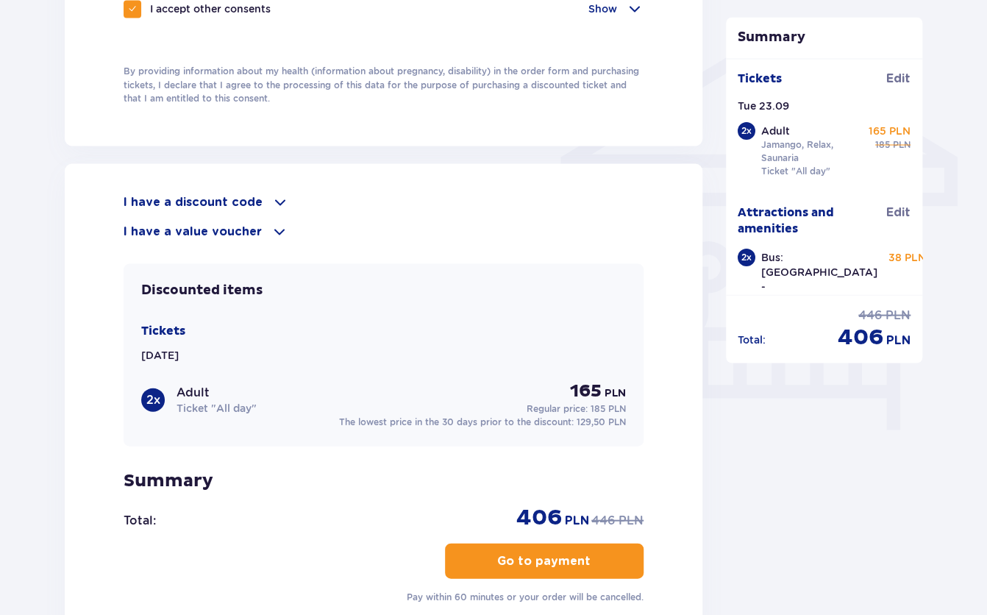
click at [585, 552] on span "button" at bounding box center [594, 561] width 18 height 18
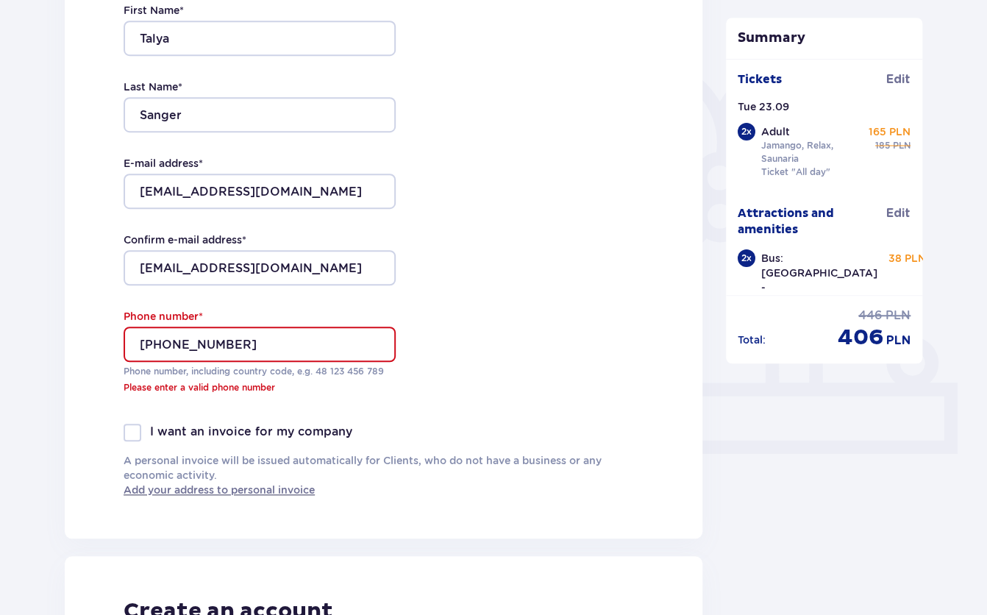
scroll to position [391, 0]
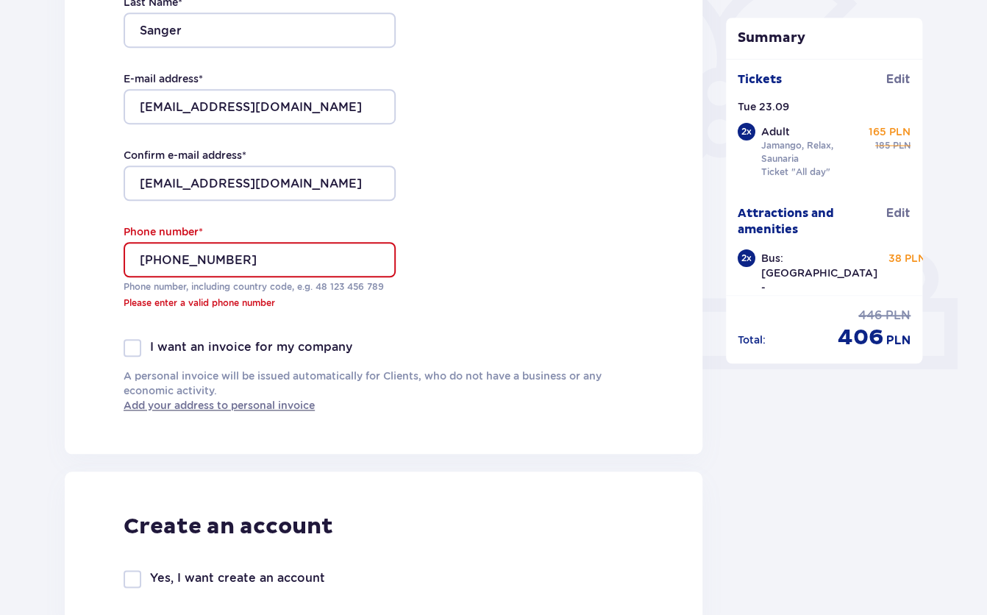
click at [333, 258] on input "1360 224 8683" at bounding box center [260, 259] width 272 height 35
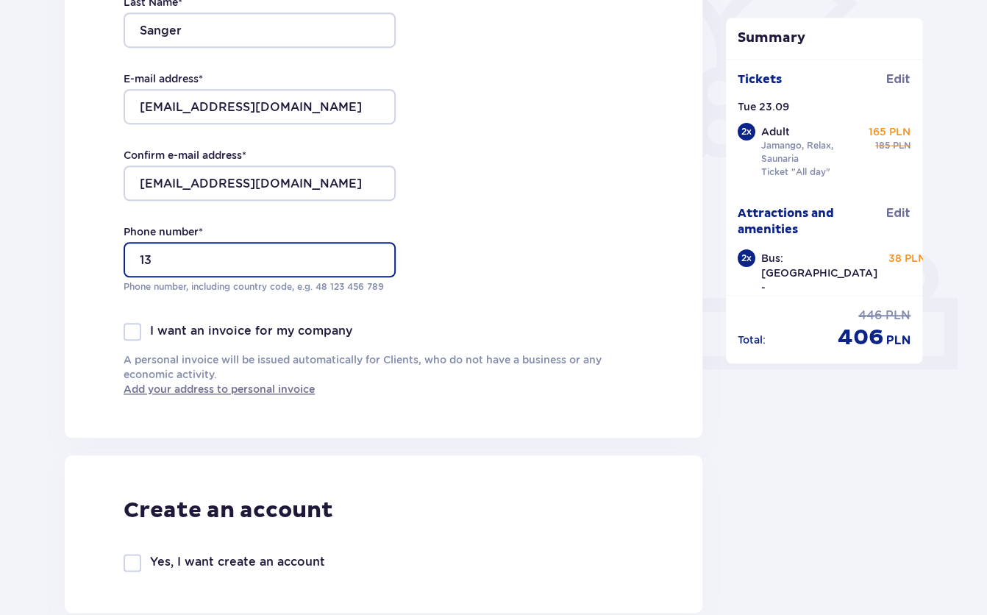
type input "1"
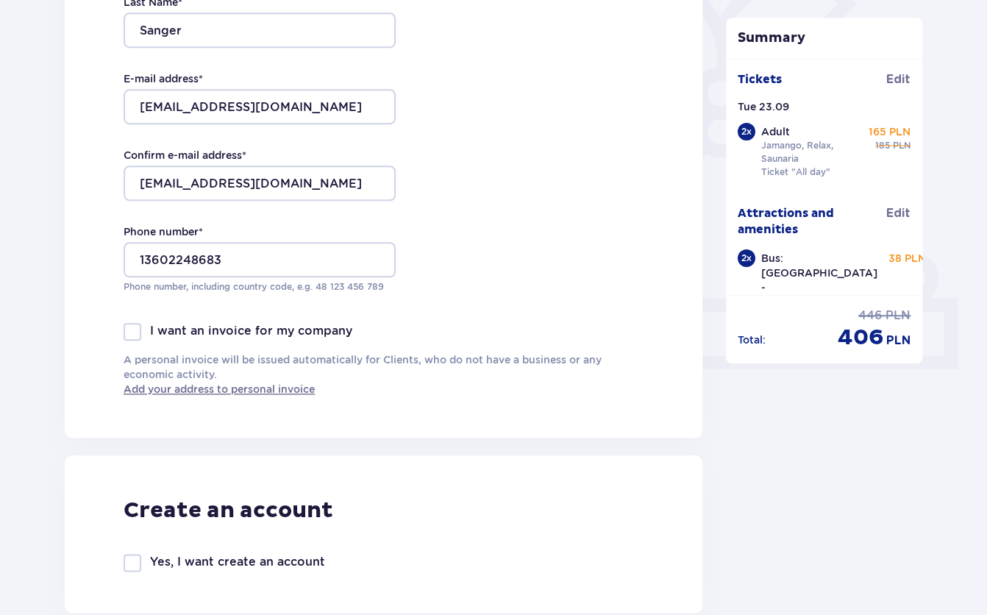
click at [450, 295] on div "Contact details First Name * Talya Last Name * Sanger E-mail address * talyaiss…" at bounding box center [384, 129] width 638 height 618
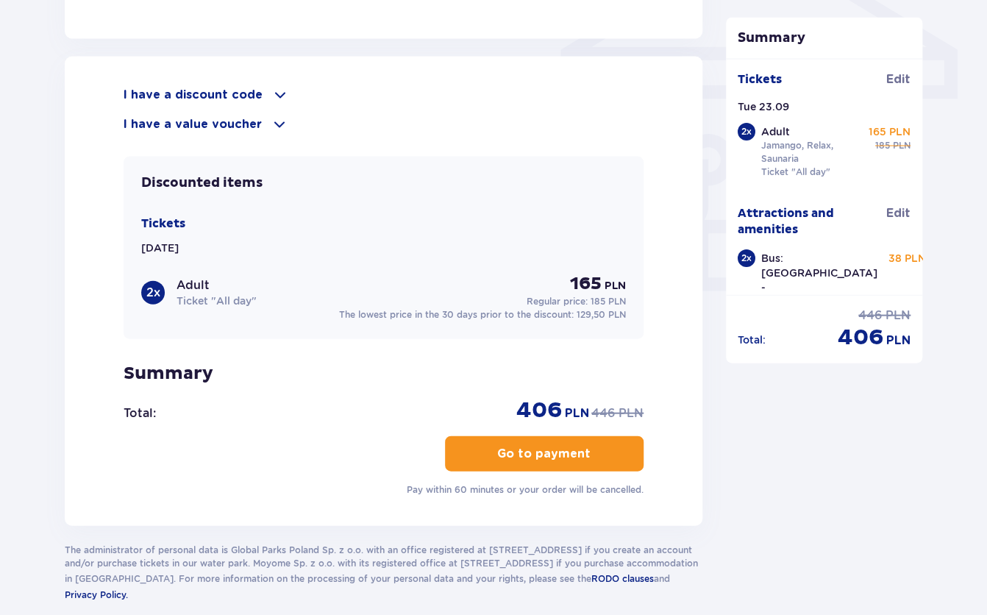
scroll to position [1269, 0]
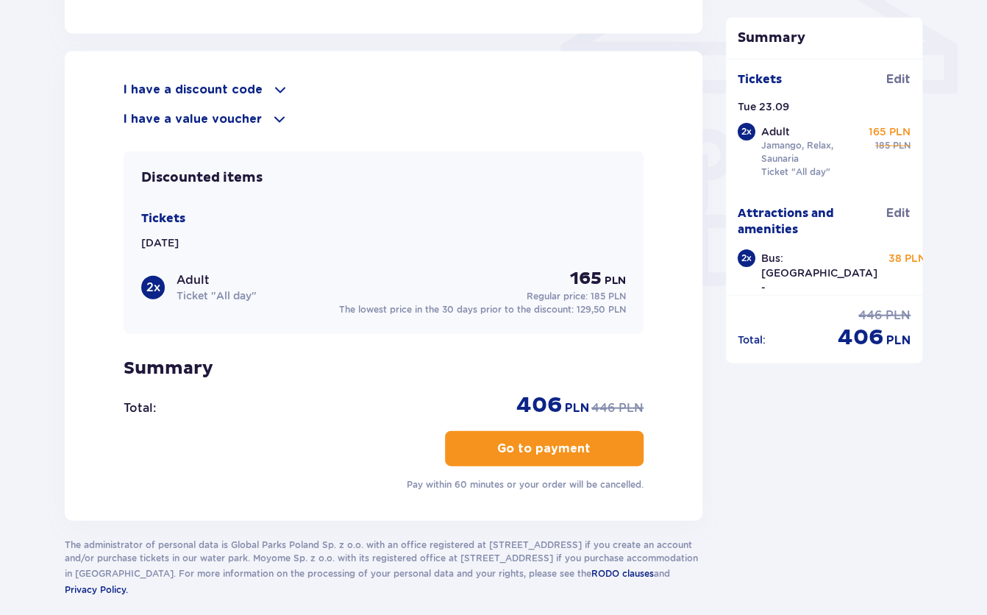
click at [592, 441] on span "button" at bounding box center [594, 449] width 18 height 18
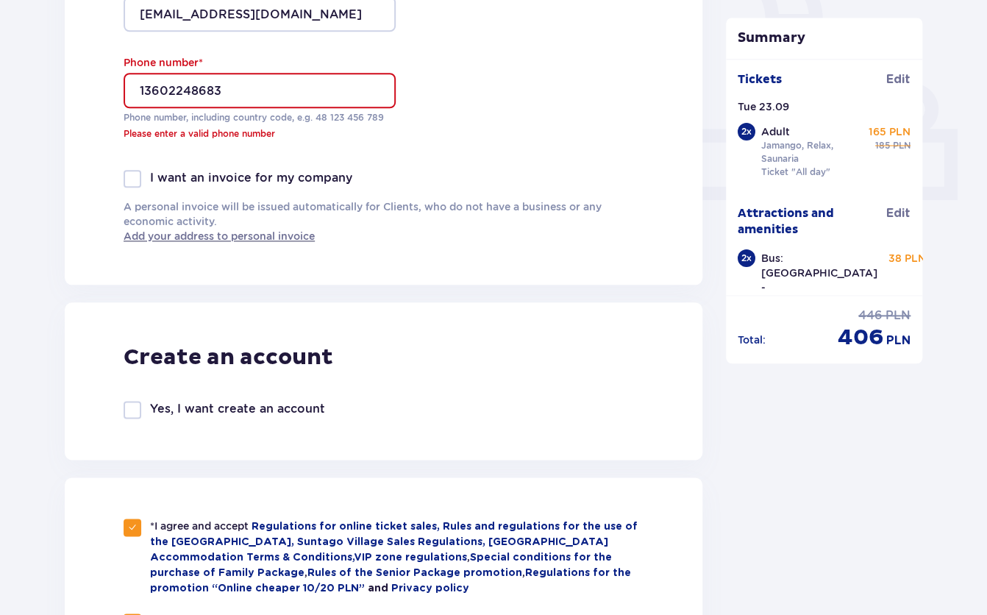
scroll to position [559, 0]
click at [139, 88] on input "13602248683" at bounding box center [260, 91] width 272 height 35
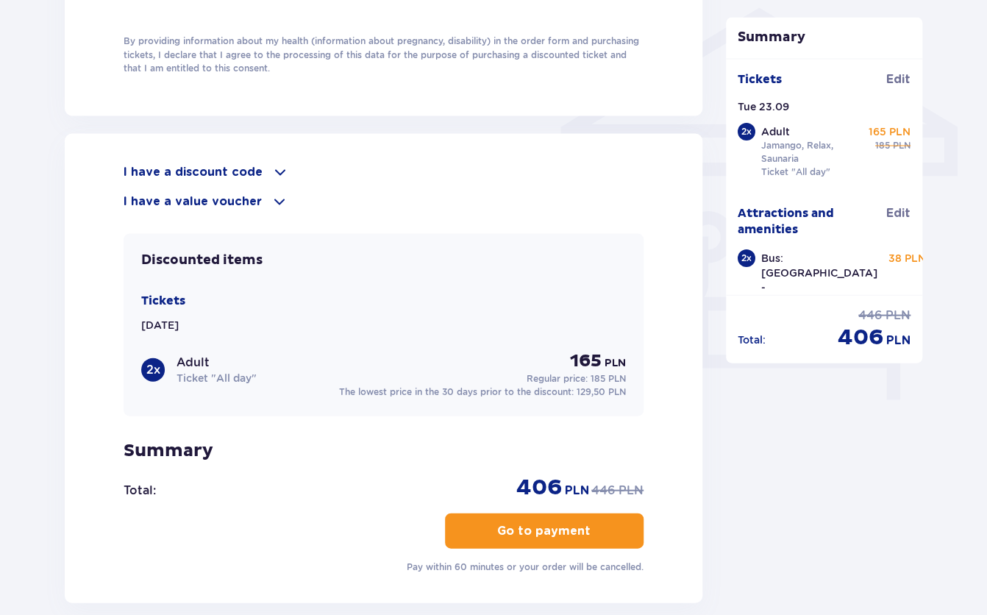
scroll to position [1183, 0]
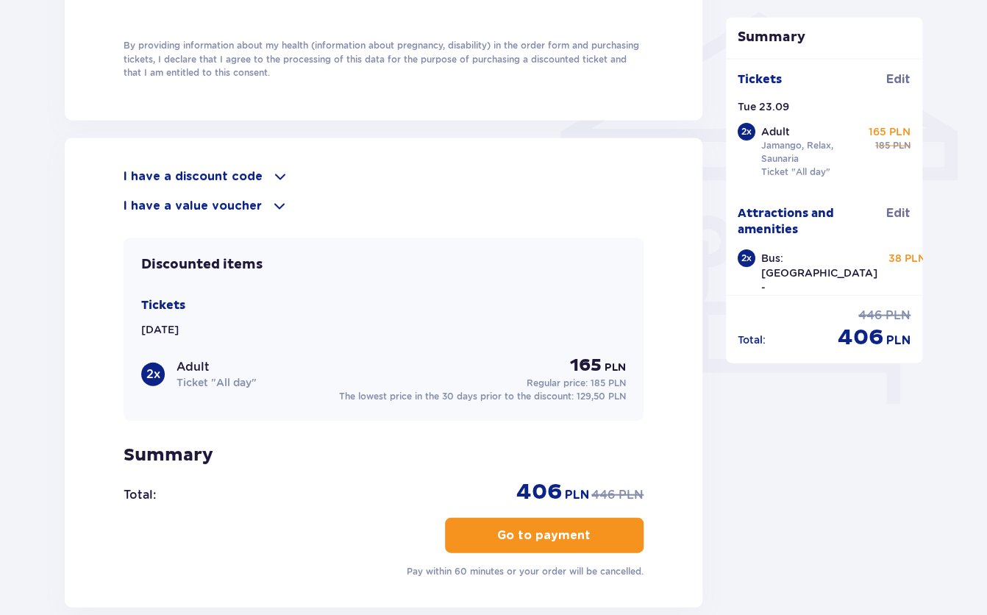
type input "+13602248683"
click at [601, 533] on button "Go to payment" at bounding box center [544, 534] width 199 height 35
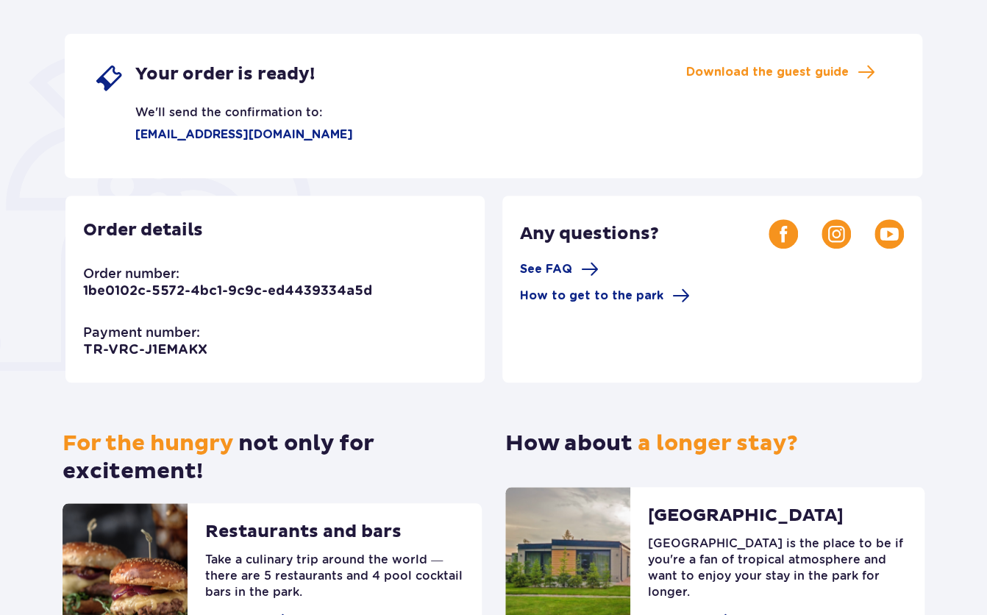
scroll to position [245, 0]
click at [841, 65] on span "Download the guest guide" at bounding box center [768, 71] width 163 height 16
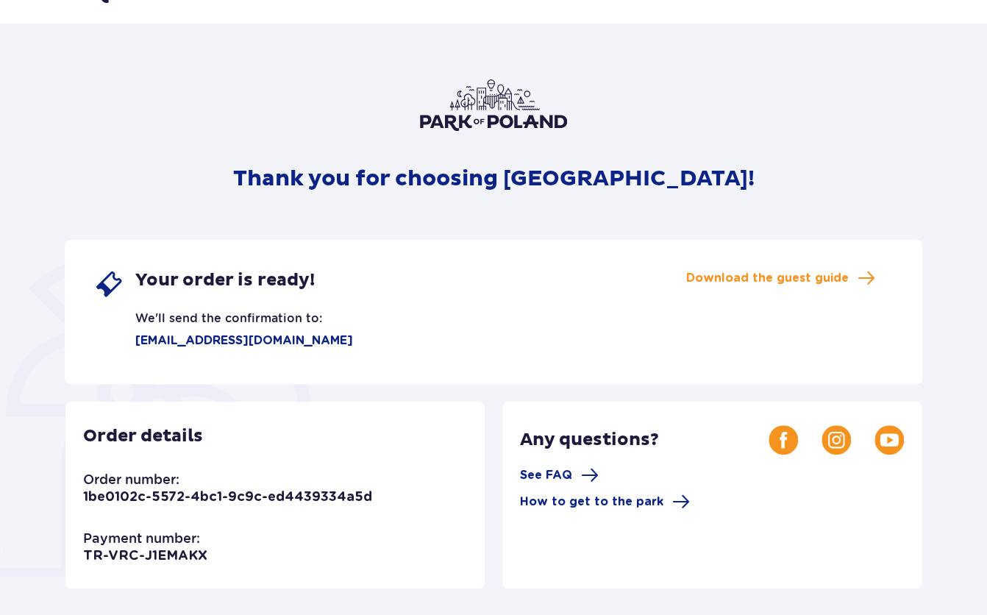
scroll to position [0, 0]
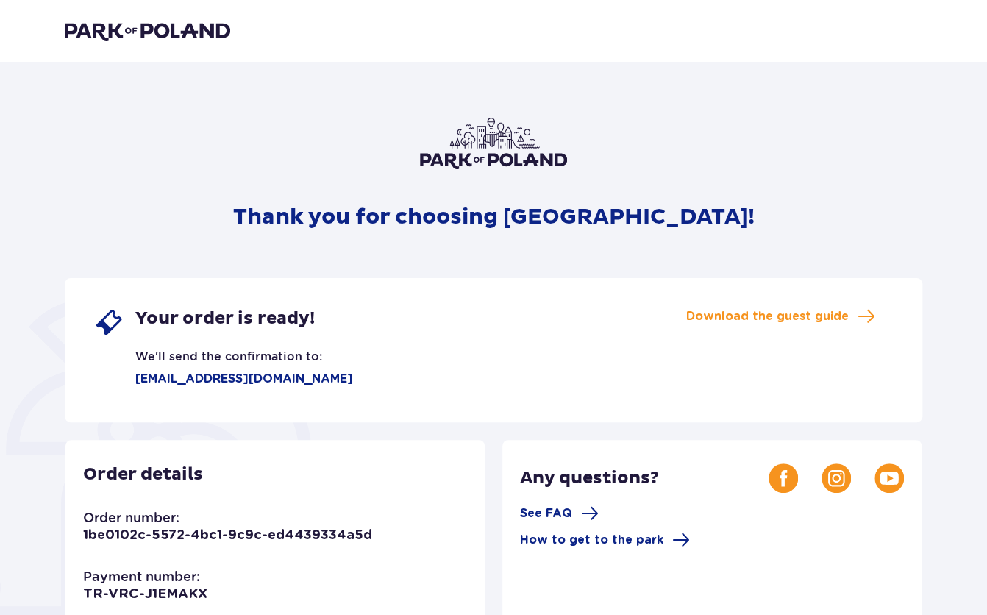
drag, startPoint x: 932, startPoint y: 1, endPoint x: 576, endPoint y: 302, distance: 465.2
click at [576, 302] on div "Your order is ready! We'll send the confirmation to: [EMAIL_ADDRESS][DOMAIN_NAM…" at bounding box center [494, 350] width 858 height 144
